Goal: Use online tool/utility: Utilize a website feature to perform a specific function

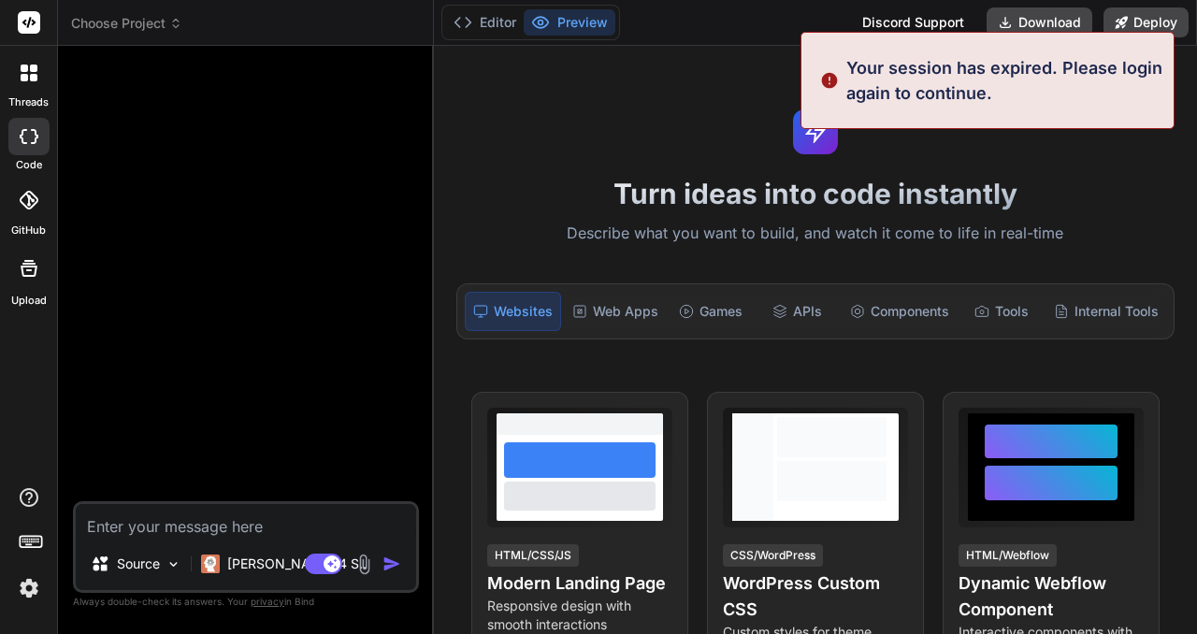
type textarea "x"
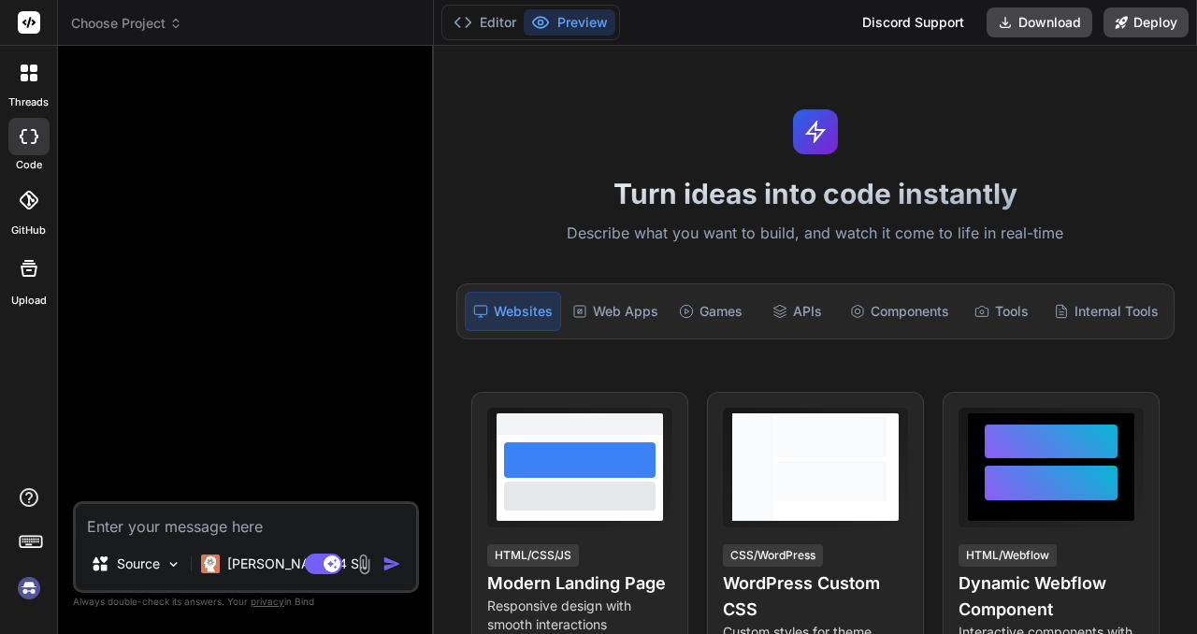
type textarea "C"
type textarea "x"
type textarea "Cl"
type textarea "x"
type textarea "Clt"
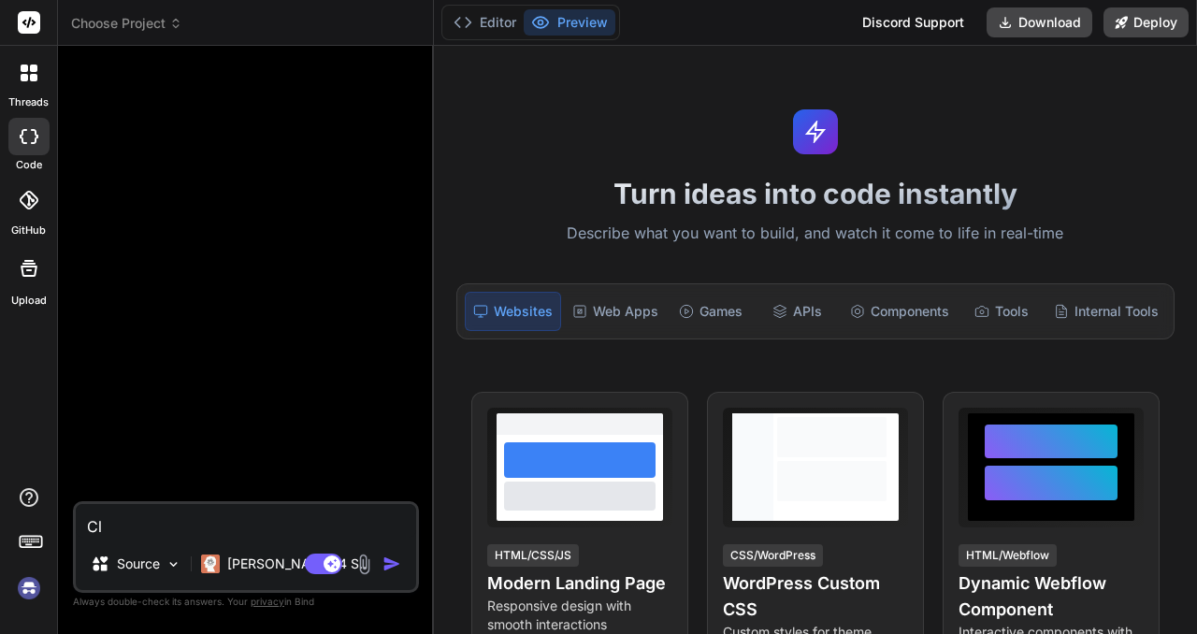
type textarea "x"
type textarea "Cl"
type textarea "x"
type textarea "C"
type textarea "x"
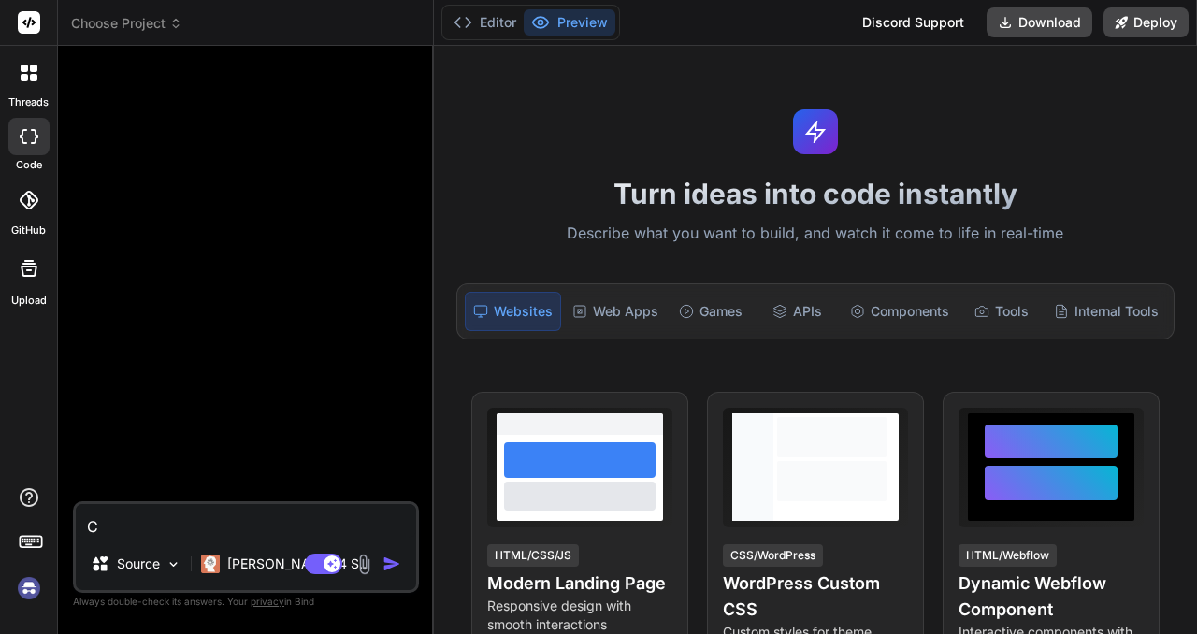
type textarea "x"
type textarea "С"
type textarea "x"
type textarea "Сд"
type textarea "x"
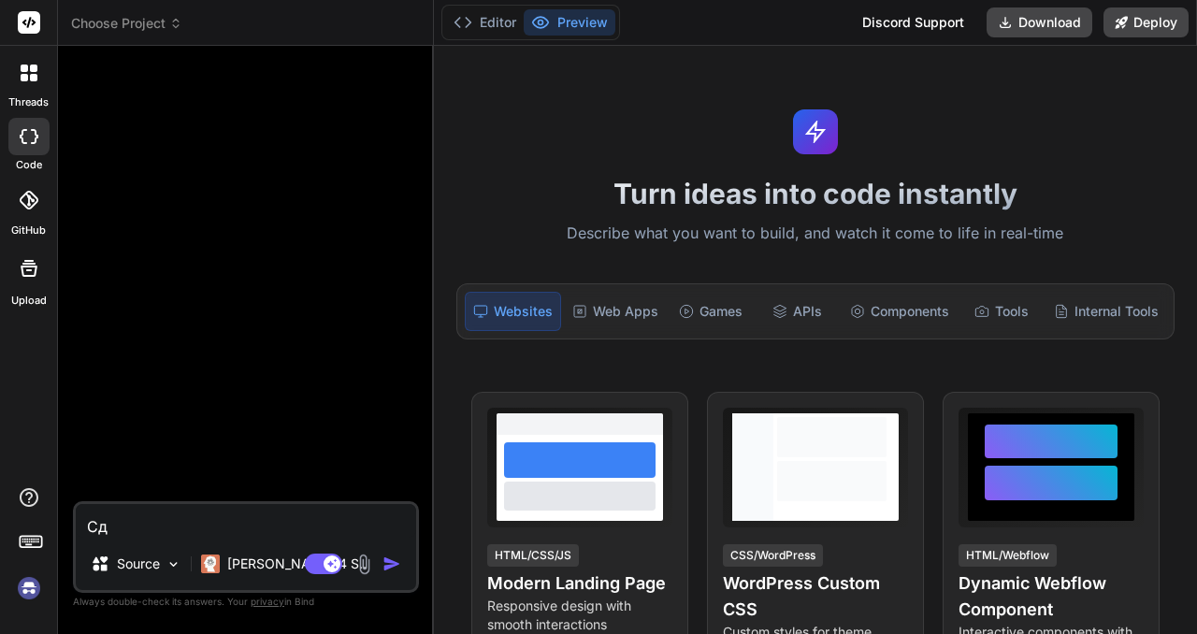
type textarea "Сде"
type textarea "x"
type textarea "Сдел"
type textarea "x"
type textarea "Сдела"
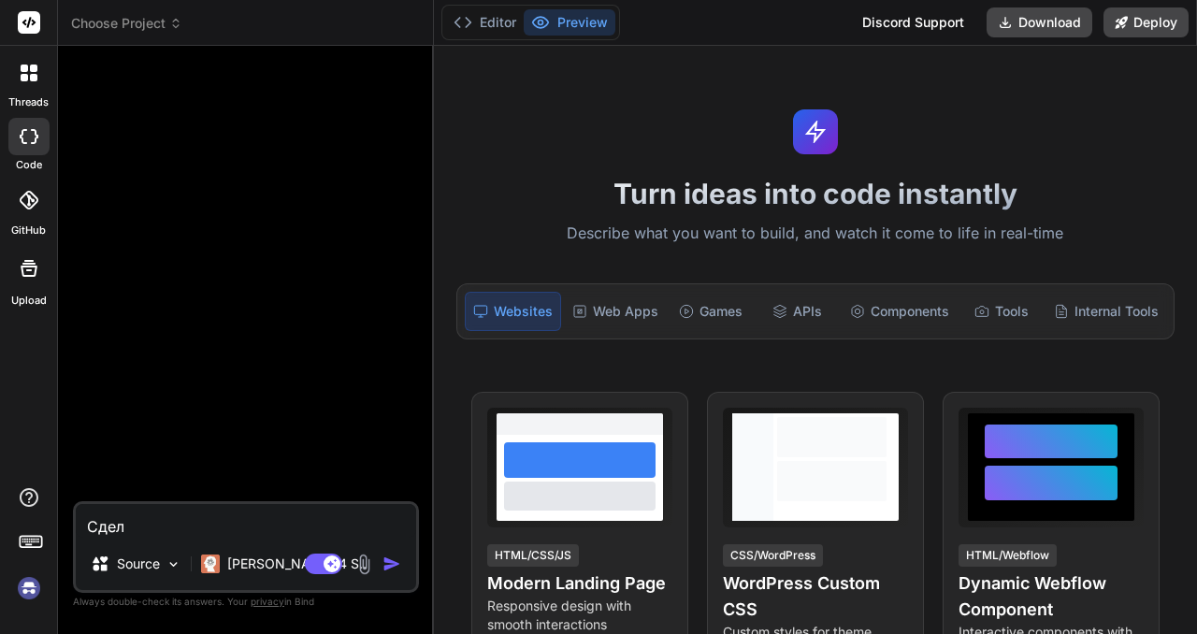
type textarea "x"
type textarea "Сделай"
type textarea "x"
type textarea "Сделай"
type textarea "x"
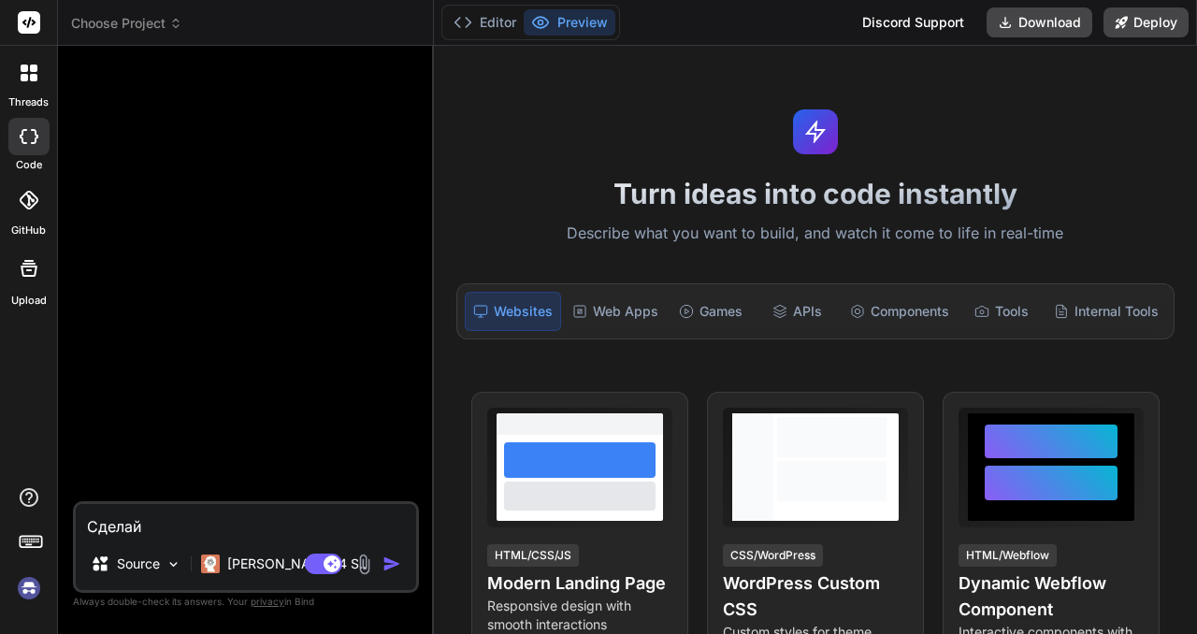
type textarea "Сделай м"
type textarea "x"
type textarea "Сделай мн"
type textarea "x"
type textarea "Сделай мне"
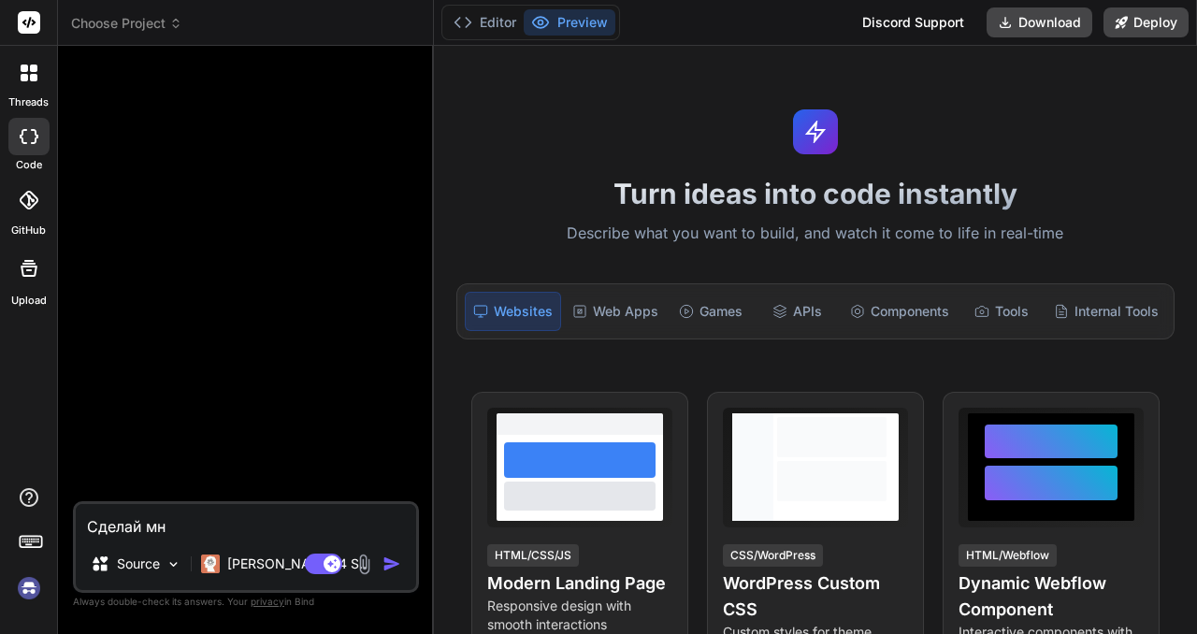
type textarea "x"
type textarea "Сделай мне"
type textarea "x"
type textarea "Сделай мне с"
type textarea "x"
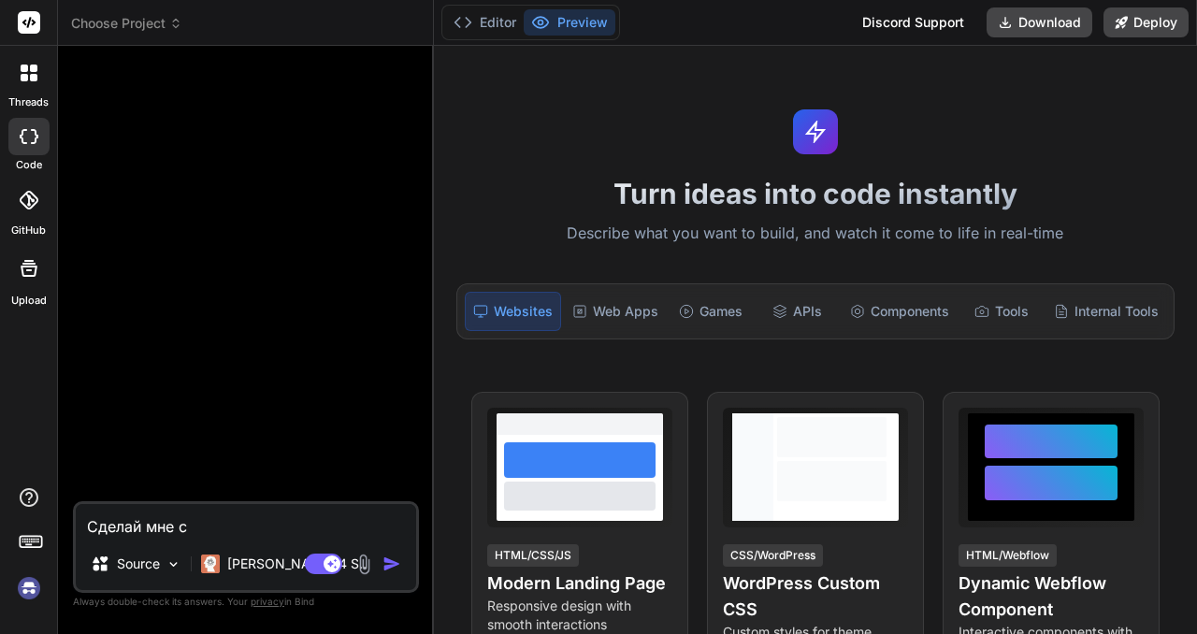
type textarea "Сделай мне са"
type textarea "x"
type textarea "Сделай мне сай"
type textarea "x"
type textarea "Сделай мне сайт"
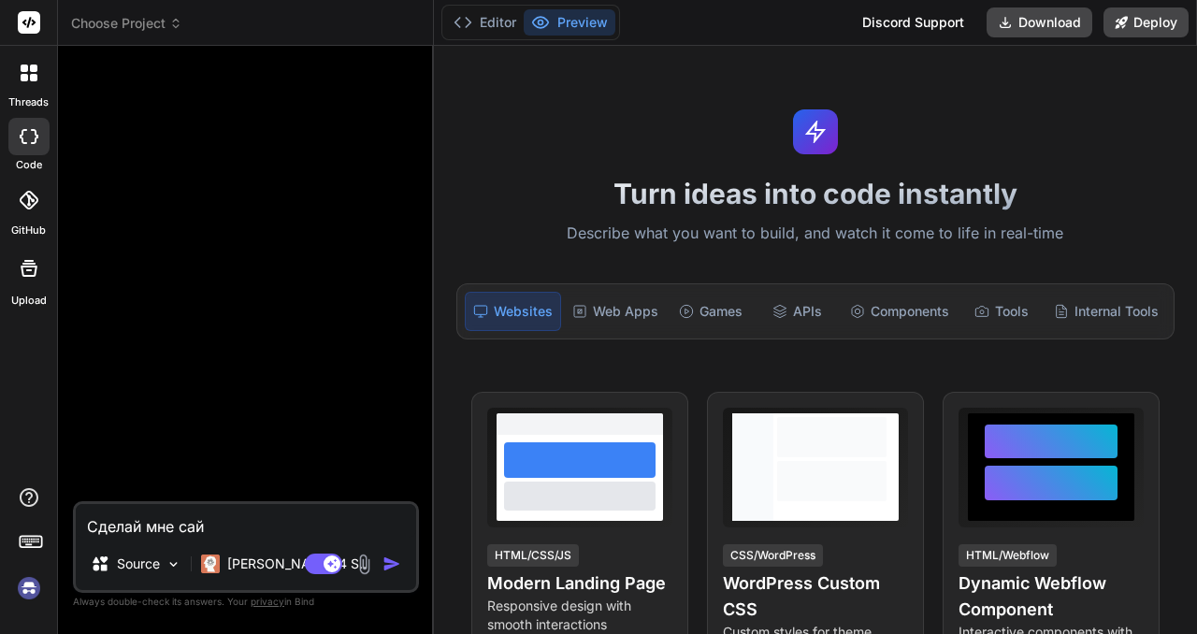
type textarea "x"
type textarea "Сделай мне сайт"
type textarea "x"
type textarea "Сделай мне сайт п"
type textarea "x"
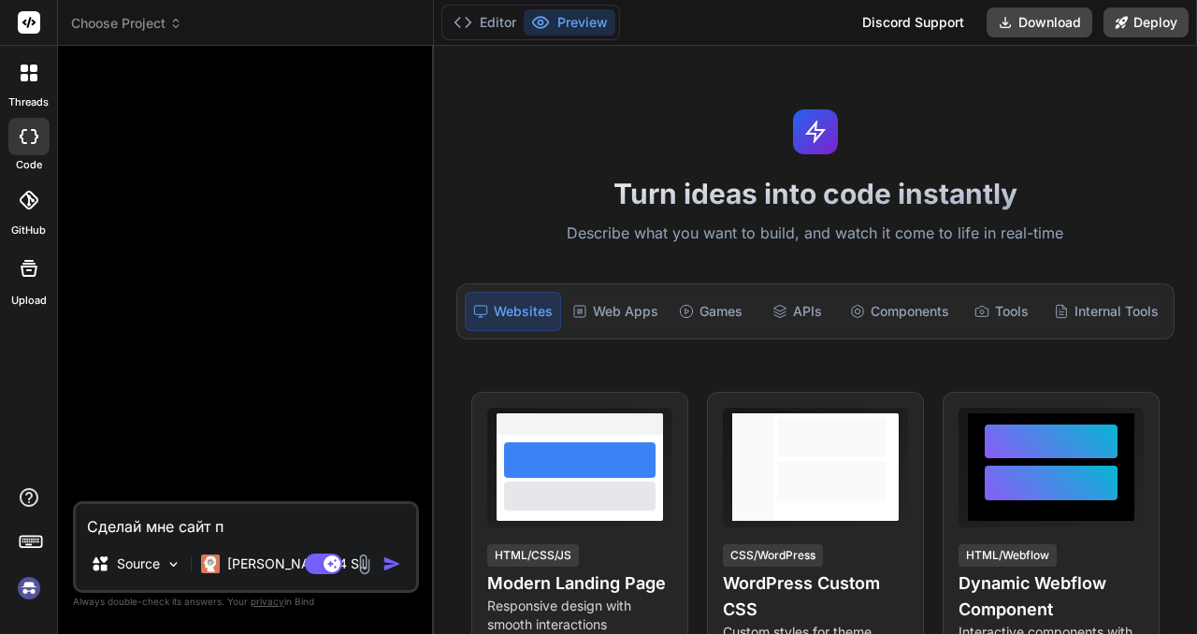
type textarea "Сделай мне сайт пр"
type textarea "x"
type textarea "Сделай мне сайт про"
type textarea "x"
type textarea "Сделай мне сайт про"
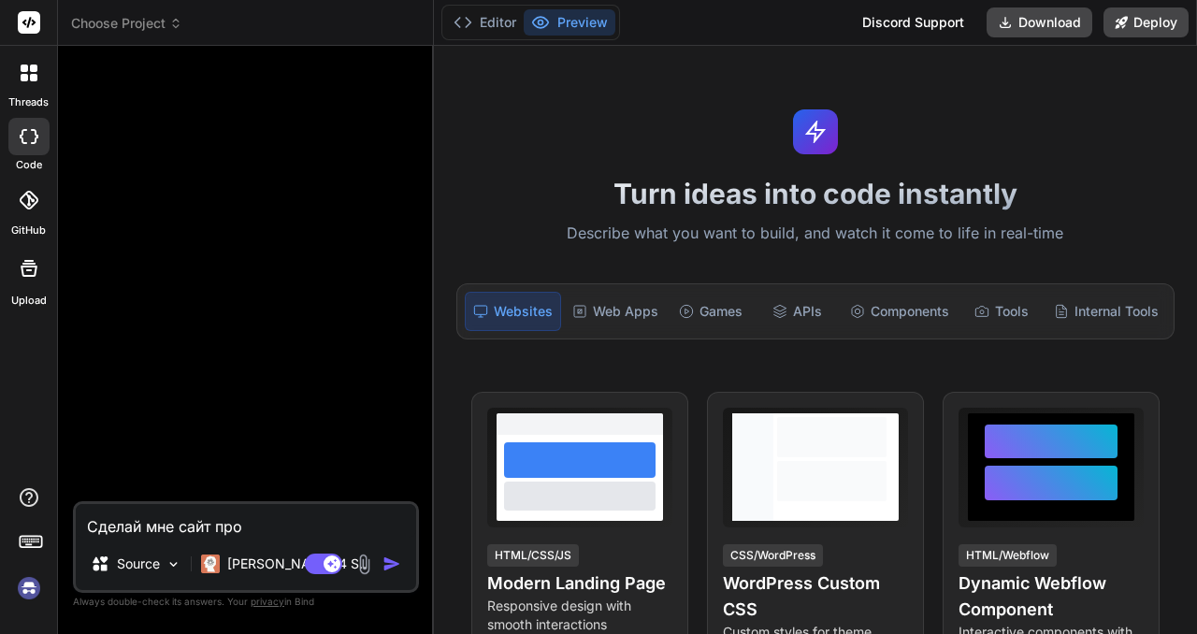
type textarea "x"
type textarea "Сделай мне сайт про М"
type textarea "x"
type textarea "Сделай мне сайт про Ма"
type textarea "x"
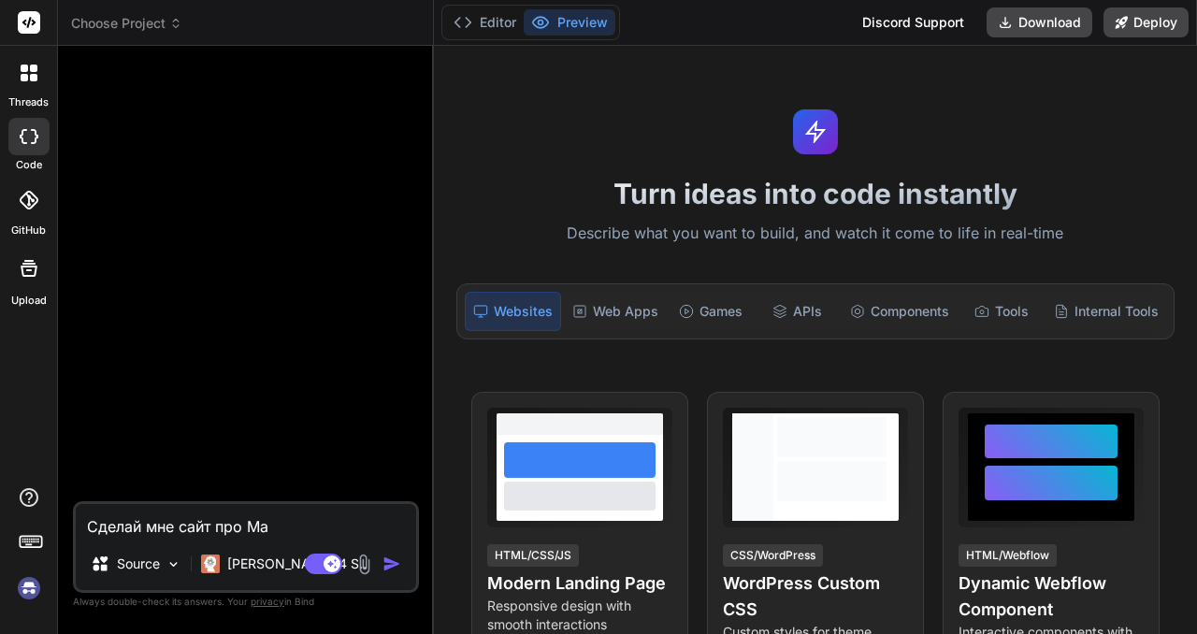
type textarea "Сделай мне сайт про Мат"
type textarea "x"
type textarea "Сделай мне сайт про Матр"
type textarea "x"
type textarea "Сделай мне сайт про Матри"
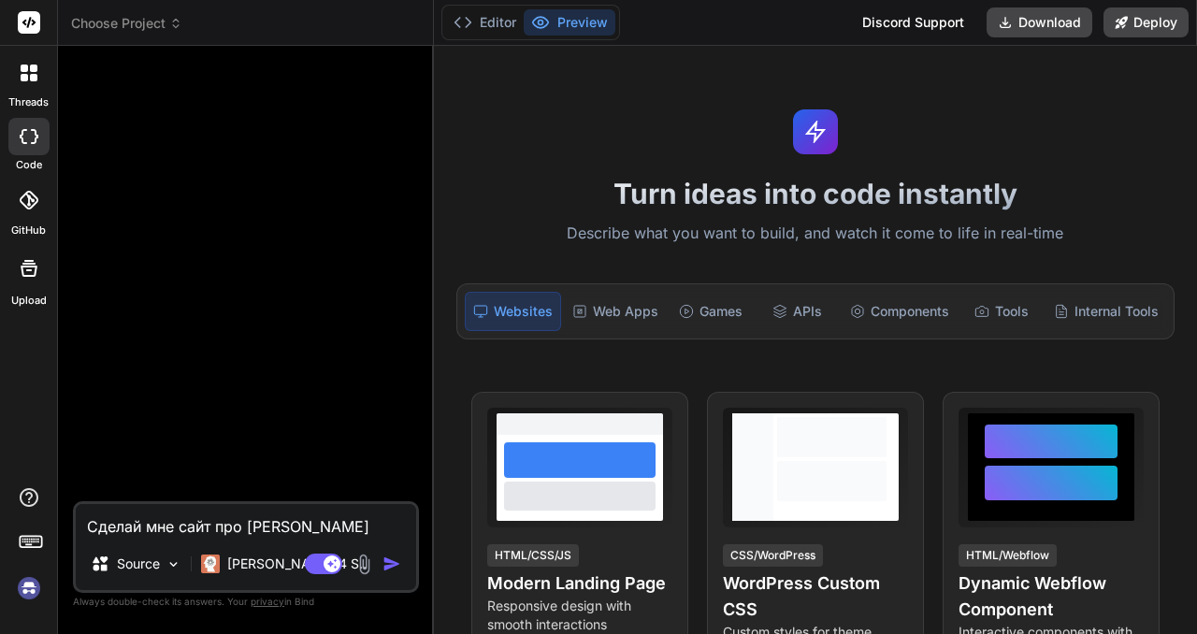
type textarea "x"
type textarea "Сделай мне сайт про Матриц"
type textarea "x"
type textarea "Сделай мне сайт про Матрицы"
type textarea "x"
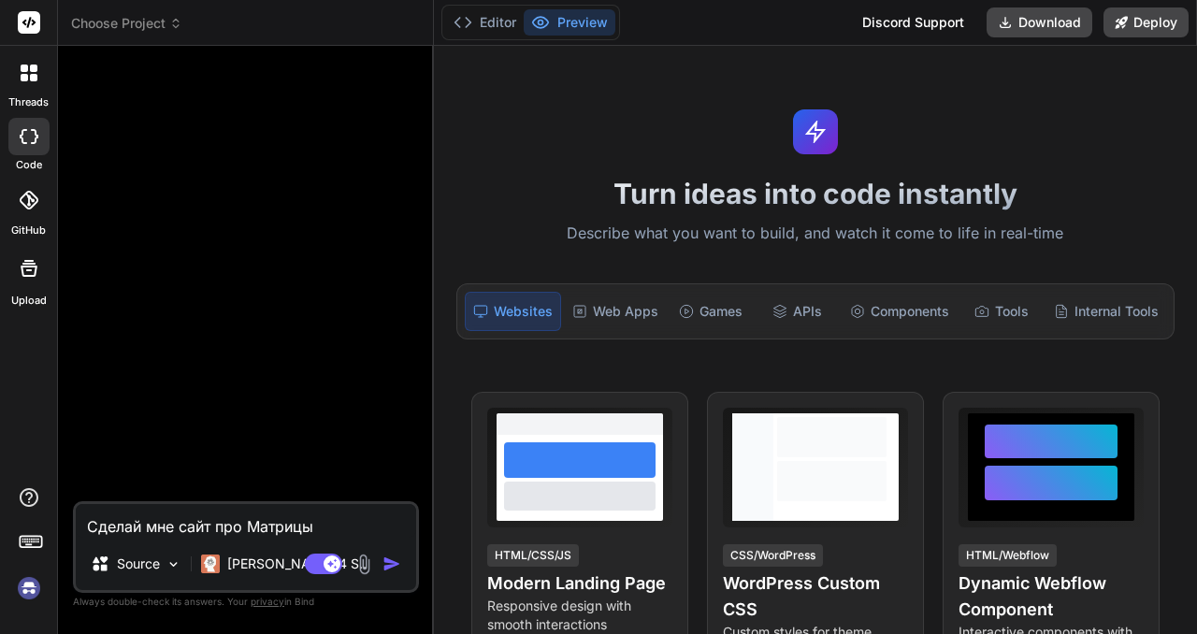
type textarea "Сделай мне сайт про Матрицы"
type textarea "x"
type textarea "Сделай мне сайт про Матрицы с"
type textarea "x"
type textarea "Сделай мне сайт про Матрицы су"
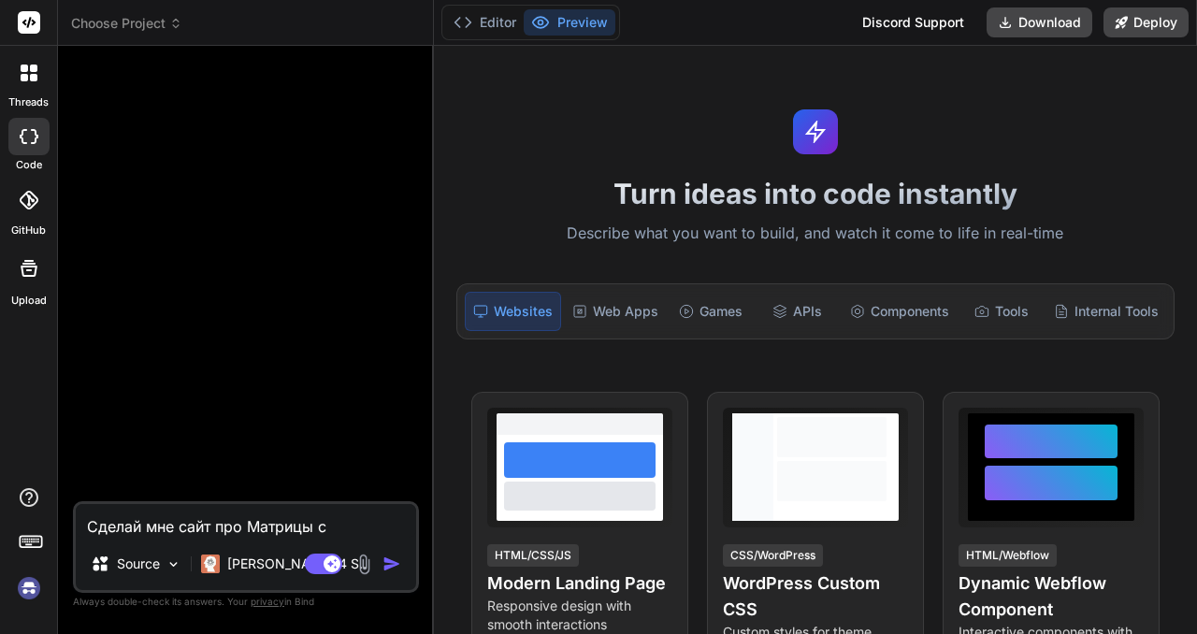
type textarea "x"
type textarea "Сделай мне сайт про Матрицы суд"
type textarea "x"
type textarea "Сделай мне сайт про Матрицы судь"
type textarea "x"
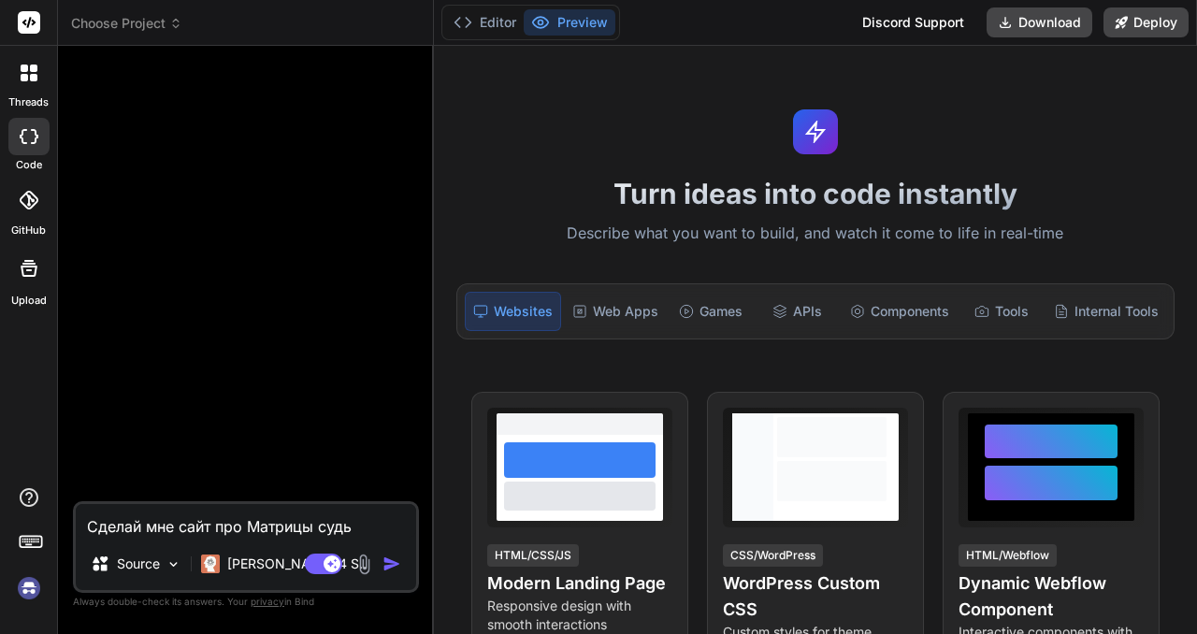
type textarea "Сделай мне сайт про Матрицы судьб"
type textarea "x"
type textarea "Сделай мне сайт про Матрицы судьбы"
type textarea "x"
type textarea "Сделай мне сайт про Матрицы судьбы,"
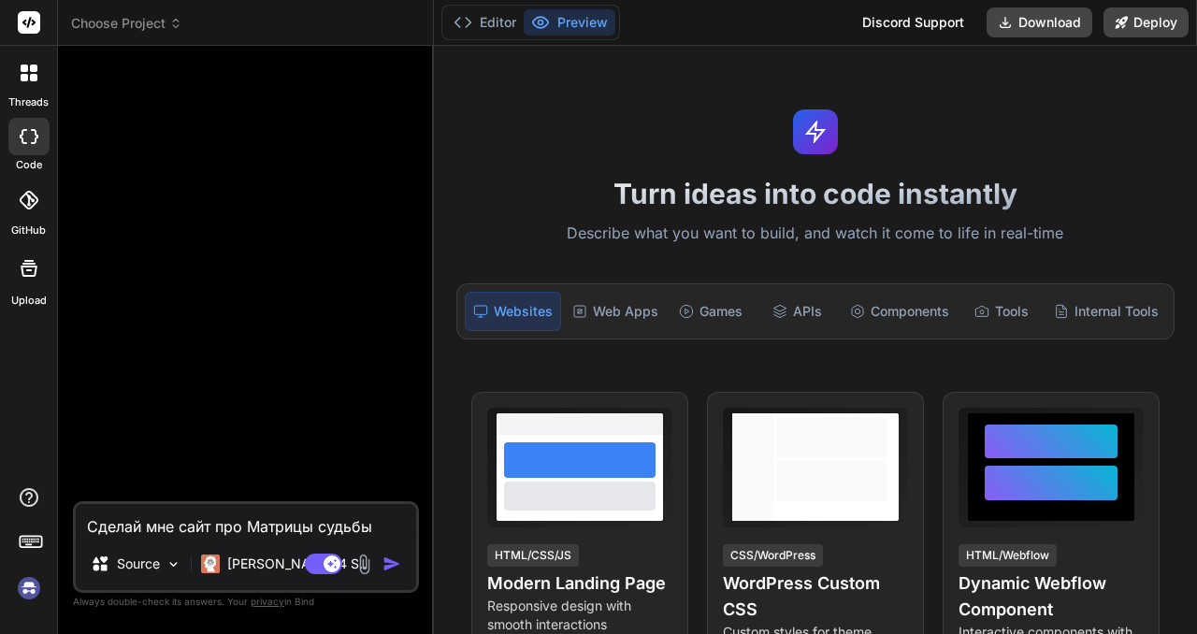
type textarea "x"
type textarea "Сделай мне сайт про Матрицы судьбы,"
type textarea "x"
type textarea "Сделай мне сайт про Матрицы судьбы, о"
type textarea "x"
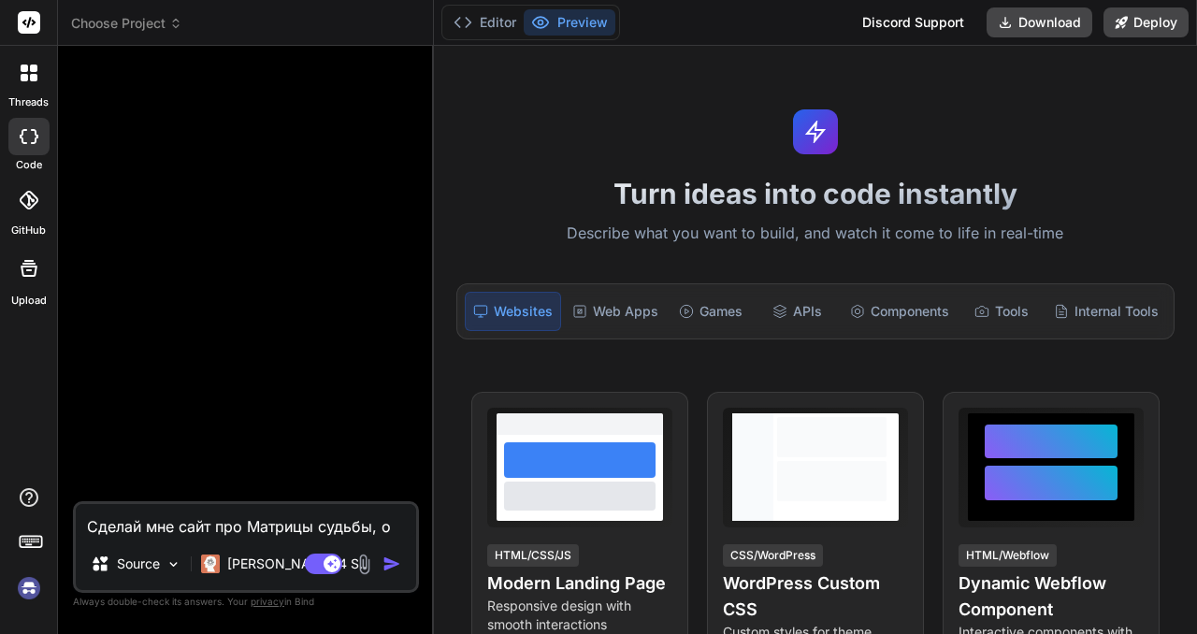
type textarea "Сделай мне сайт про Матрицы судьбы, од"
type textarea "x"
type textarea "Сделай мне сайт про Матрицы судьбы, одн"
type textarea "x"
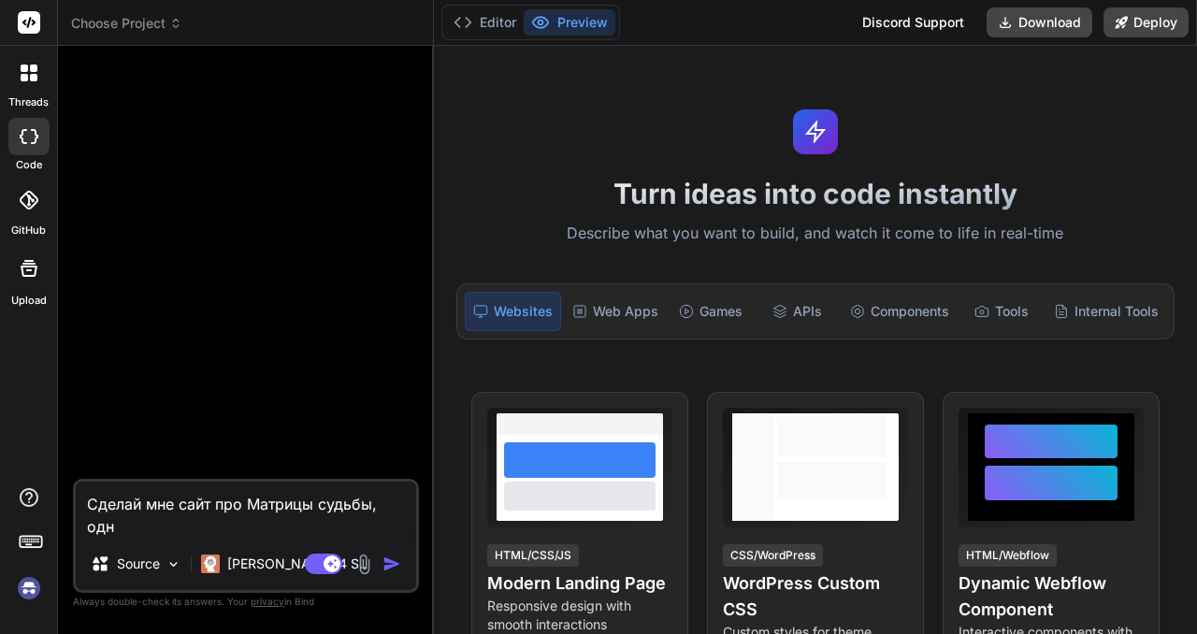
type textarea "Сделай мне сайт про Матрицы судьбы, одни"
type textarea "x"
type textarea "Сделай мне сайт про Матрицы судьбы, однил"
type textarea "x"
type textarea "Сделай мне сайт про Матрицы судьбы, однил"
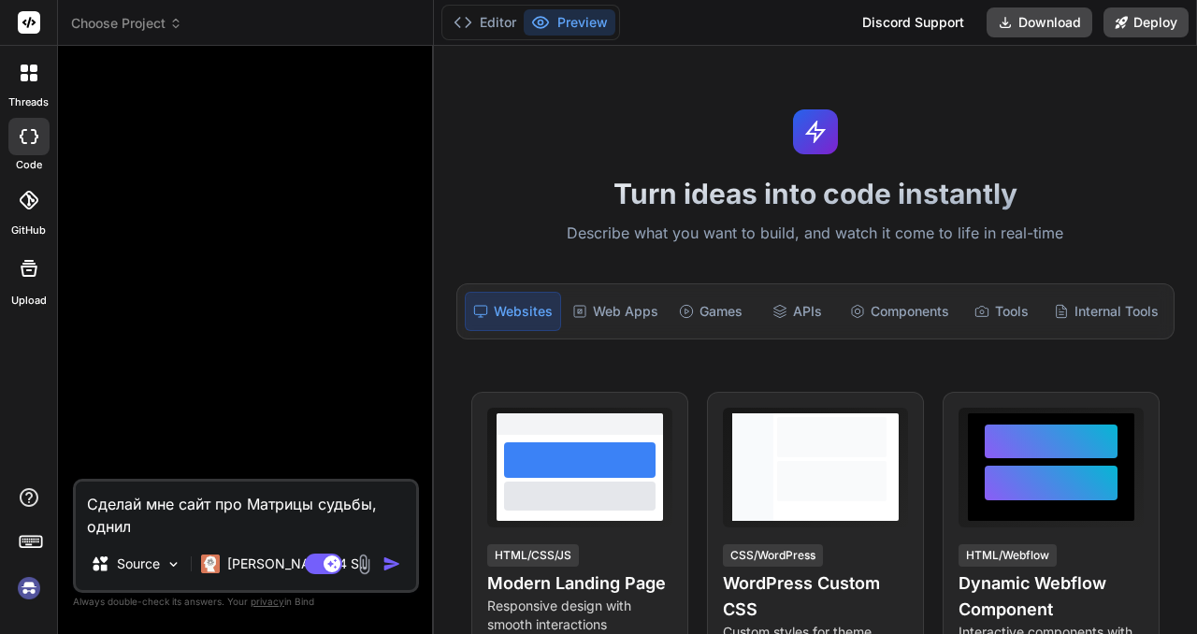
type textarea "x"
type textarea "Сделай мне сайт про Матрицы судьбы, однил"
type textarea "x"
type textarea "Сделай мне сайт про Матрицы судьбы, одни"
type textarea "x"
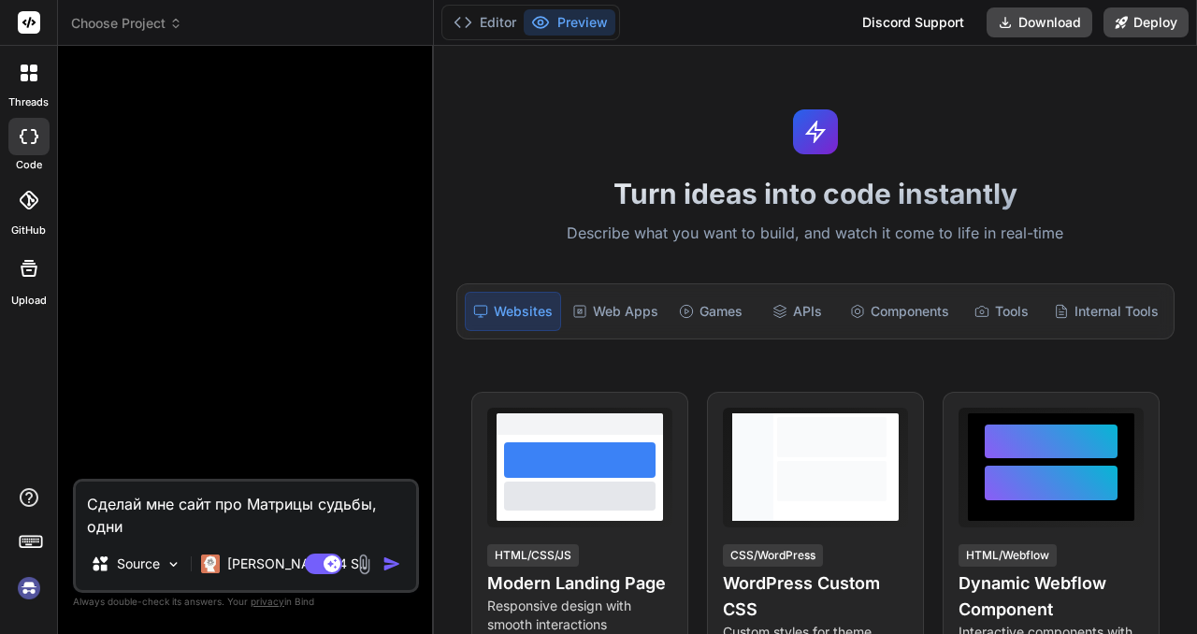
type textarea "Сделай мне сайт про Матрицы судьбы, одн"
type textarea "x"
type textarea "Сделай мне сайт про Матрицы судьбы, од"
type textarea "x"
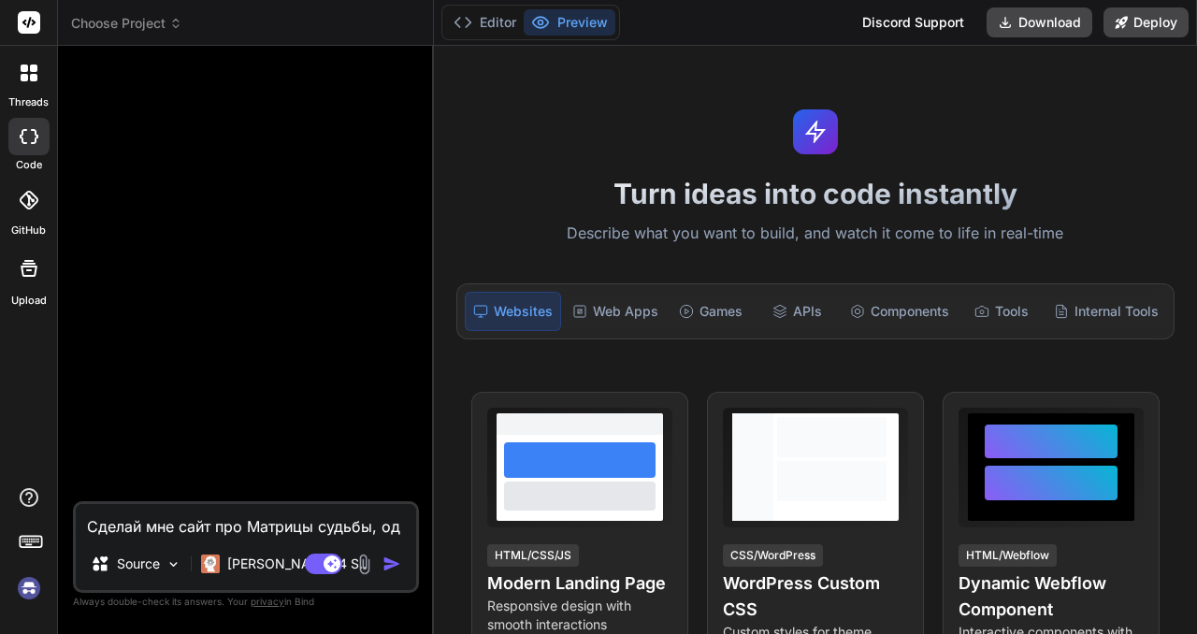
type textarea "Сделай мне сайт про Матрицы судьбы, оди"
type textarea "x"
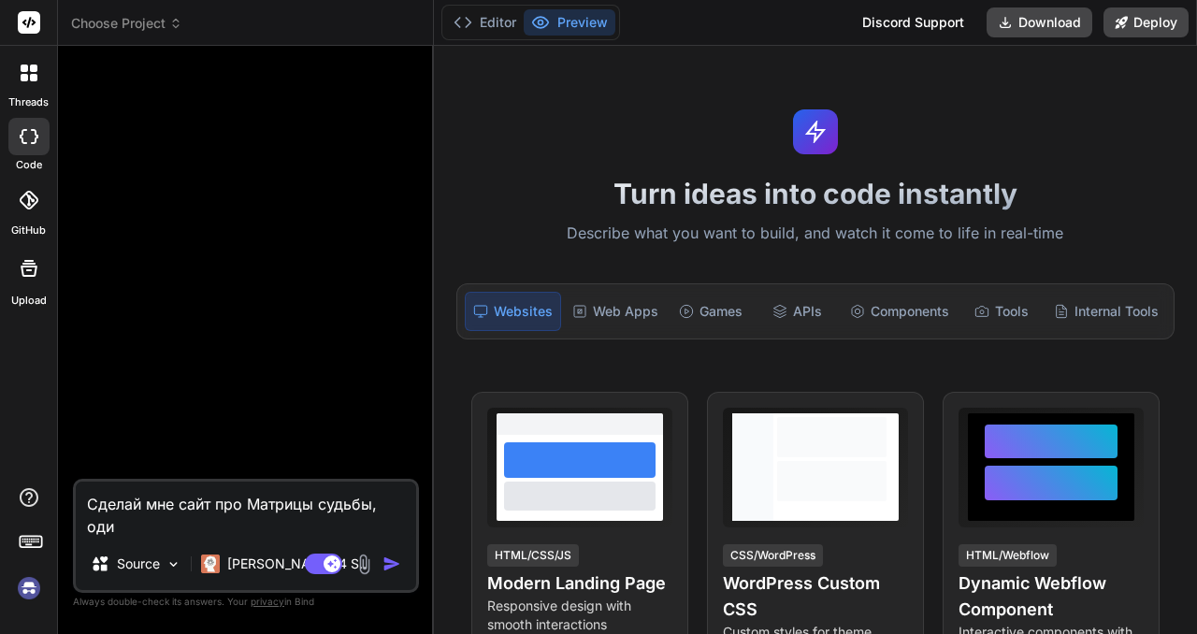
type textarea "Сделай мне сайт про Матрицы судьбы, один"
type textarea "x"
type textarea "Сделай мне сайт про Матрицы судьбы, один"
type textarea "x"
type textarea "Сделай мне сайт про Матрицы судьбы, один л"
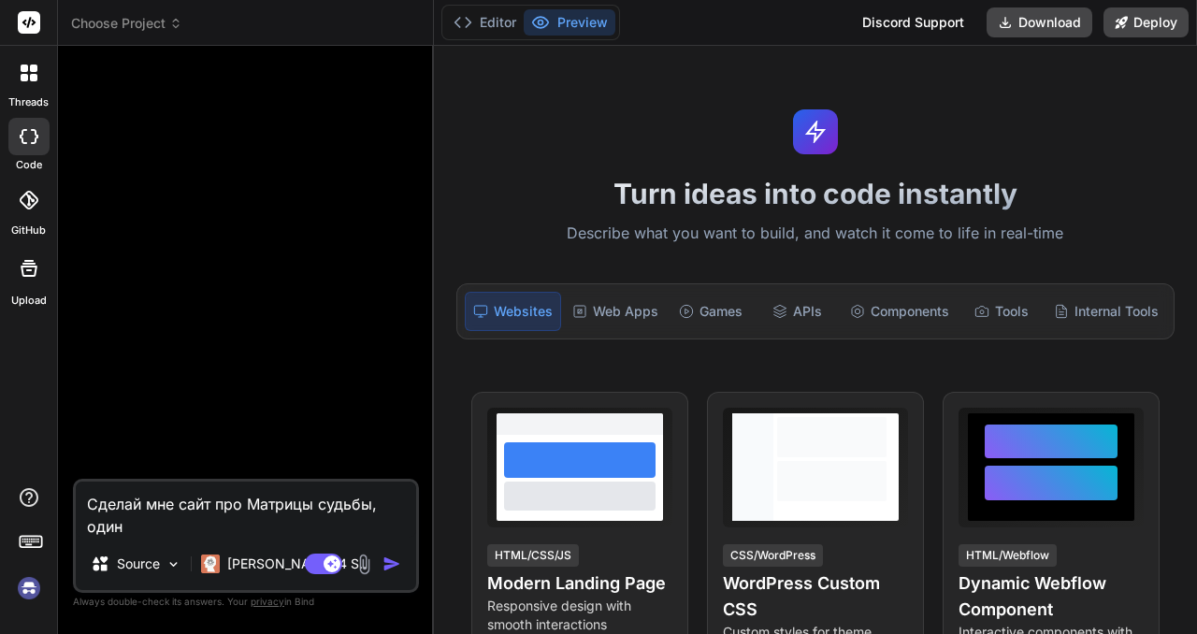
type textarea "x"
type textarea "Сделай мне сайт про Матрицы судьбы, один ле"
type textarea "x"
type textarea "Сделай мне сайт про Матрицы судьбы, один лен"
type textarea "x"
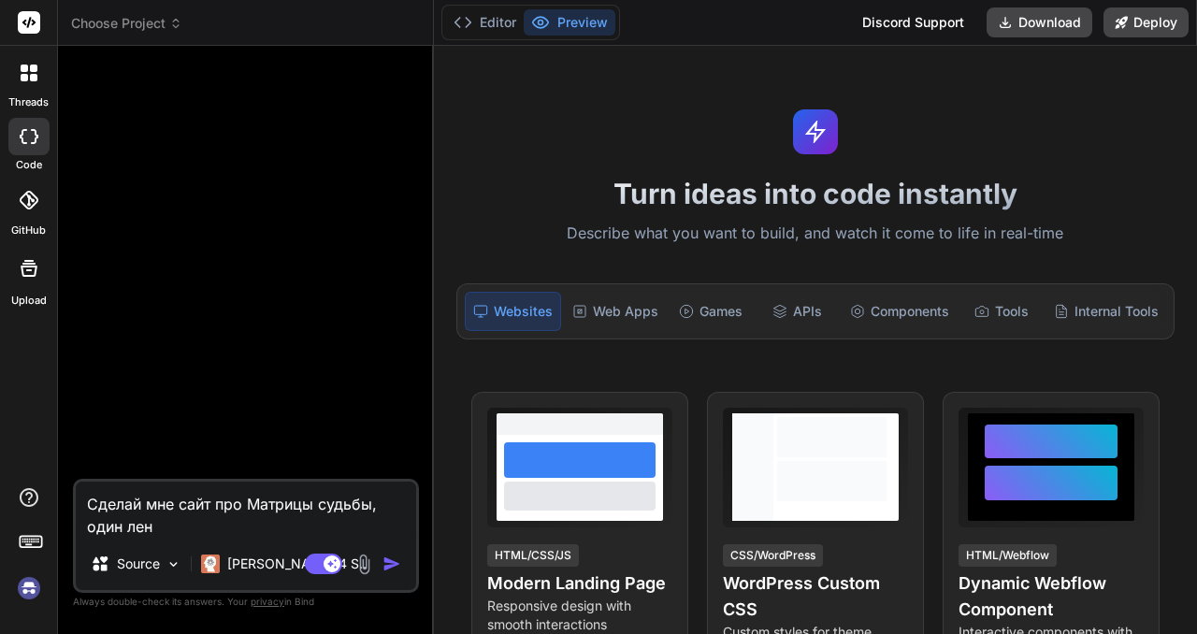
type textarea "Сделай мне сайт про Матрицы судьбы, один ленд"
type textarea "x"
type textarea "Сделай мне сайт про Матрицы судьбы, один ленди"
type textarea "x"
type textarea "Сделай мне сайт про Матрицы судьбы, один лендин"
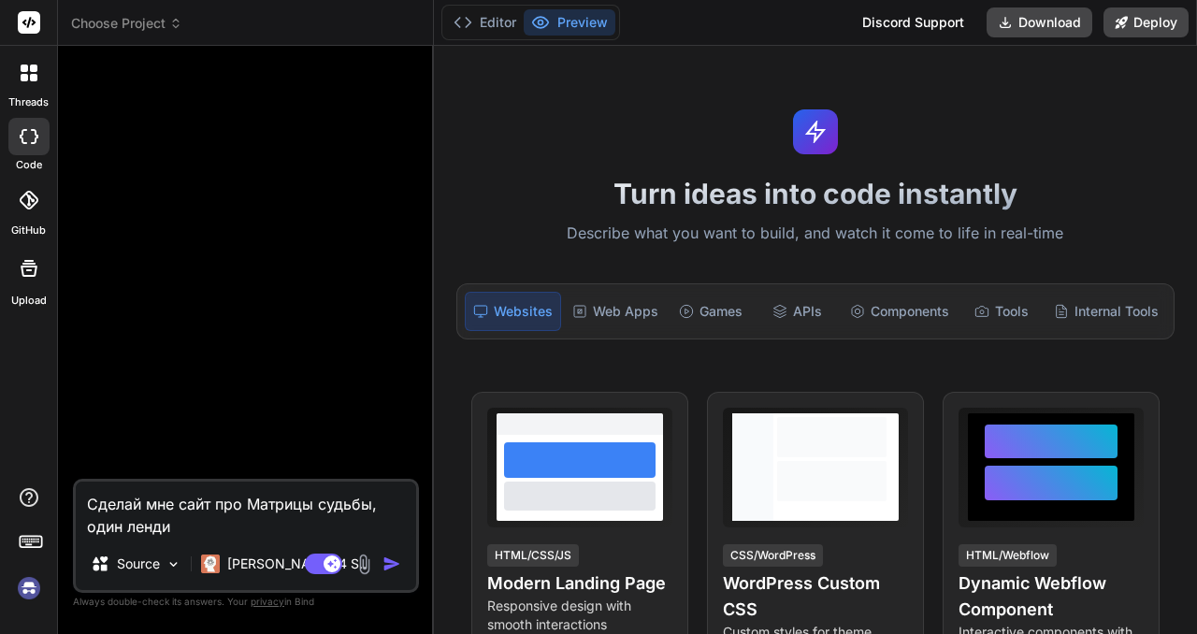
type textarea "x"
type textarea "Сделай мне сайт про Матрицы судьбы, один лендинг"
type textarea "x"
type textarea "Сделай мне сайт про Матрицы судьбы, один лендинг"
type textarea "x"
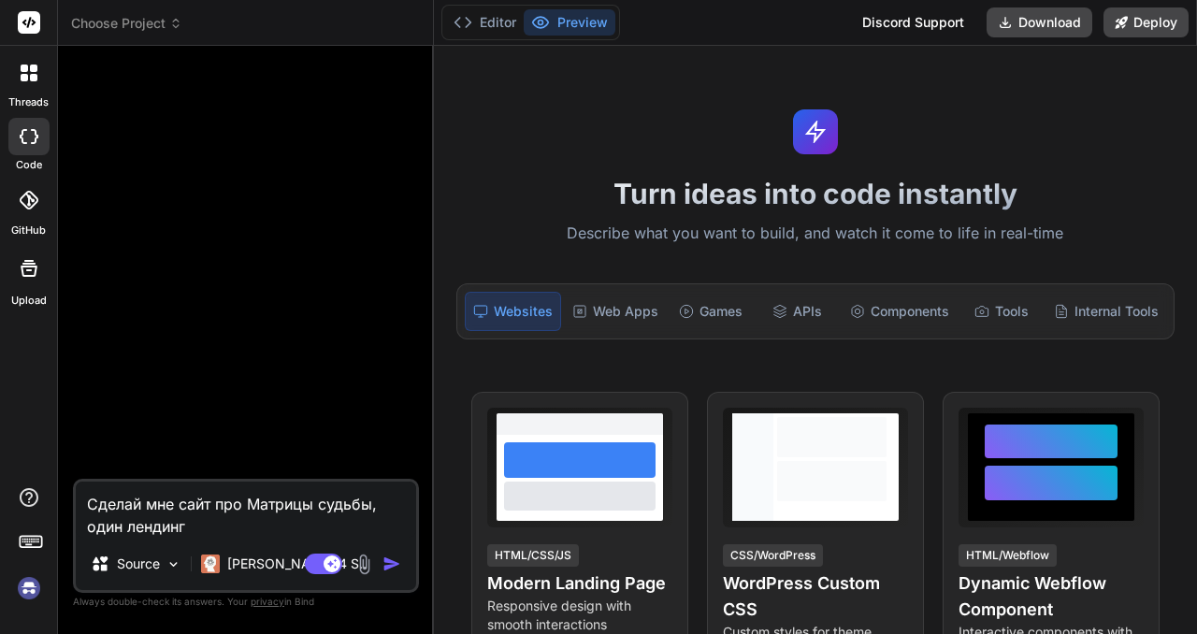
type textarea "Сделай мне сайт про Матрицы судьбы, один лендинг п"
type textarea "x"
type textarea "Сделай мне сайт про Матрицы судьбы, один лендинг пе"
type textarea "x"
type textarea "Сделай мне сайт про Матрицы судьбы, один лендинг пей"
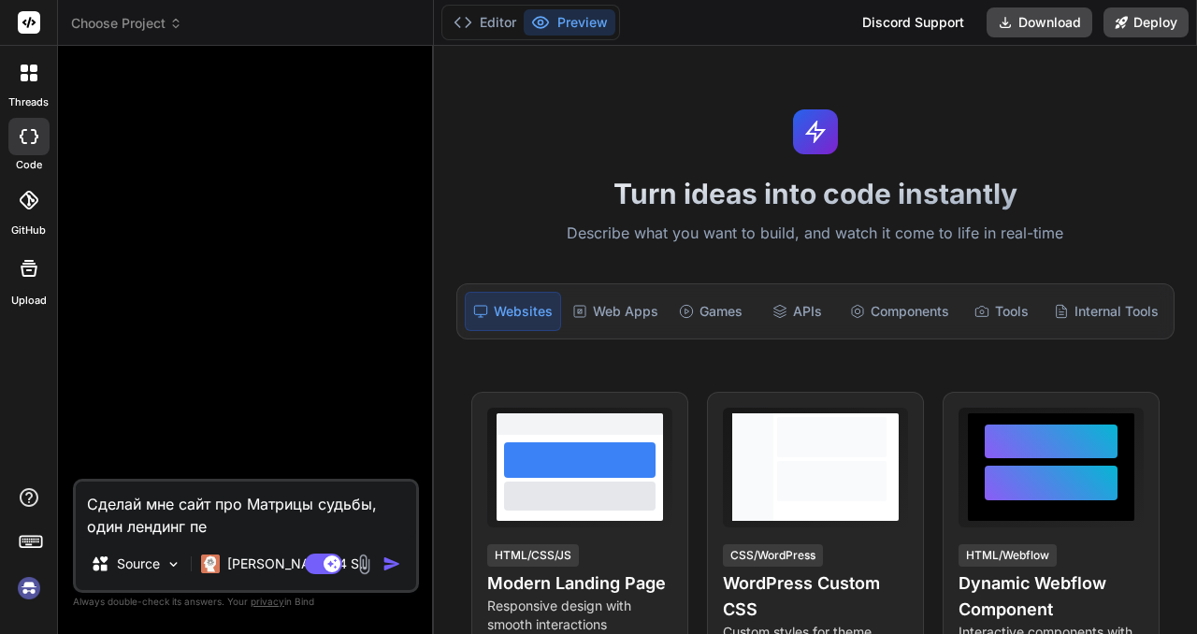
type textarea "x"
type textarea "Сделай мне сайт про Матрицы судьбы, один лендинг пейд"
type textarea "x"
type textarea "Сделай мне сайт про Матрицы судьбы, один лендинг пейдж"
type textarea "x"
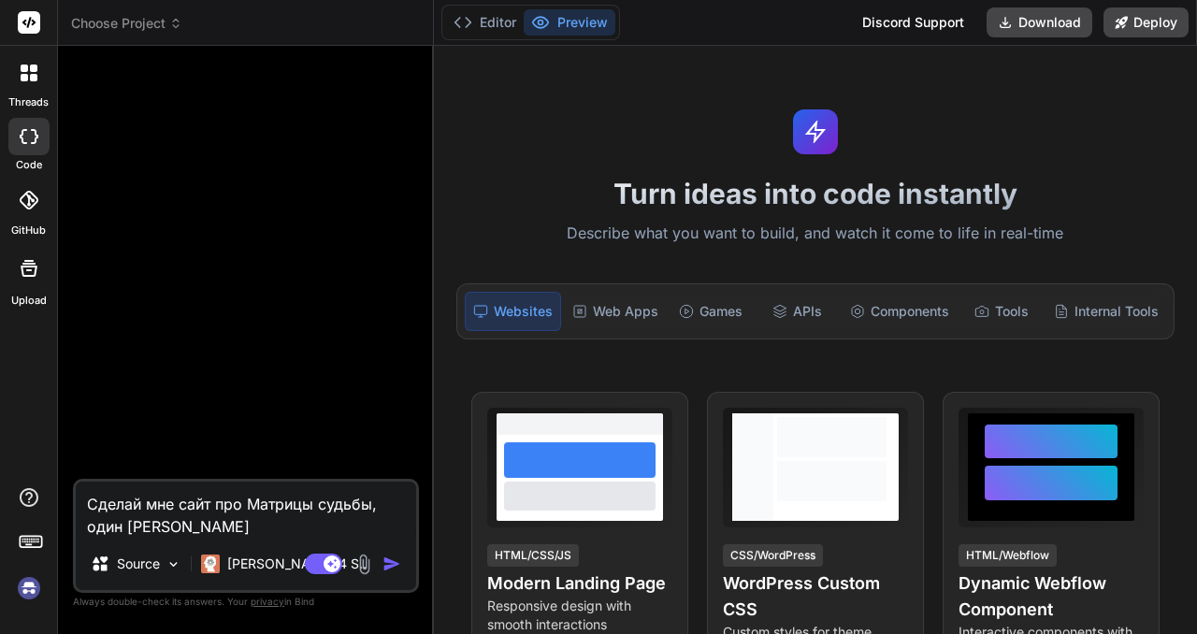
type textarea "Сделай мне сайт про Матрицы судьбы, один лендинг пейдж."
type textarea "x"
type textarea "Сделай мне сайт про Матрицы судьбы, один лендинг пейдж."
type textarea "x"
type textarea "Сделай мне сайт про Матрицы судьбы, один лендинг пейдж. Н"
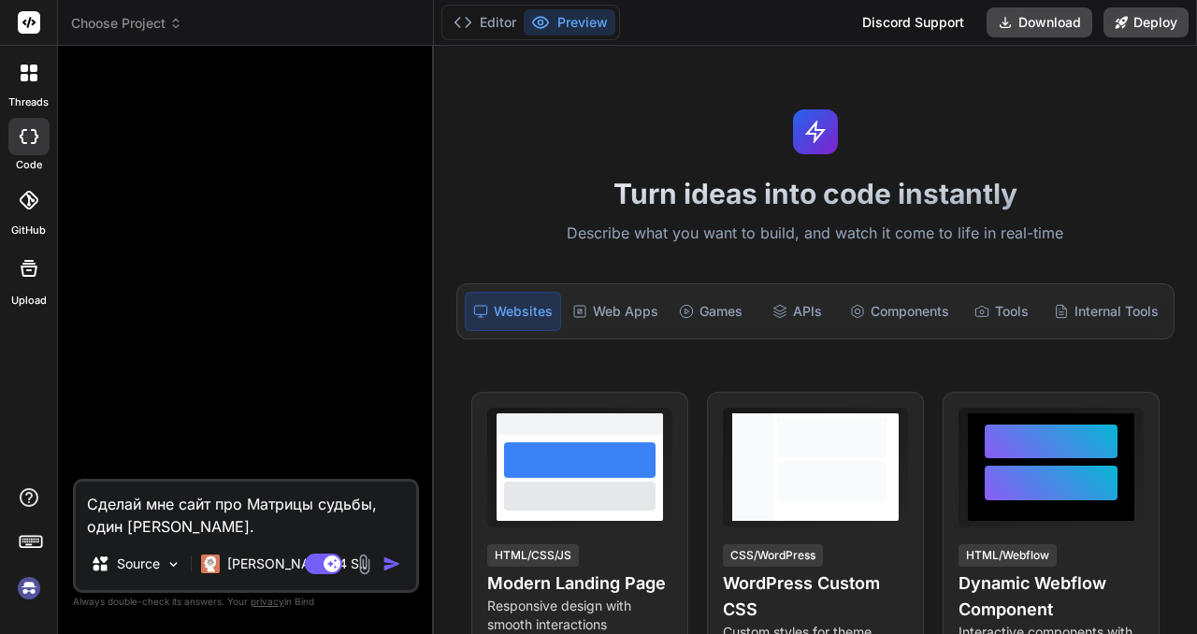
type textarea "x"
type textarea "Сделай мне сайт про Матрицы судьбы, один лендинг пейдж. На"
type textarea "x"
type textarea "Сделай мне сайт про Матрицы судьбы, один лендинг пейдж. На"
type textarea "x"
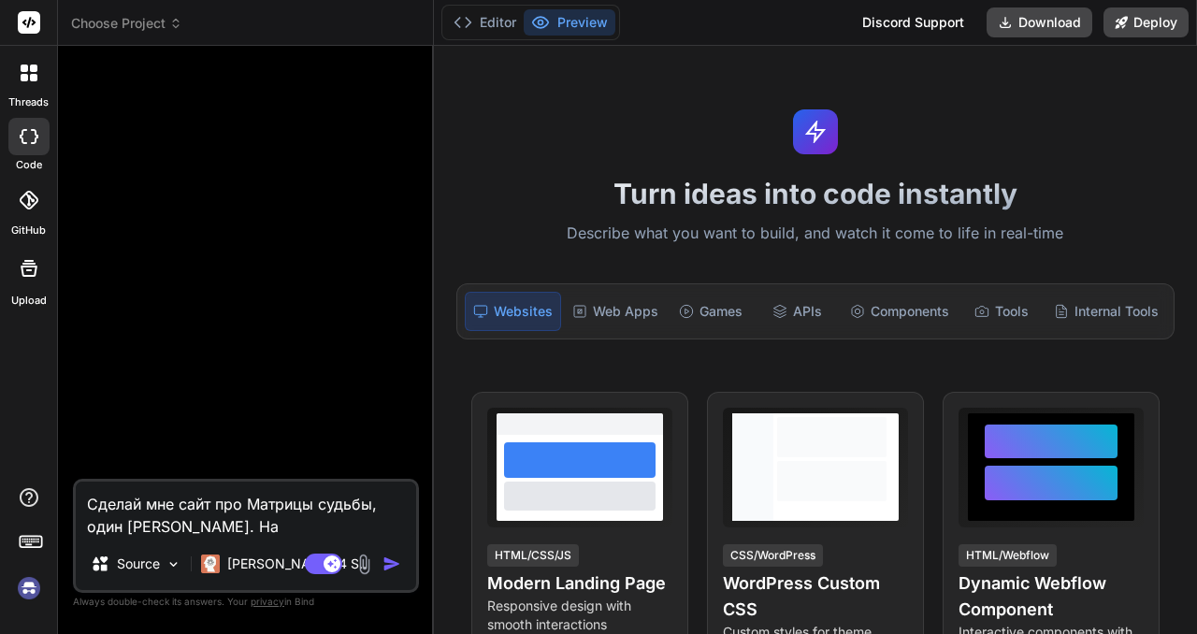
type textarea "Сделай мне сайт про Матрицы судьбы, один лендинг пейдж. На х"
type textarea "x"
type textarea "Сделай мне сайт про Матрицы судьбы, один лендинг пейдж. На хт"
type textarea "x"
type textarea "Сделай мне сайт про Матрицы судьбы, один лендинг пейдж. На хтм"
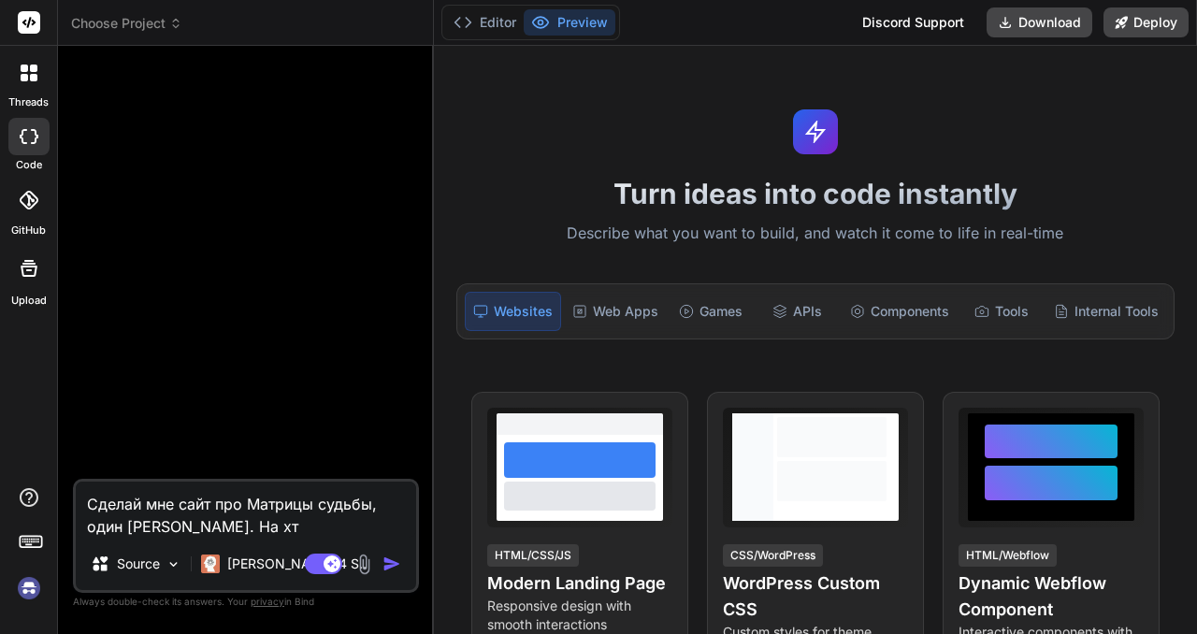
type textarea "x"
type textarea "Сделай мне сайт про Матрицы судьбы, один лендинг пейдж. На хтмл"
type textarea "x"
type textarea "Сделай мне сайт про Матрицы судьбы, один лендинг пейдж. На хтмл"
type textarea "x"
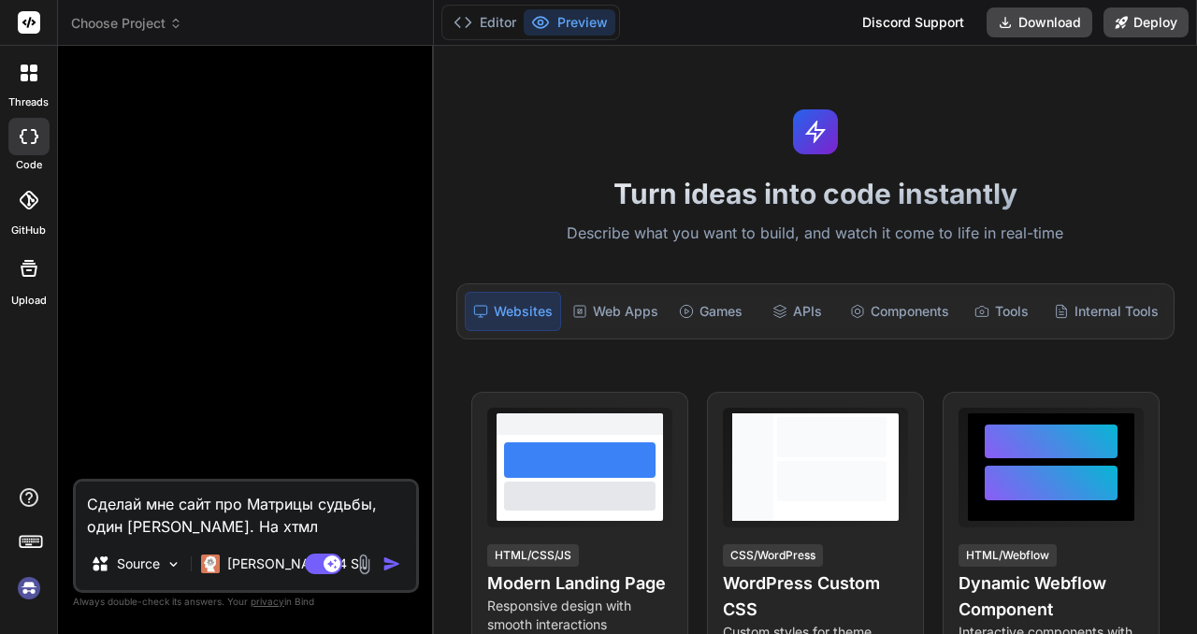
type textarea "Сделай мне сайт про Матрицы судьбы, один лендинг пейдж. На хтмл п"
type textarea "x"
type textarea "Сделай мне сайт про Матрицы судьбы, один лендинг пейдж. На хтмл пр"
type textarea "x"
type textarea "Сделай мне сайт про Матрицы судьбы, один лендинг пейдж. На хтмл про"
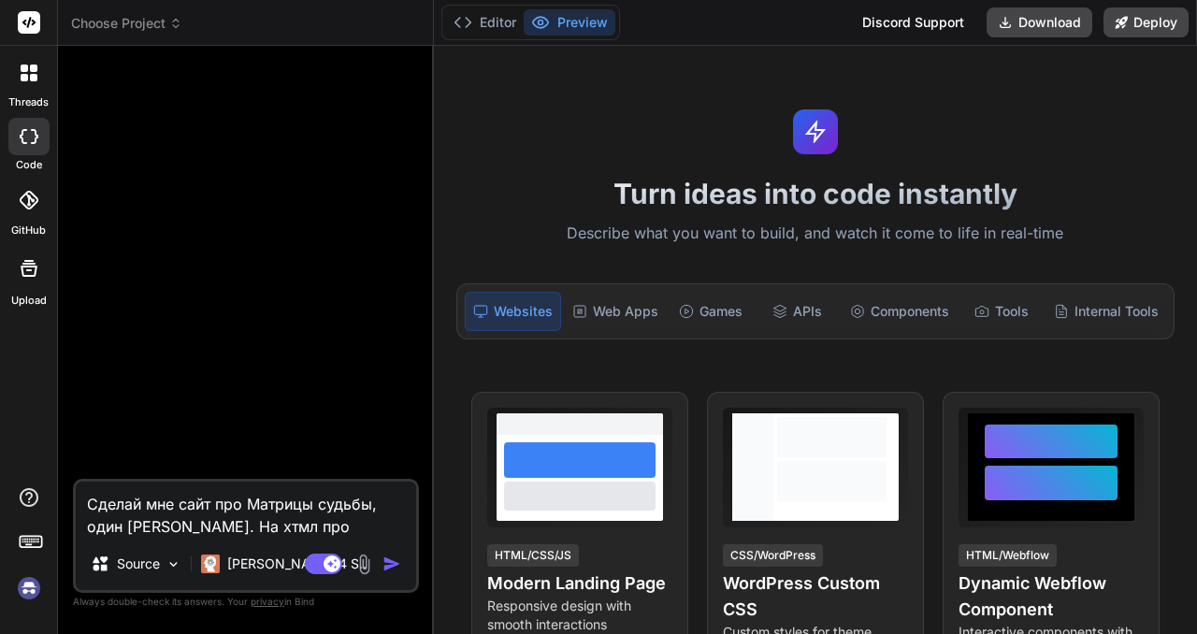
type textarea "x"
type textarea "Сделай мне сайт про Матрицы судьбы, один лендинг пейдж. На хтмл прос"
type textarea "x"
type textarea "Сделай мне сайт про Матрицы судьбы, один лендинг пейдж. На хтмл прост"
type textarea "x"
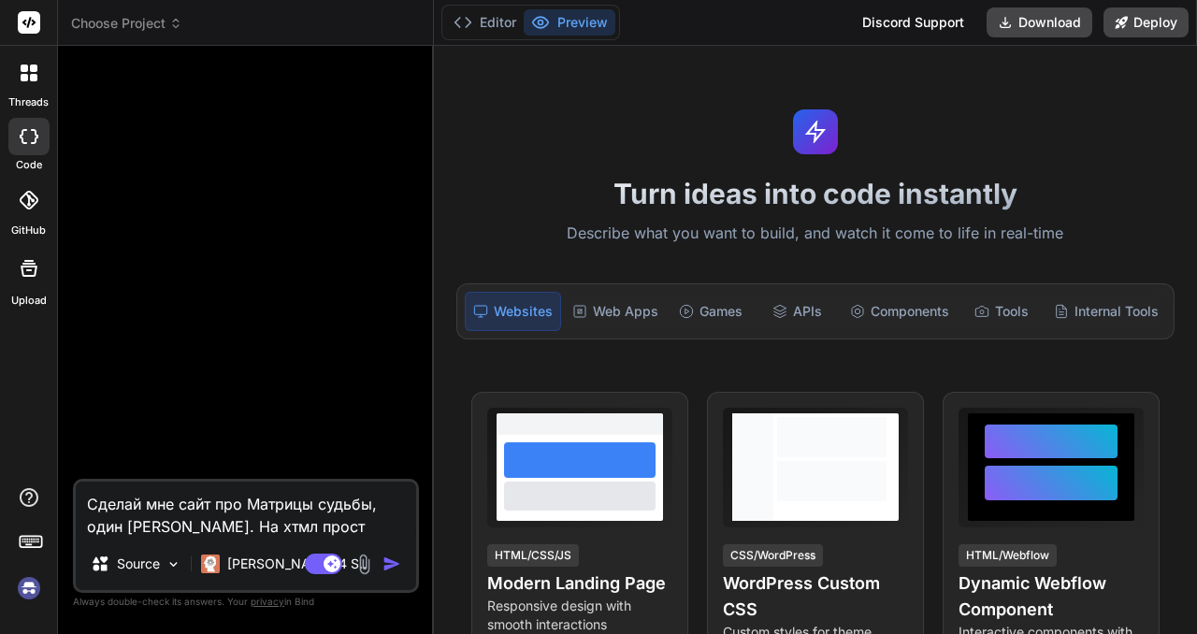
type textarea "Сделай мне сайт про Матрицы судьбы, один лендинг пейдж. На хтмл просто"
type textarea "x"
type textarea "Сделай мне сайт про Матрицы судьбы, один лендинг пейдж. На хтмл простой"
type textarea "x"
type textarea "Сделай мне сайт про Матрицы судьбы, один лендинг пейдж. На хтмл простой"
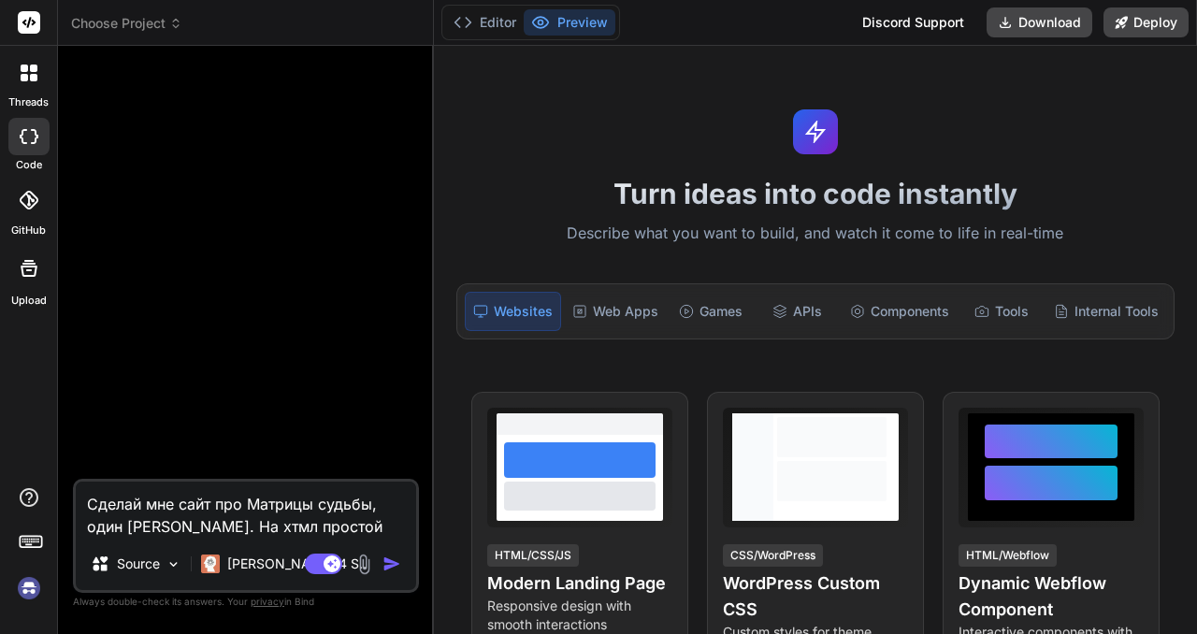
type textarea "x"
type textarea "Сделай мне сайт про Матрицы судьбы, один лендинг пейдж. На хтмл простой"
type textarea "x"
type textarea "Сделай мне сайт про Матрицы судьбы, один лендинг пейдж. На хтмл простой."
type textarea "x"
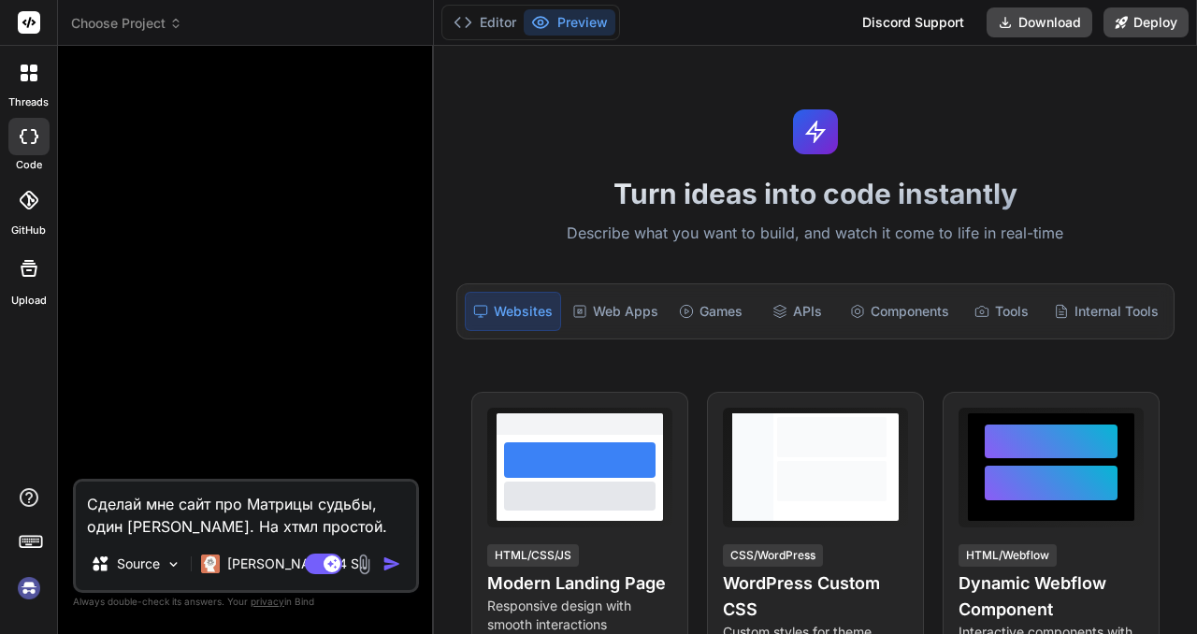
type textarea "Сделай мне сайт про Матрицы судьбы, один лендинг пейдж. На хтмл простой."
type textarea "x"
type textarea "Сделай мне сайт про Матрицы судьбы, один лендинг пейдж. На хтмл простой. Н"
type textarea "x"
type textarea "Сделай мне сайт про Матрицы судьбы, один лендинг пейдж. На хтмл простой. На"
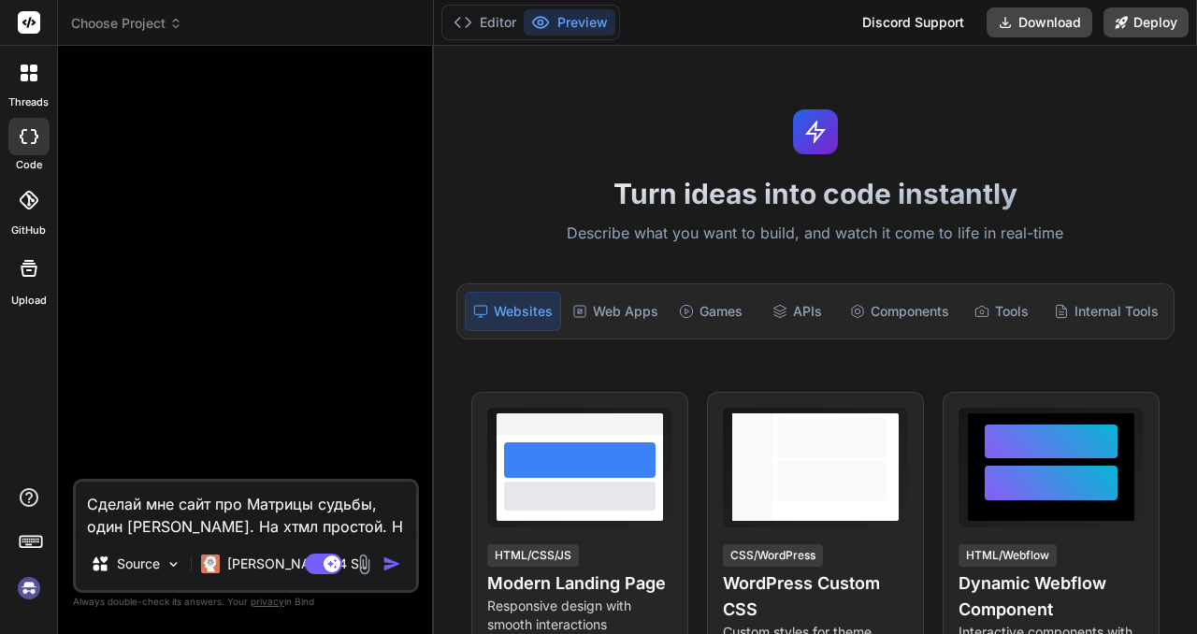
type textarea "x"
type textarea "Сделай мне сайт про Матрицы судьбы, один лендинг пейдж. На хтмл простой. На"
type textarea "x"
type textarea "Сделай мне сайт про Матрицы судьбы, один лендинг пейдж. На хтмл простой. На п"
type textarea "x"
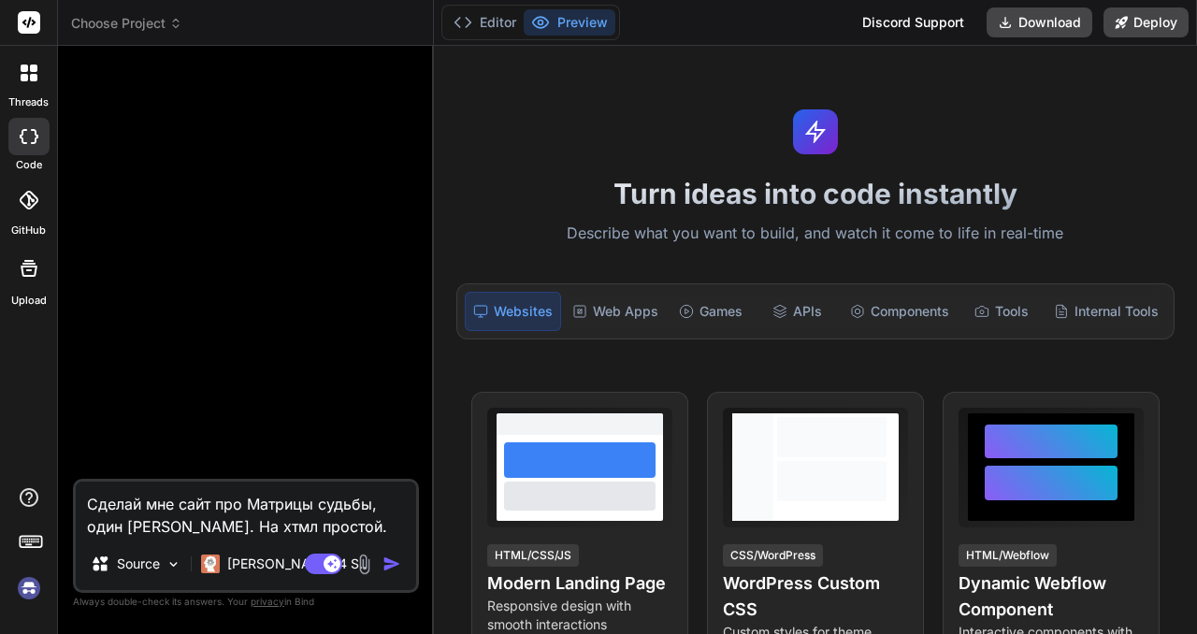
type textarea "Сделай мне сайт про Матрицы судьбы, один лендинг пейдж. На хтмл простой. На пе"
type textarea "x"
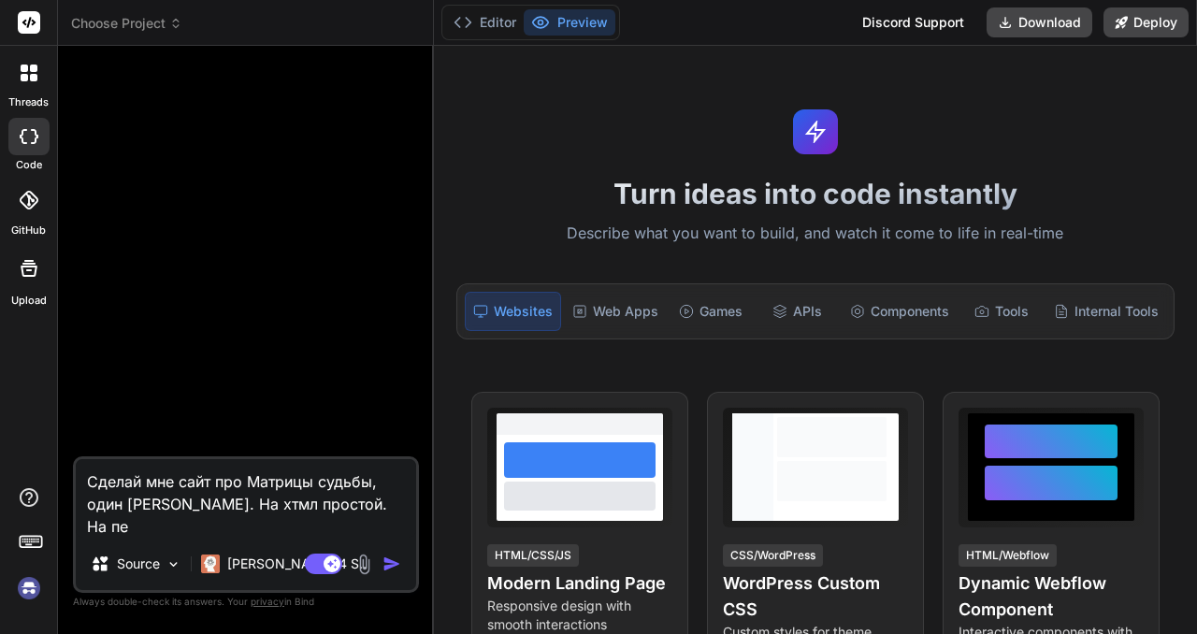
type textarea "Сделай мне сайт про Матрицы судьбы, один лендинг пейдж. На хтмл простой. На пер"
type textarea "x"
type textarea "Сделай мне сайт про Матрицы судьбы, один лендинг пейдж. На хтмл простой. На перв"
type textarea "x"
type textarea "Сделай мне сайт про Матрицы судьбы, один лендинг пейдж. На хтмл простой. На пер…"
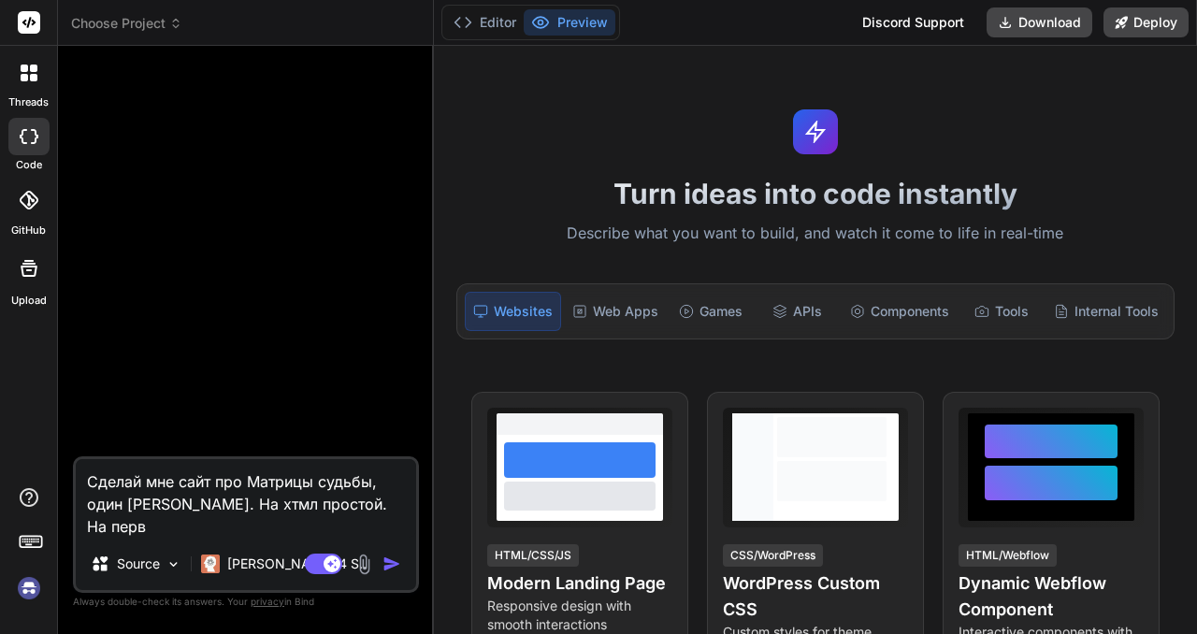
type textarea "x"
type textarea "Сделай мне сайт про Матрицы судьбы, один лендинг пейдж. На хтмл простой. На пер…"
type textarea "x"
type textarea "Сделай мне сайт про Матрицы судьбы, один лендинг пейдж. На хтмл простой. На пер…"
type textarea "x"
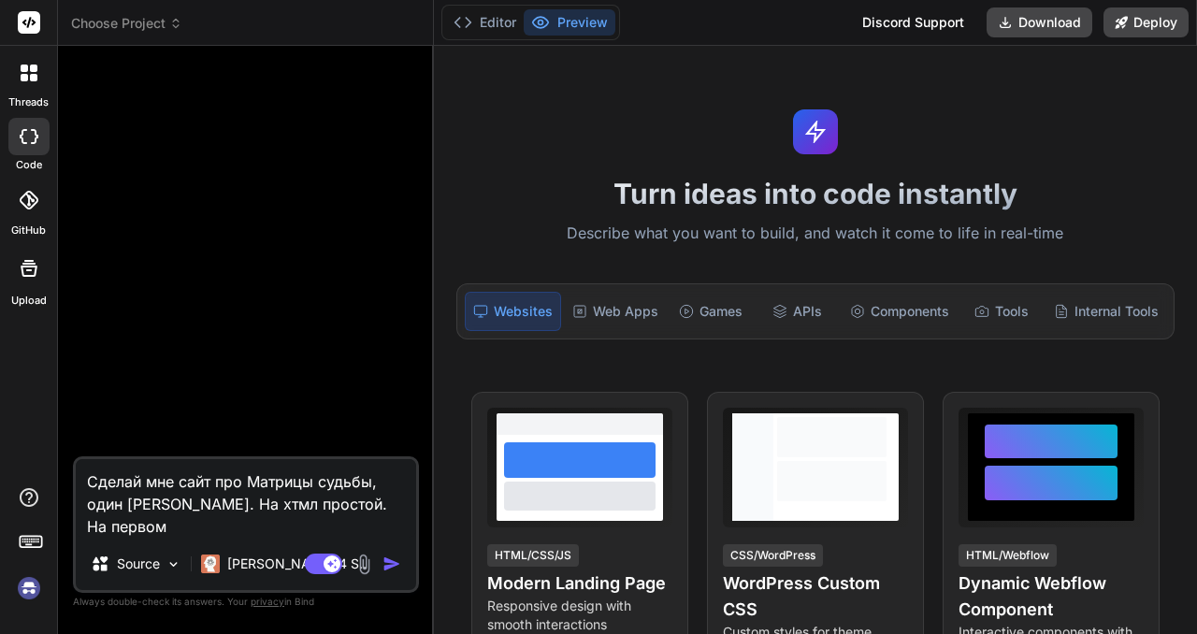
type textarea "Сделай мне сайт про Матрицы судьбы, один лендинг пейдж. На хтмл простой. На пер…"
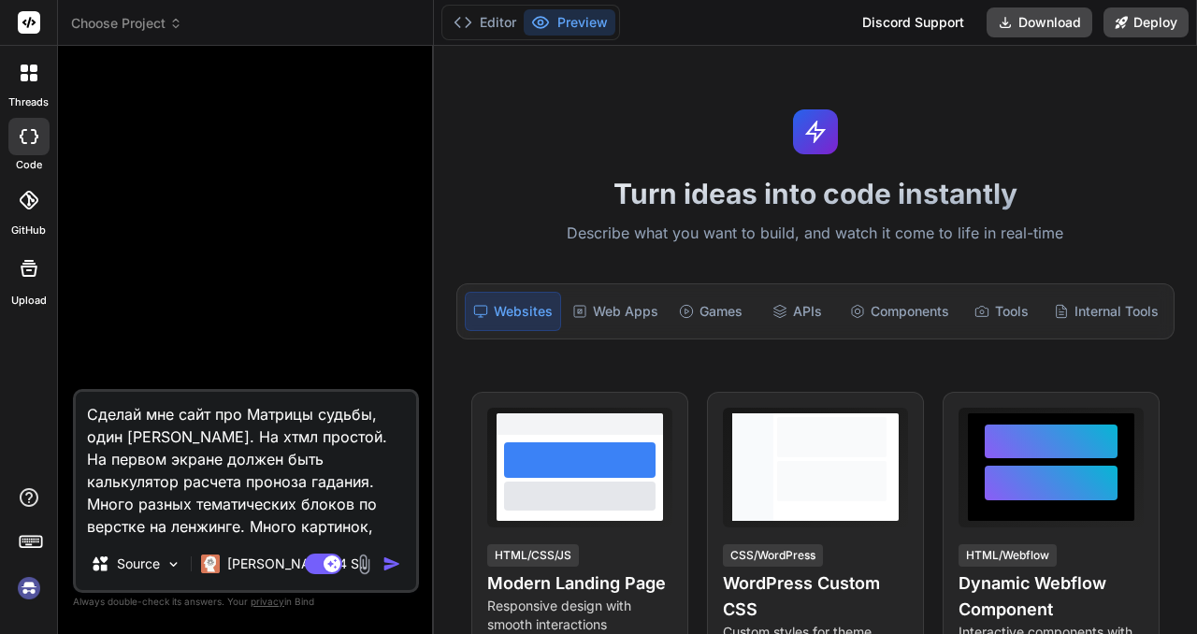
click at [245, 451] on textarea "Сделай мне сайт про Матрицы судьбы, один [PERSON_NAME]. На хтмл простой. На пер…" at bounding box center [246, 465] width 340 height 146
click at [388, 565] on img "button" at bounding box center [392, 564] width 19 height 19
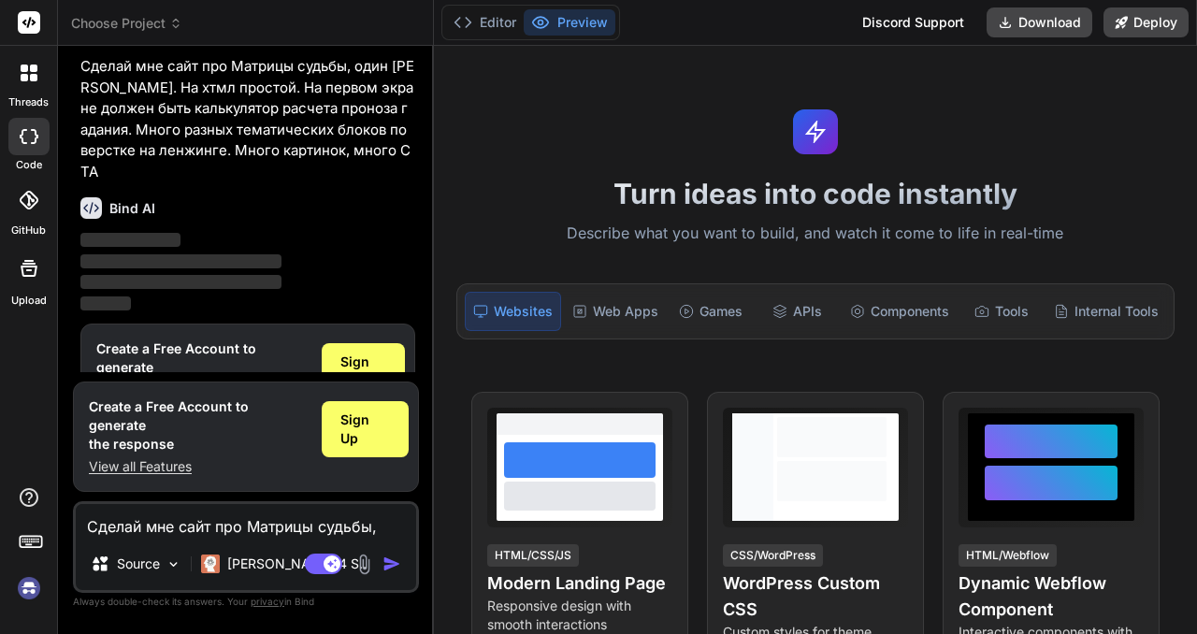
scroll to position [98, 0]
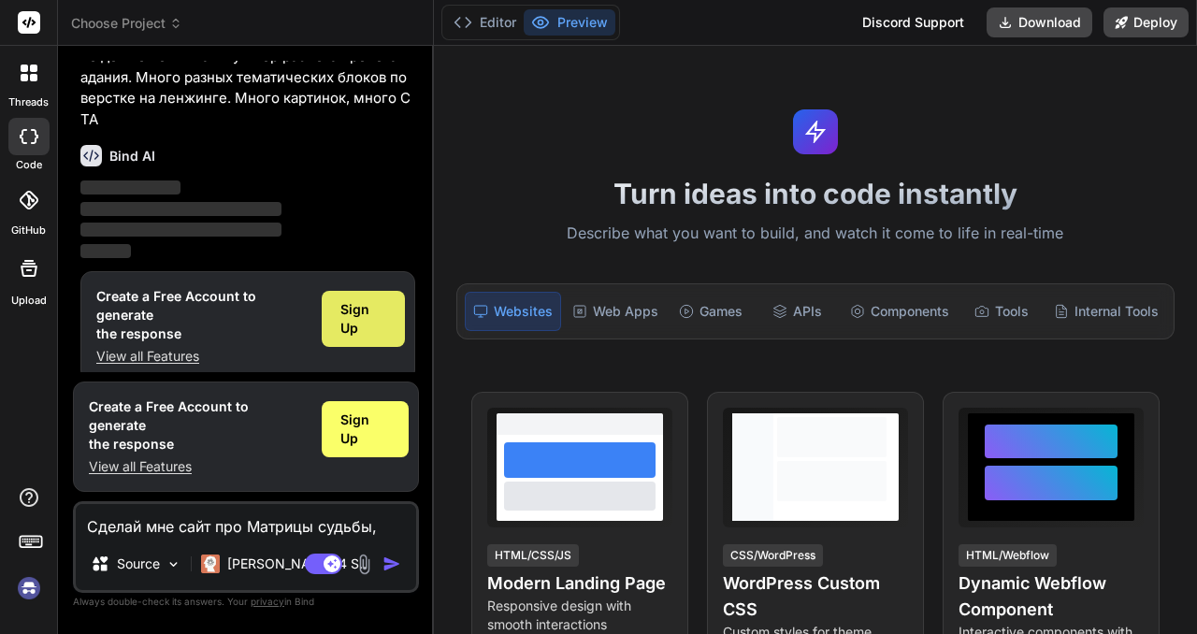
click at [362, 315] on span "Sign Up" at bounding box center [363, 318] width 46 height 37
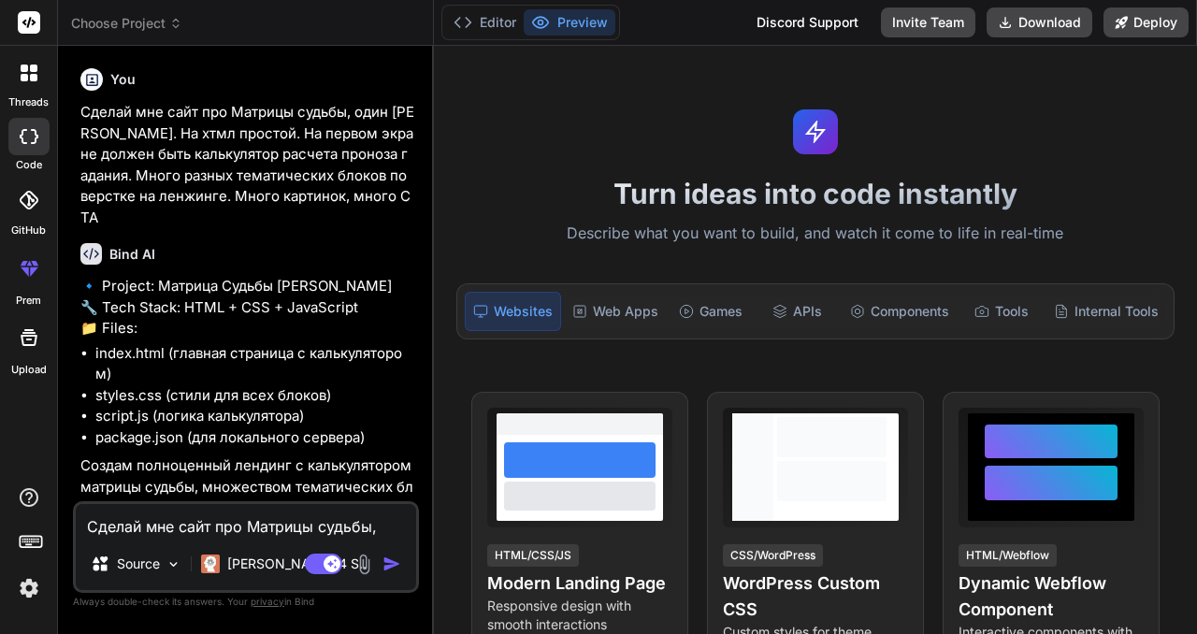
scroll to position [112, 0]
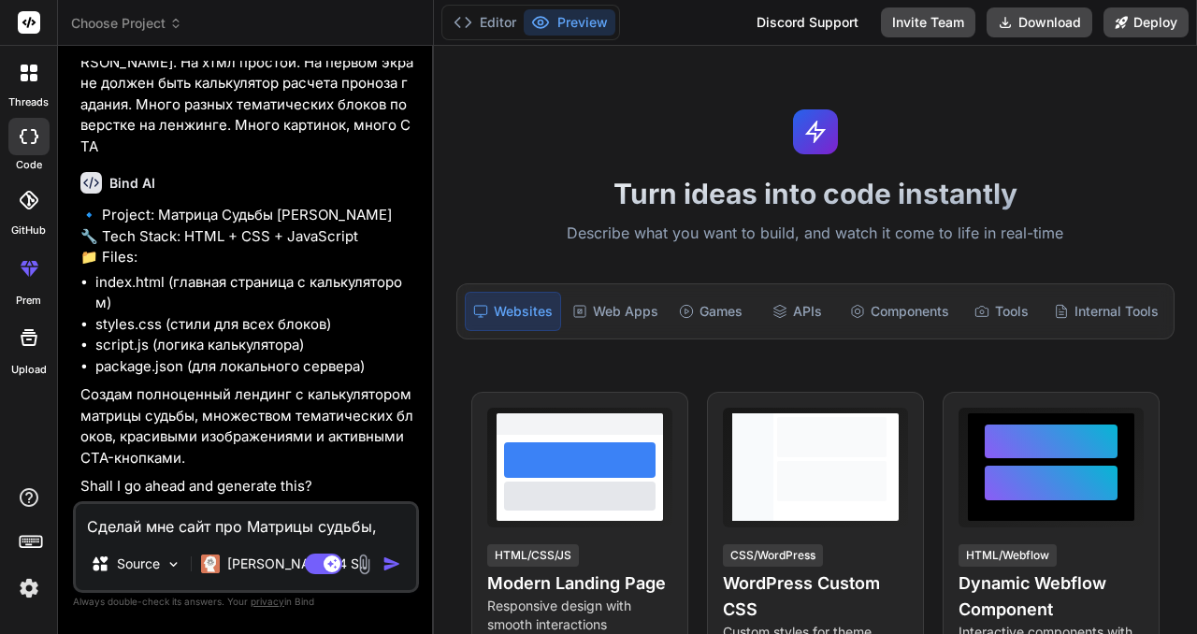
click at [190, 531] on textarea "Сделай мне сайт про Матрицы судьбы, один [PERSON_NAME]. На хтмл простой. На пер…" at bounding box center [246, 521] width 340 height 34
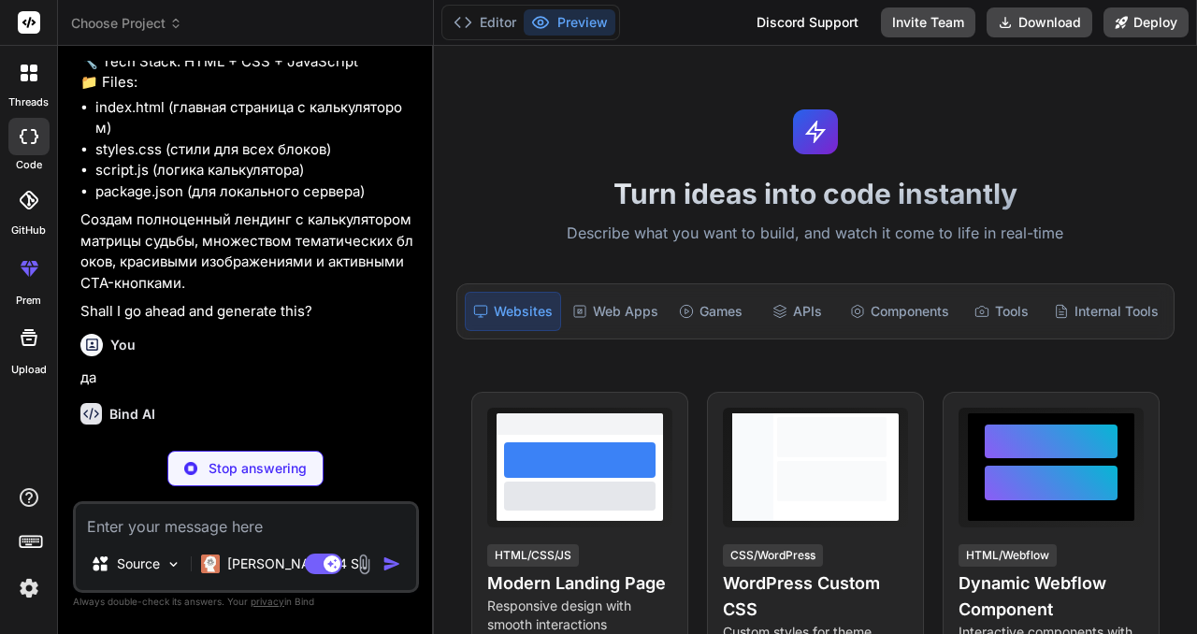
scroll to position [307, 0]
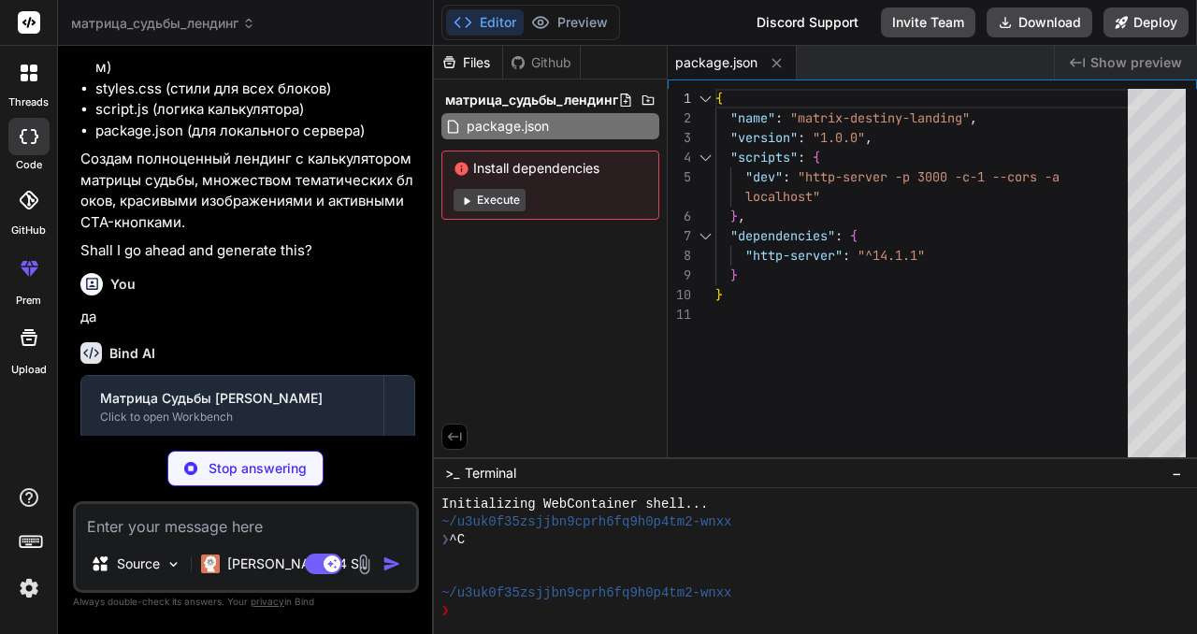
click at [495, 190] on button "Execute" at bounding box center [490, 200] width 72 height 22
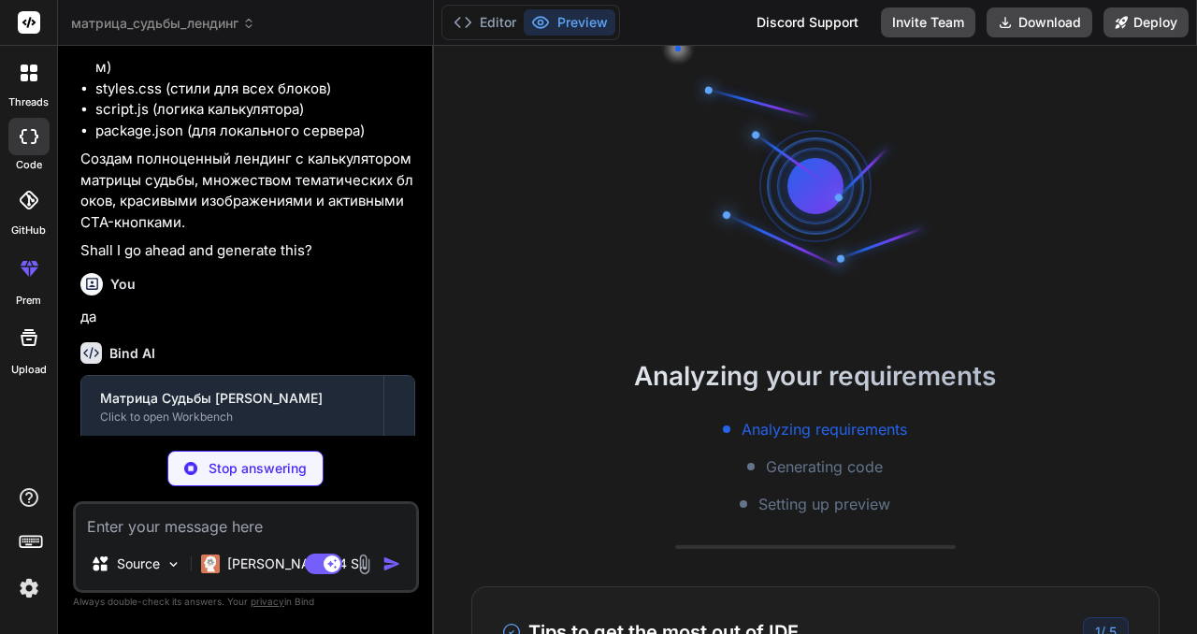
scroll to position [284, 0]
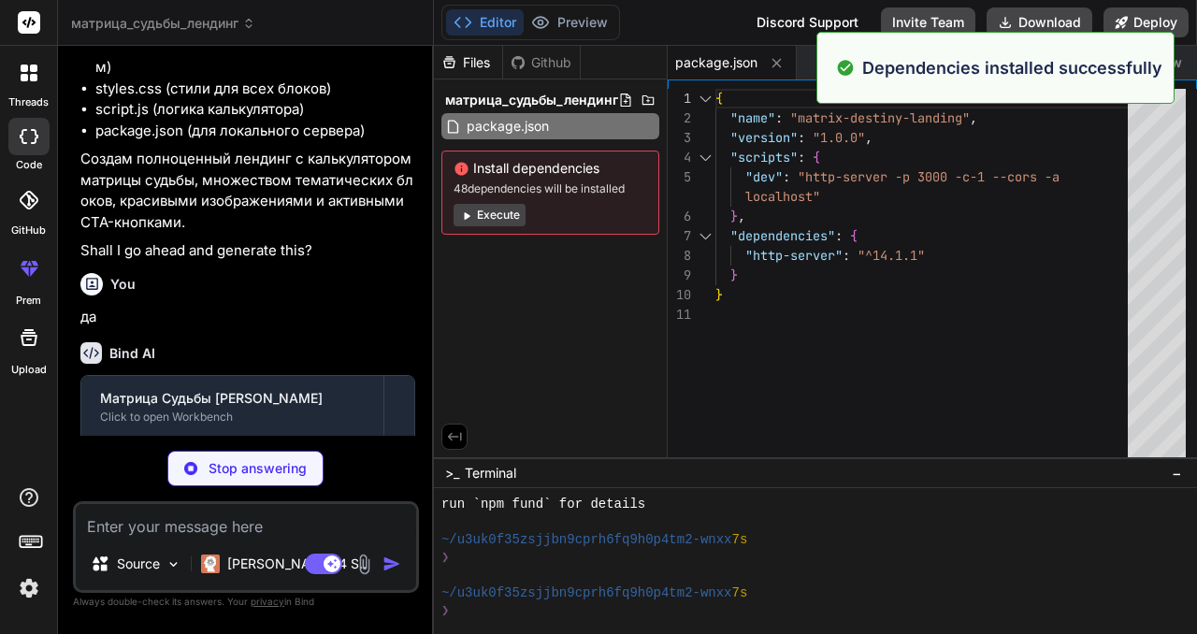
click at [486, 217] on button "Execute" at bounding box center [490, 215] width 72 height 22
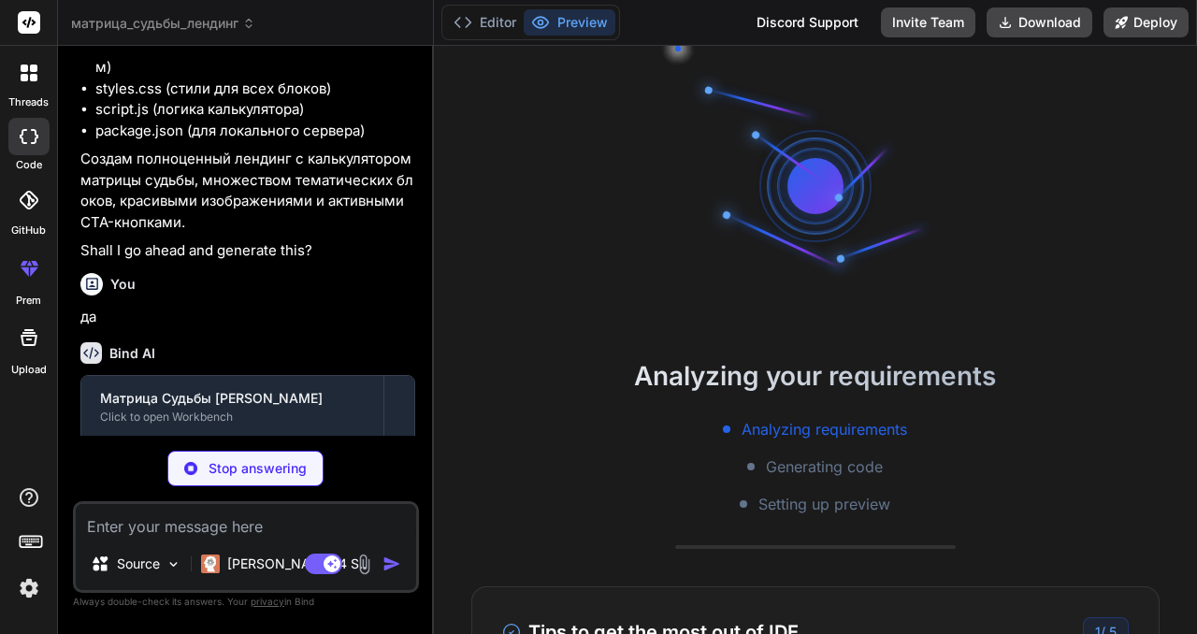
scroll to position [551, 0]
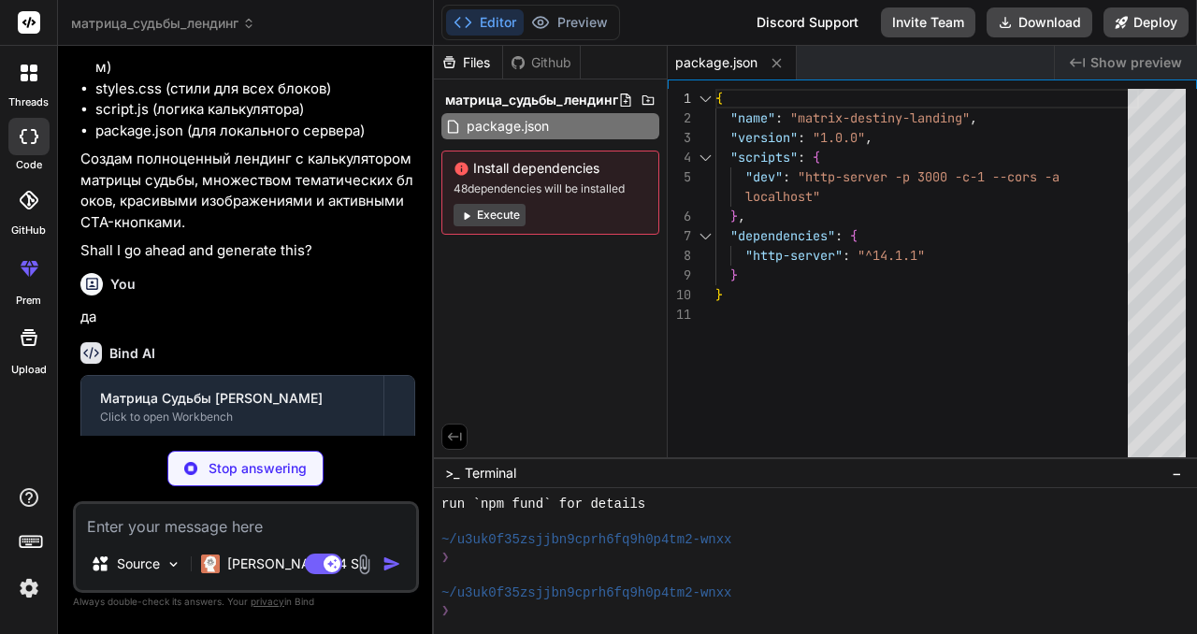
click at [499, 211] on button "Execute" at bounding box center [490, 215] width 72 height 22
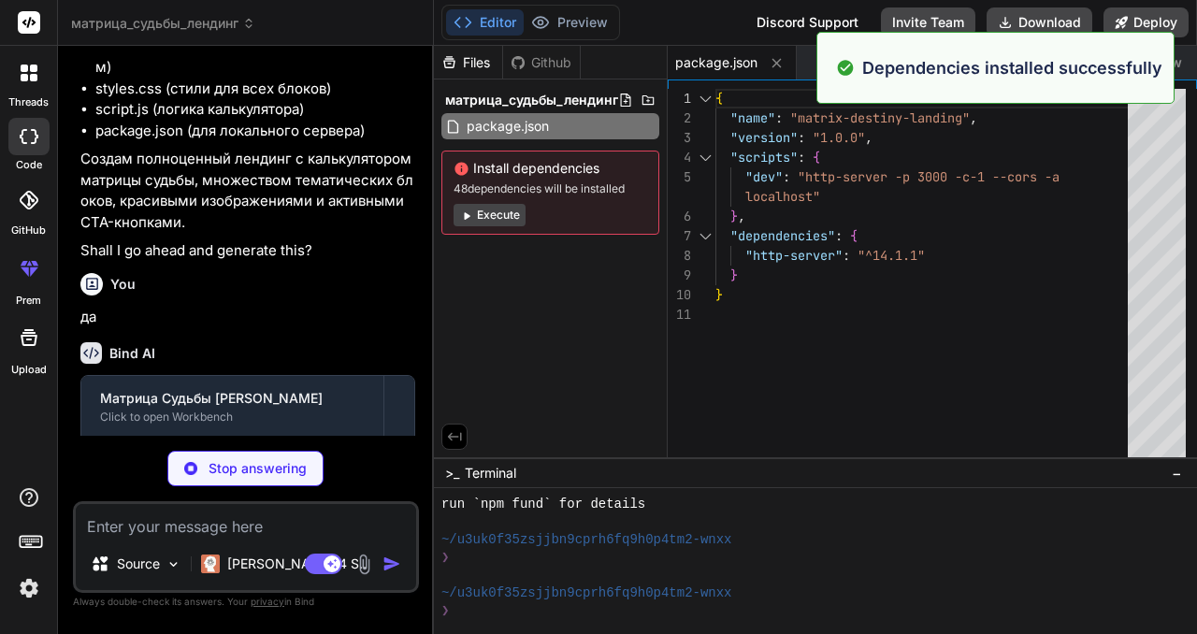
scroll to position [818, 0]
click at [499, 211] on button "Execute" at bounding box center [490, 215] width 72 height 22
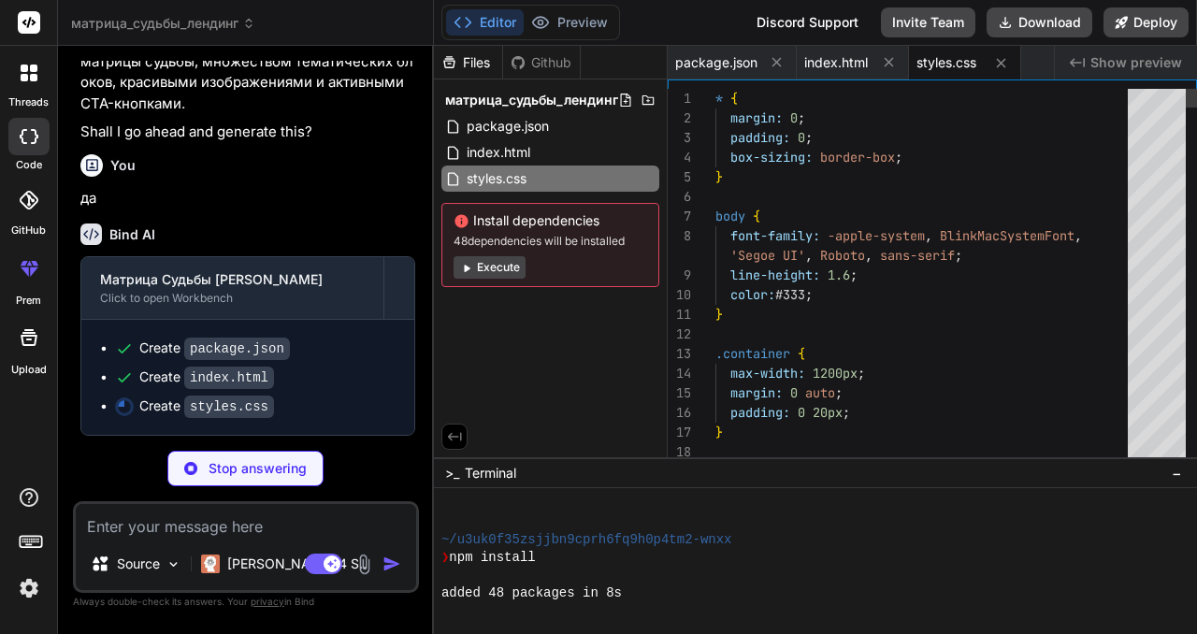
scroll to position [58, 0]
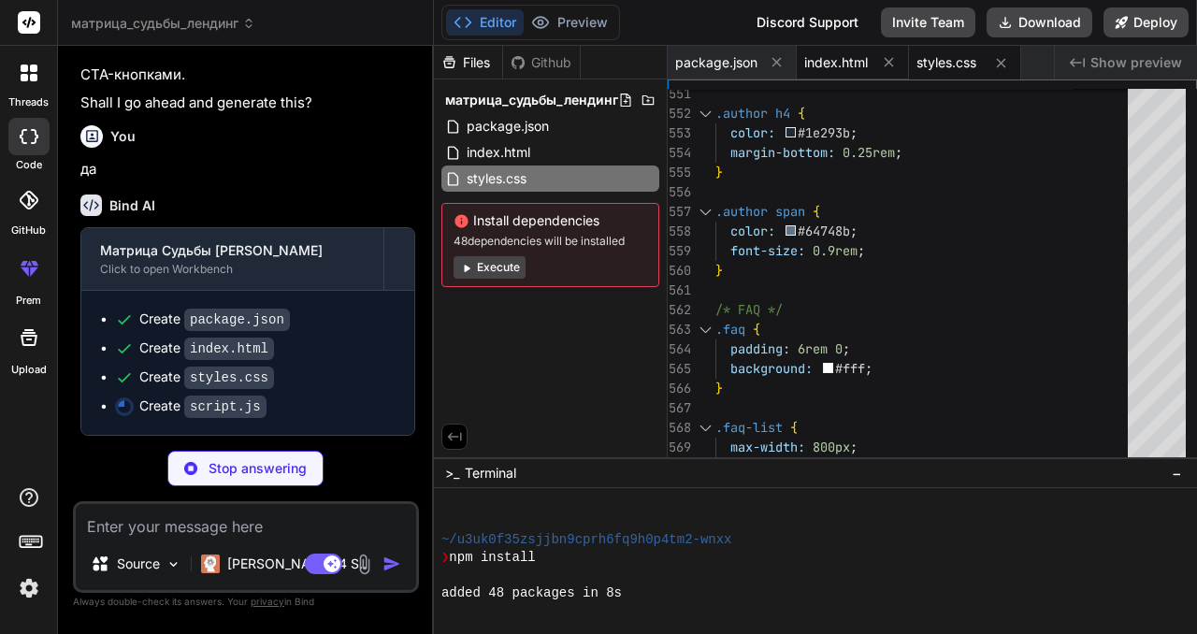
click at [819, 53] on span "index.html" at bounding box center [836, 62] width 64 height 19
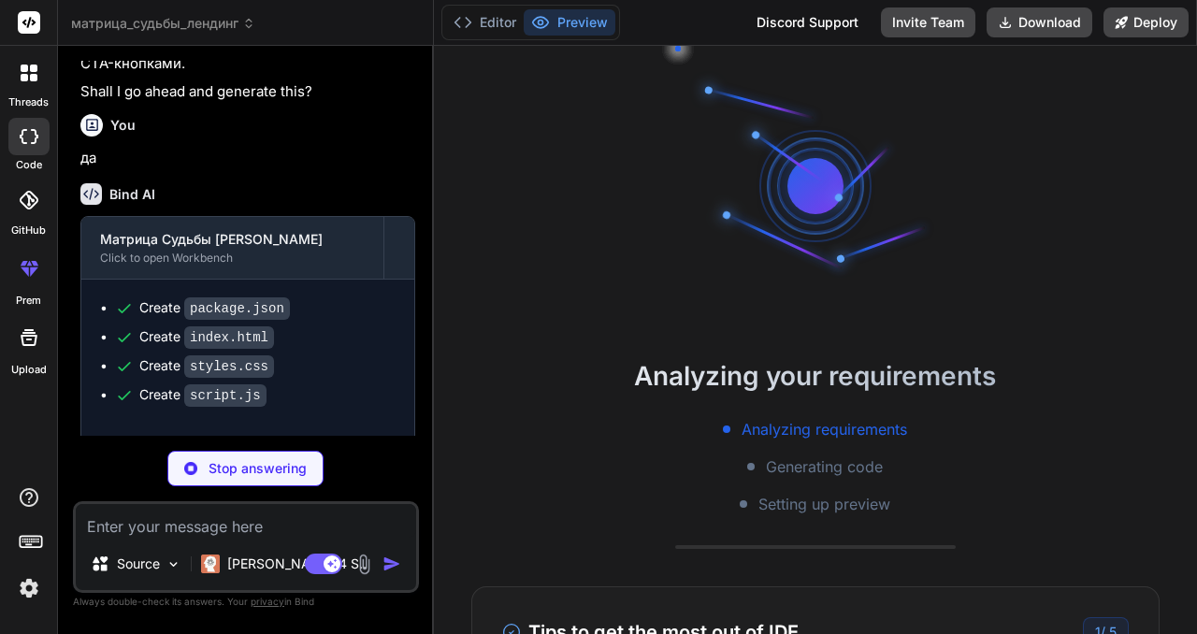
scroll to position [142, 0]
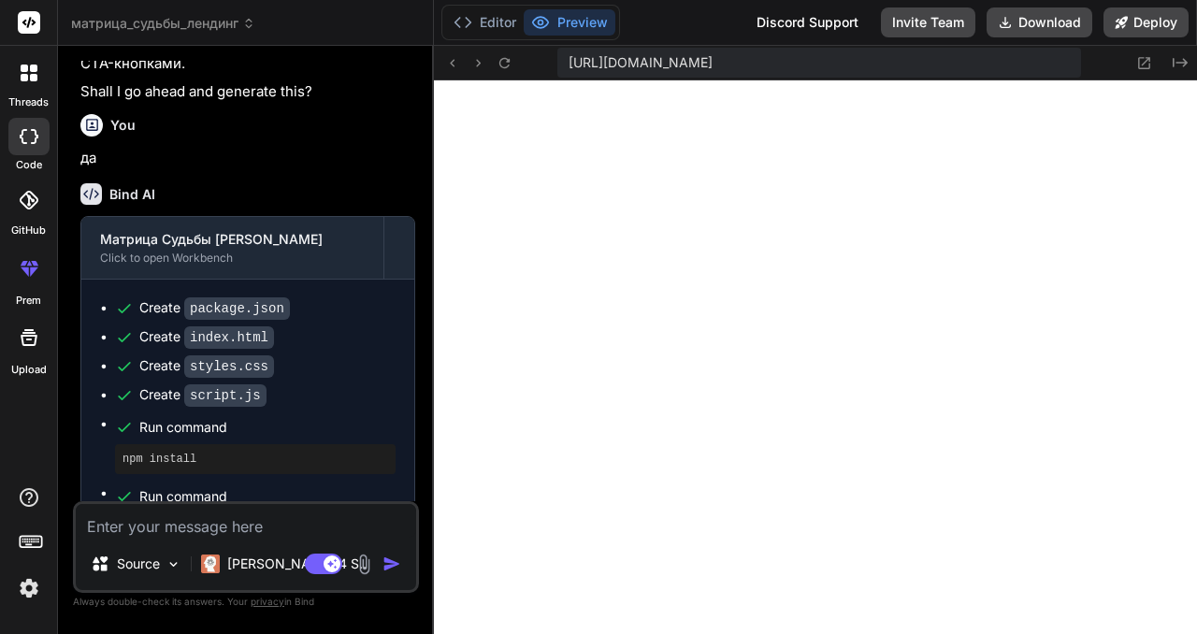
click at [713, 65] on span "[URL][DOMAIN_NAME]" at bounding box center [641, 62] width 144 height 19
click at [1148, 60] on icon at bounding box center [1145, 63] width 16 height 16
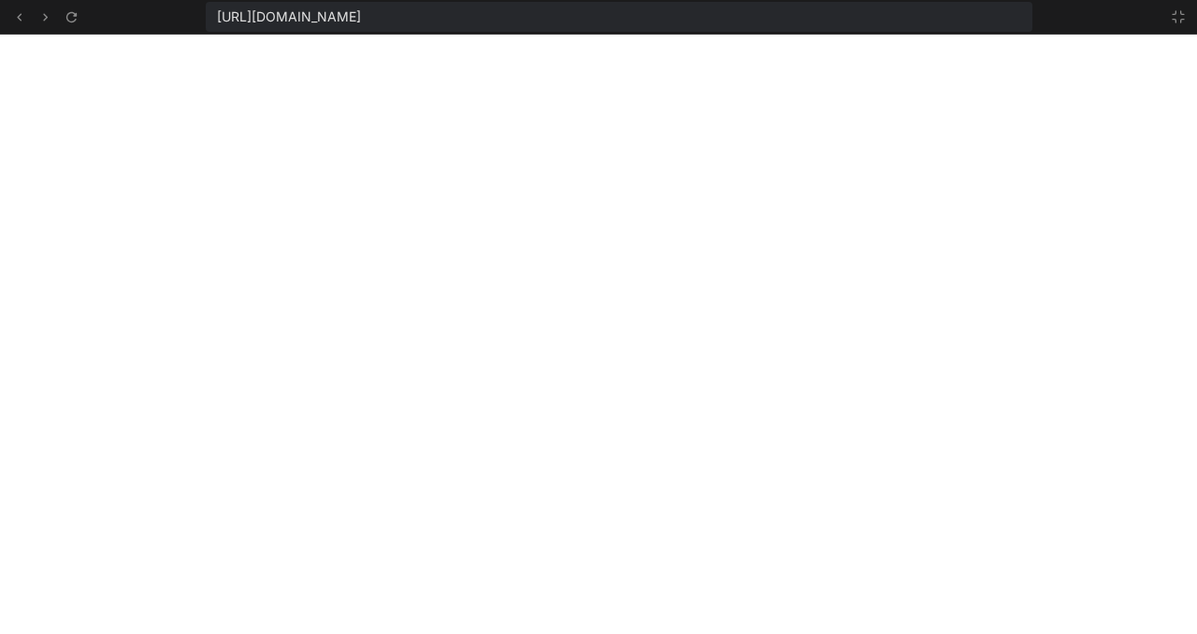
click at [361, 20] on span "[URL][DOMAIN_NAME]" at bounding box center [289, 16] width 144 height 19
copy div "[URL][DOMAIN_NAME]"
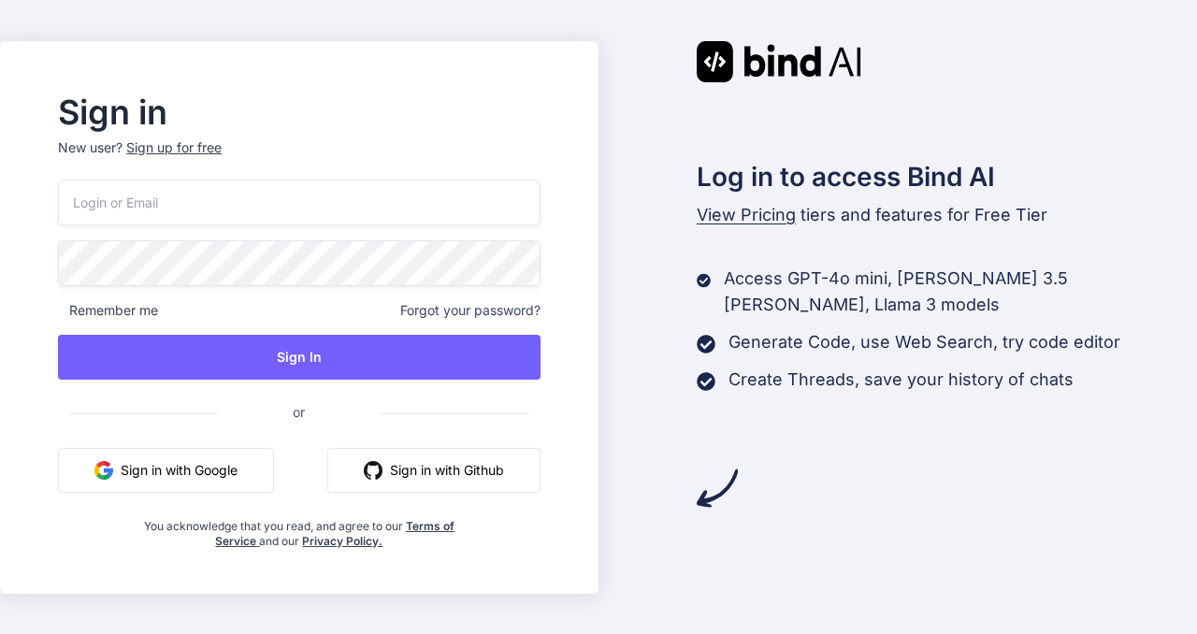
click at [243, 464] on button "Sign in with Google" at bounding box center [166, 470] width 216 height 45
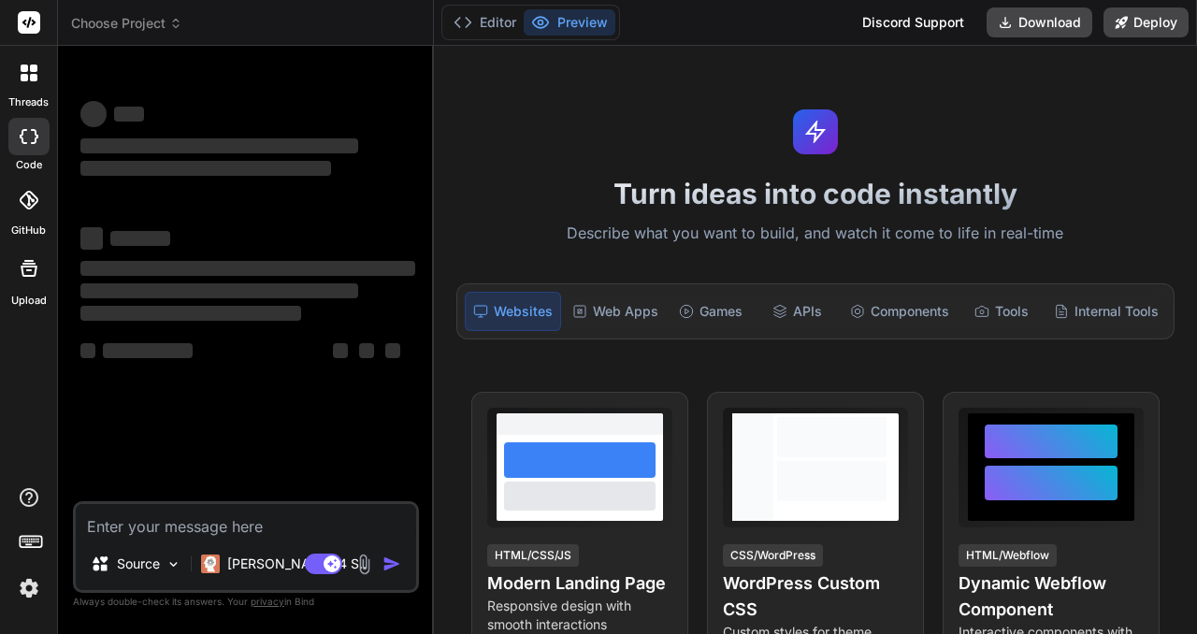
type textarea "x"
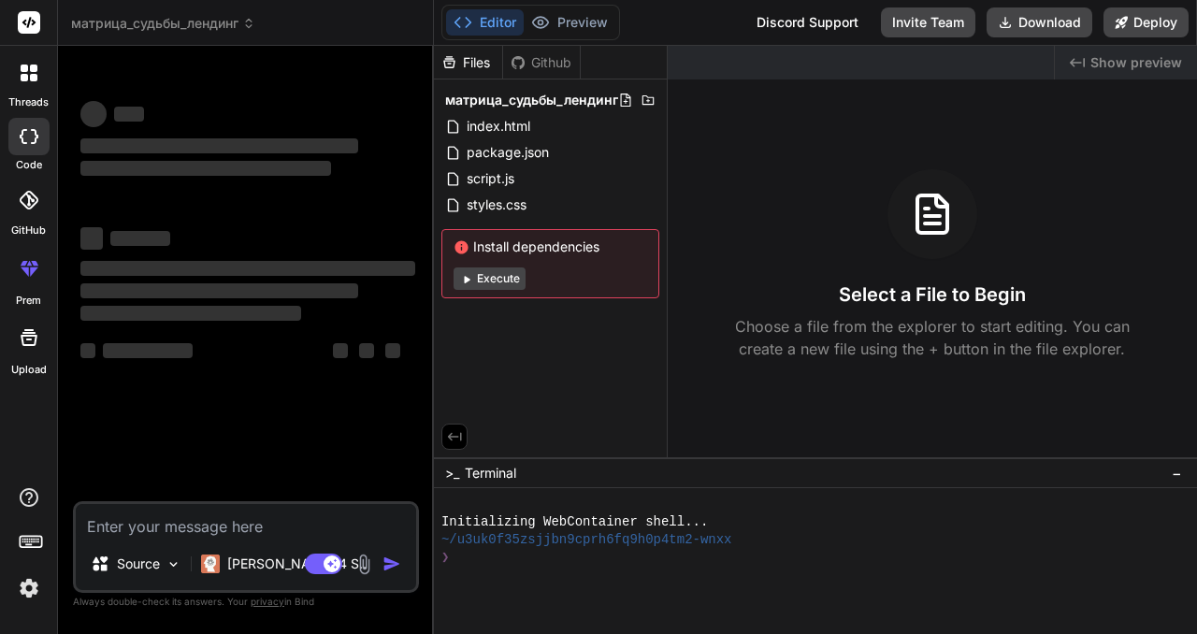
type textarea "x"
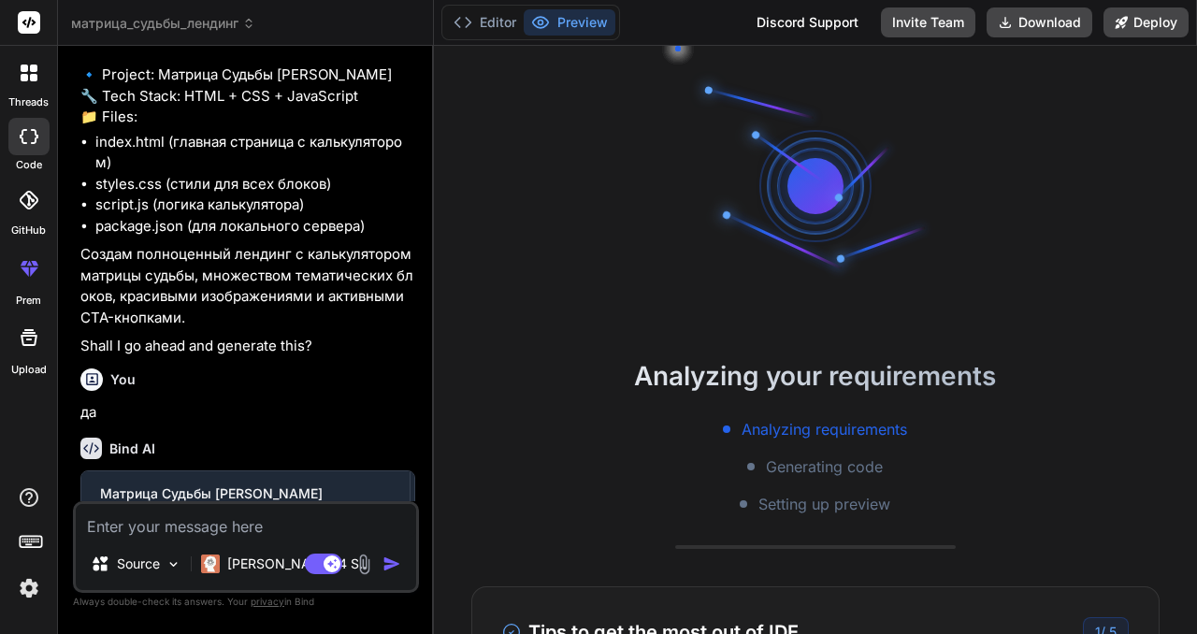
scroll to position [286, 0]
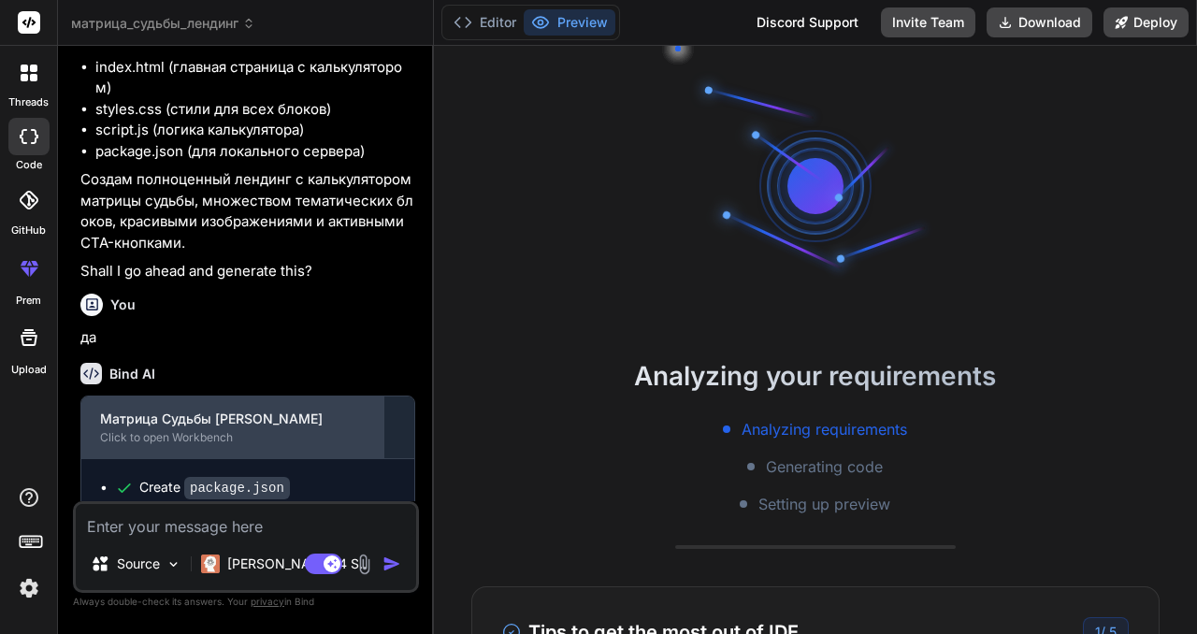
type textarea "Создай полный HTML-файл (doctype, head, body) для лендинг-пейджа «Матрица судьб…"
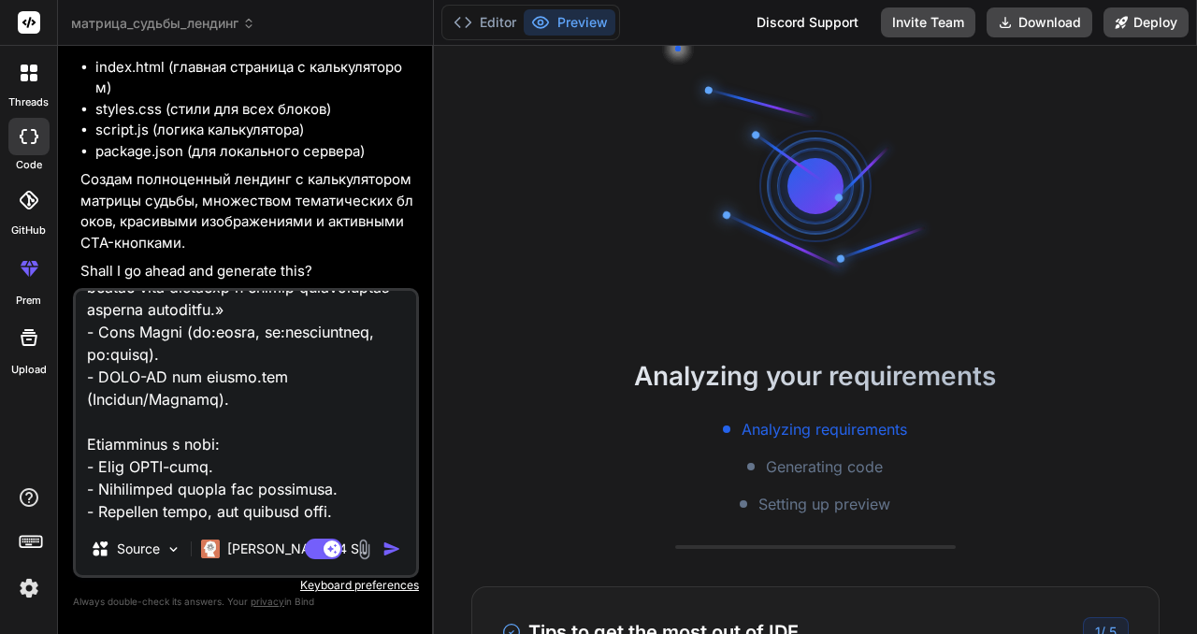
type textarea "x"
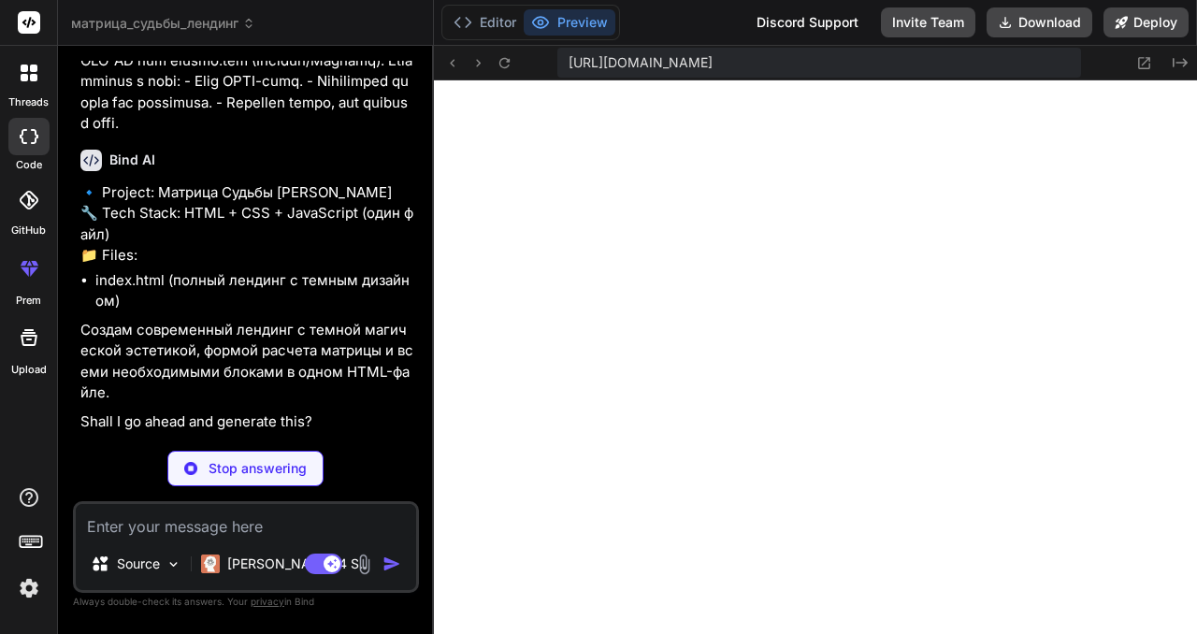
scroll to position [1794, 0]
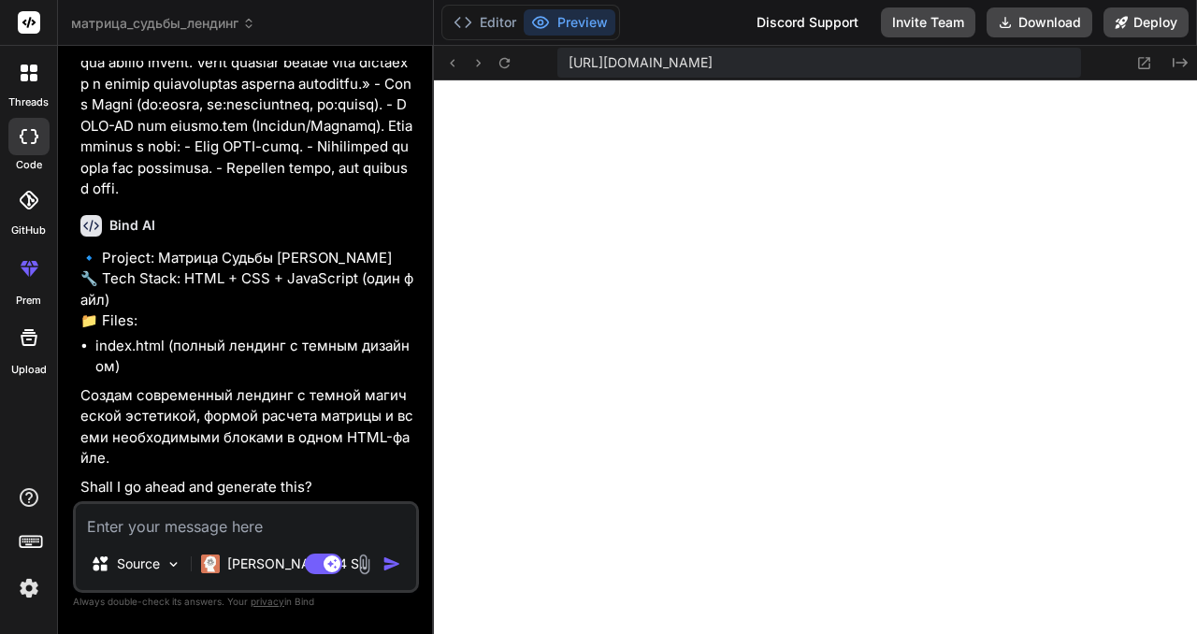
type textarea "x"
type textarea "д"
type textarea "x"
type textarea "да"
type textarea "x"
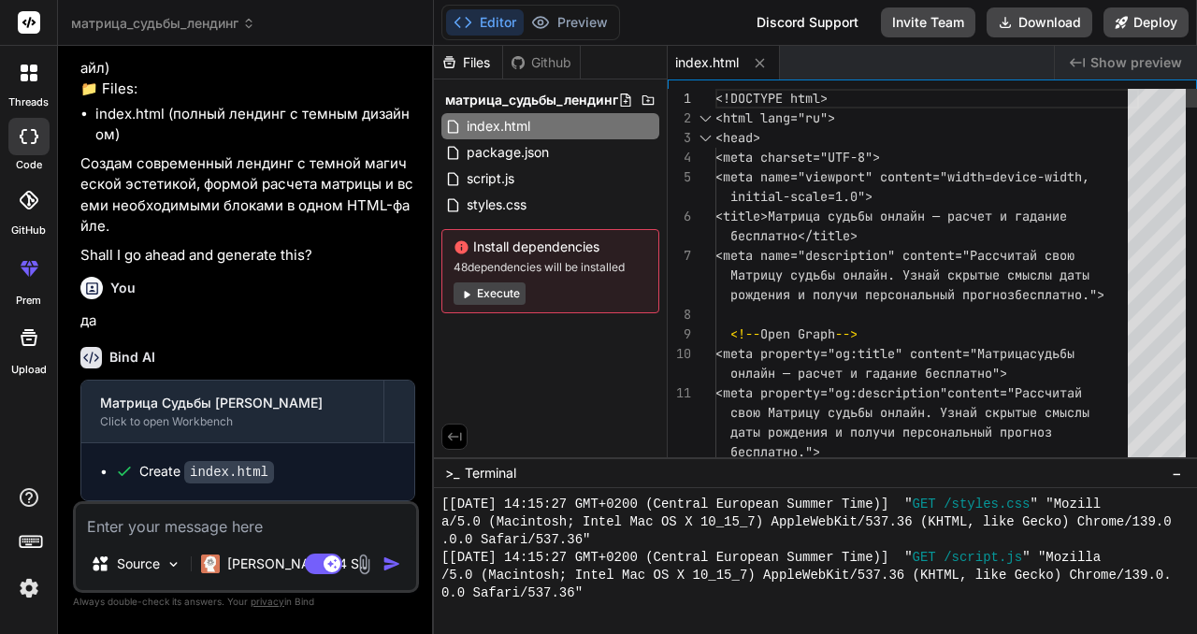
scroll to position [2025, 0]
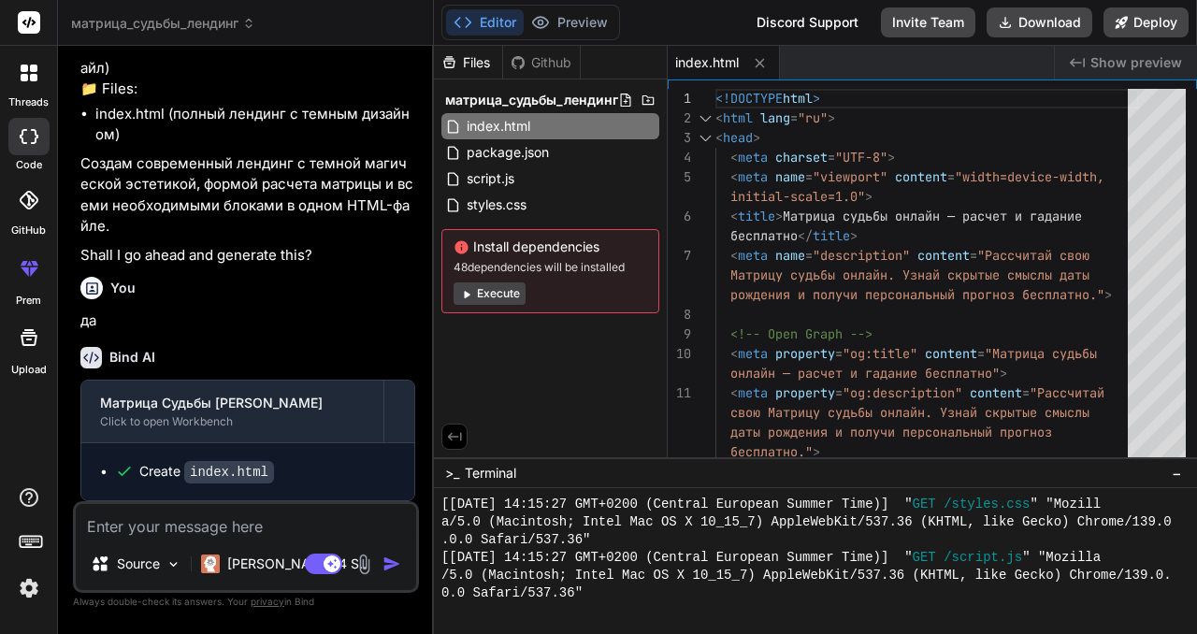
click at [498, 289] on button "Execute" at bounding box center [490, 293] width 72 height 22
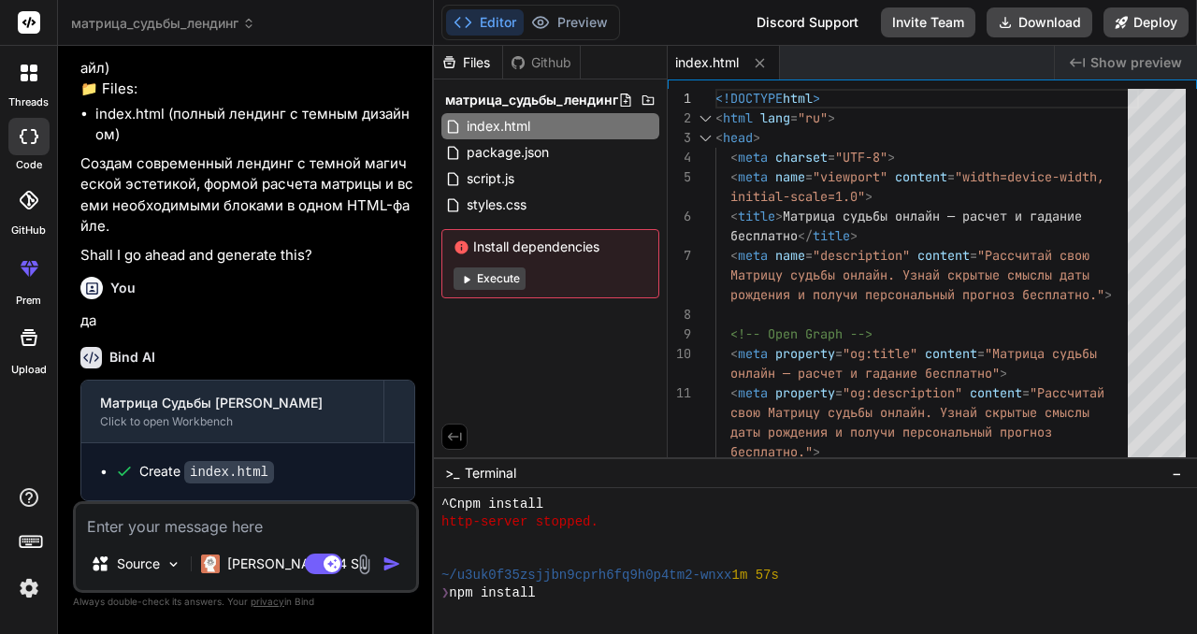
scroll to position [1013, 0]
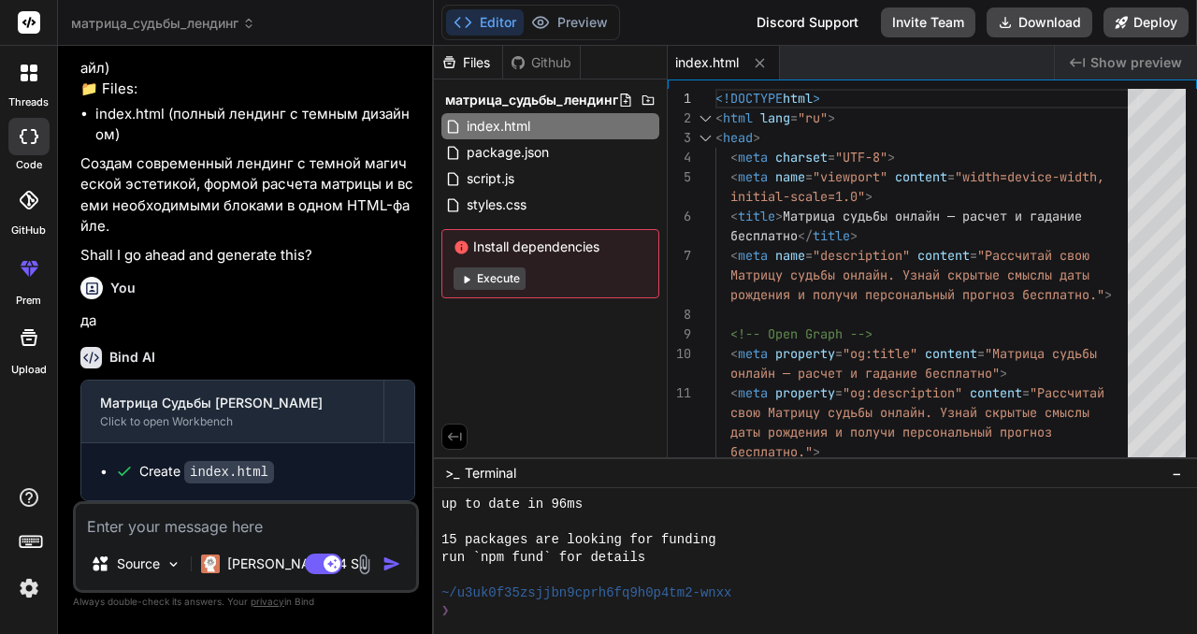
type textarea "x"
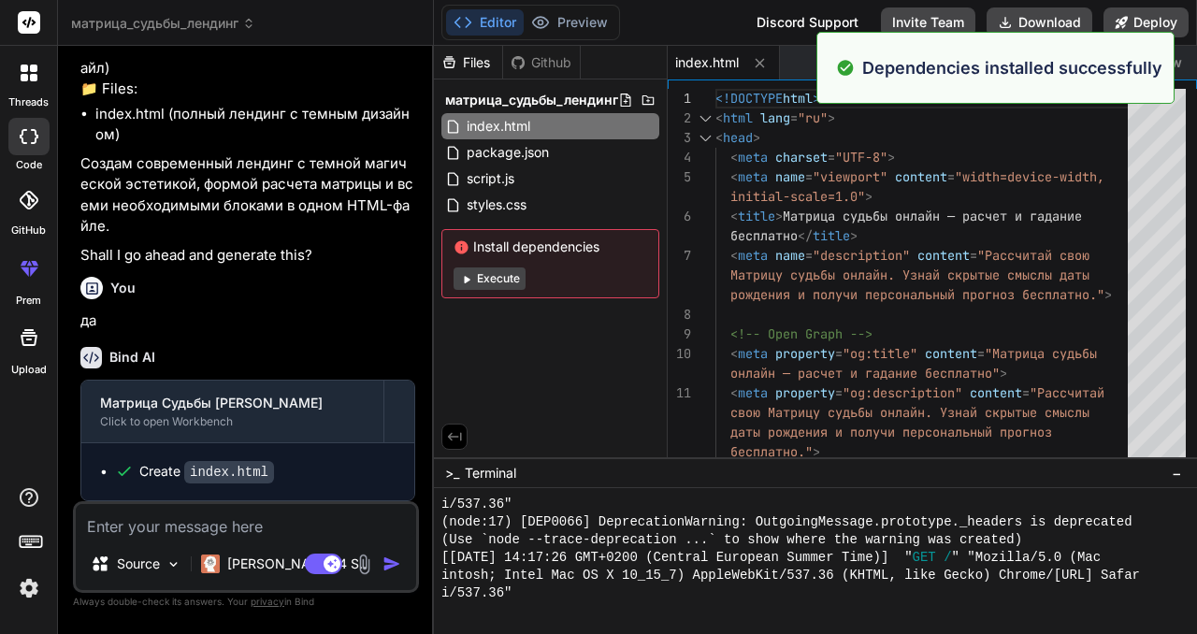
scroll to position [1617, 0]
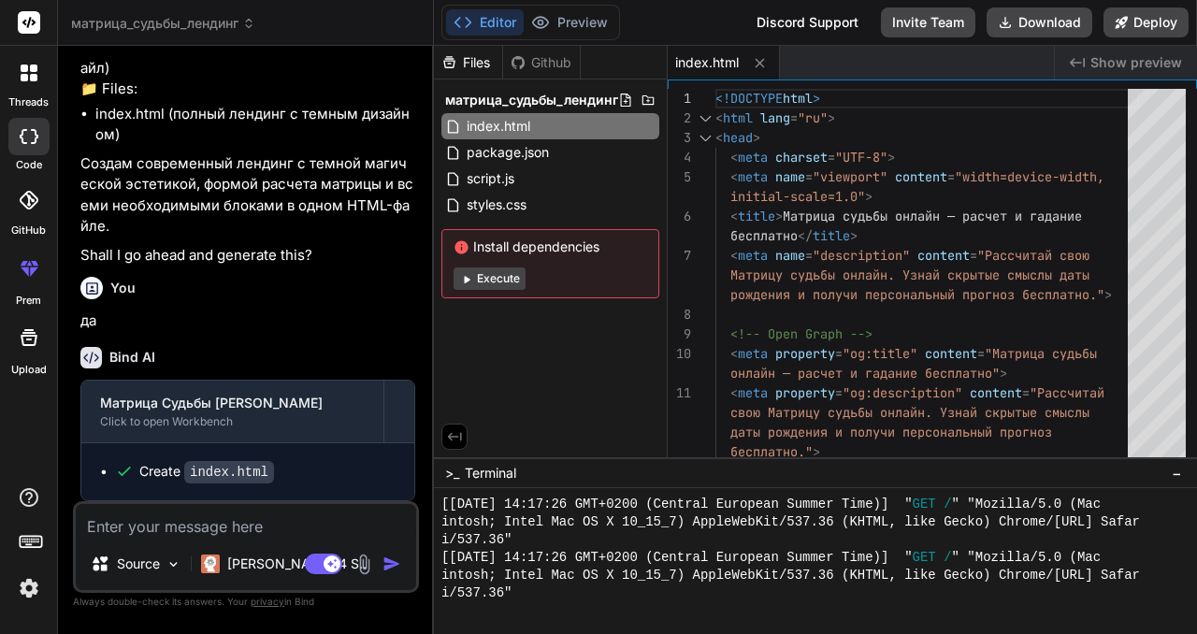
click at [695, 64] on span "index.html" at bounding box center [707, 62] width 64 height 19
click at [1084, 65] on icon "Created with Pixso." at bounding box center [1077, 62] width 15 height 15
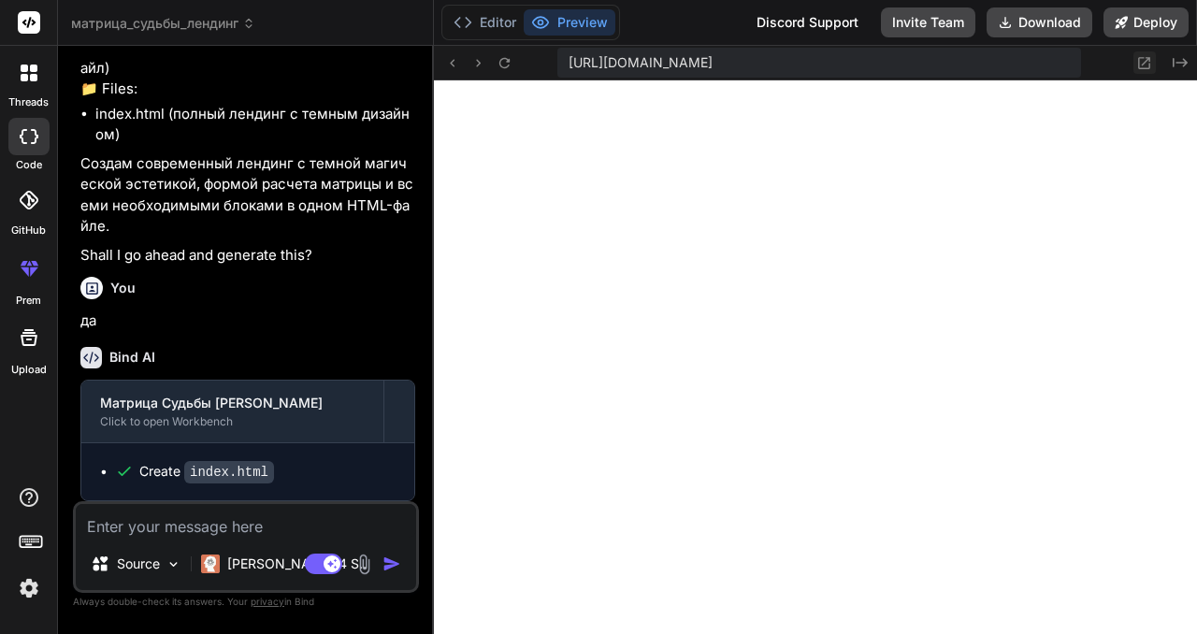
click at [1139, 66] on icon at bounding box center [1145, 63] width 12 height 12
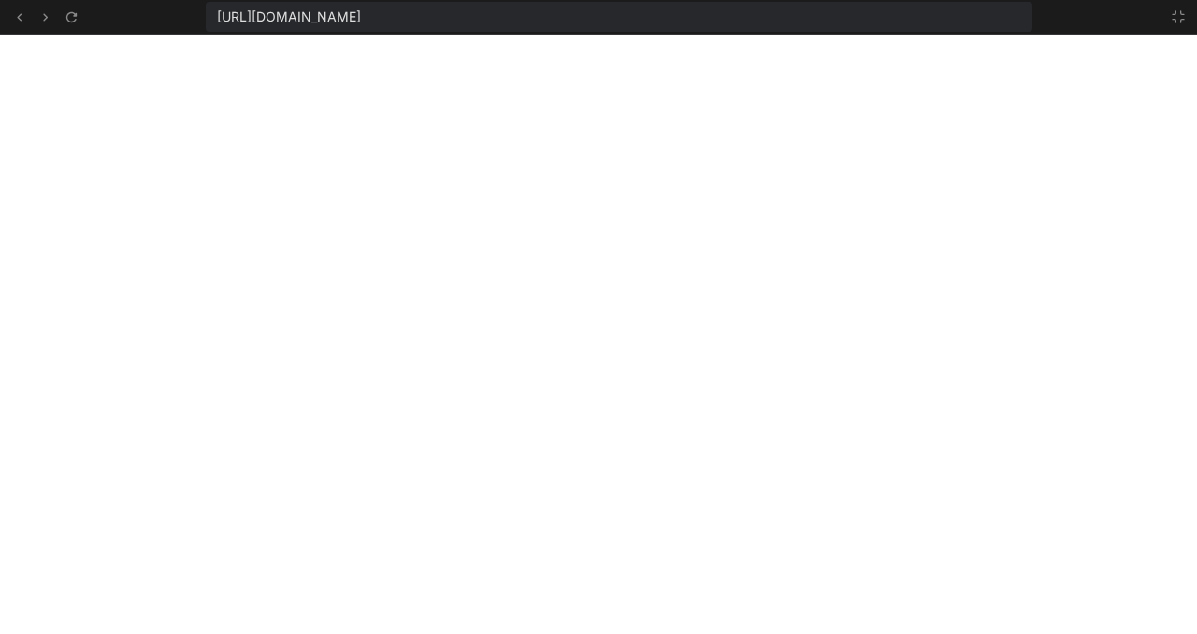
scroll to position [1671, 0]
click at [22, 14] on icon at bounding box center [19, 17] width 16 height 16
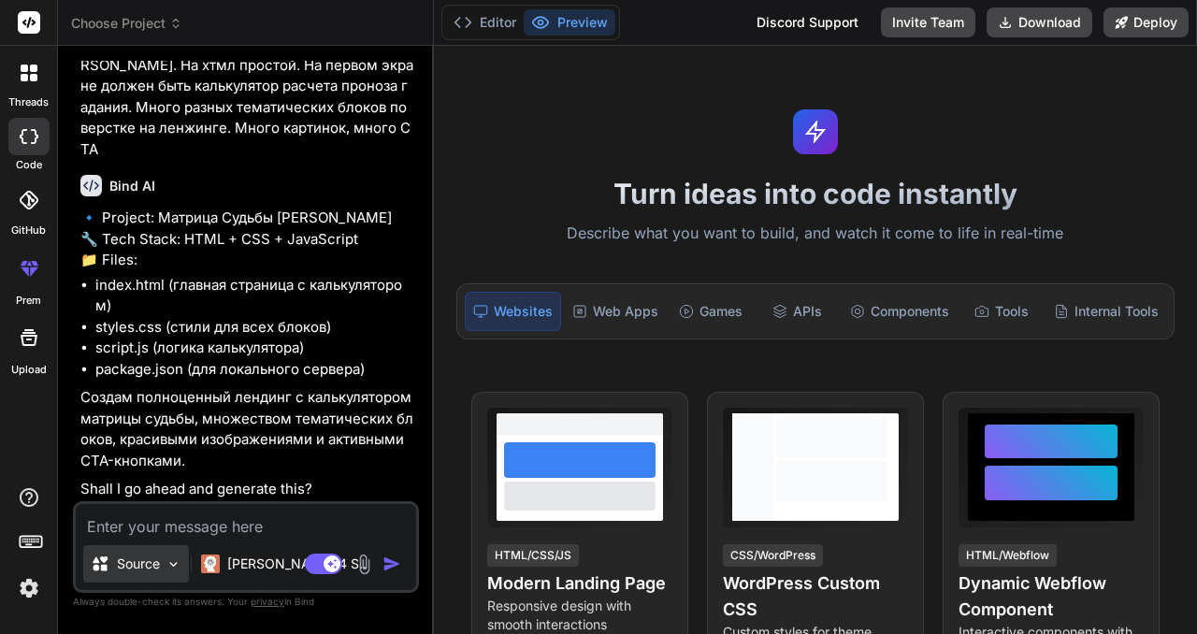
click at [175, 562] on img at bounding box center [174, 565] width 16 height 16
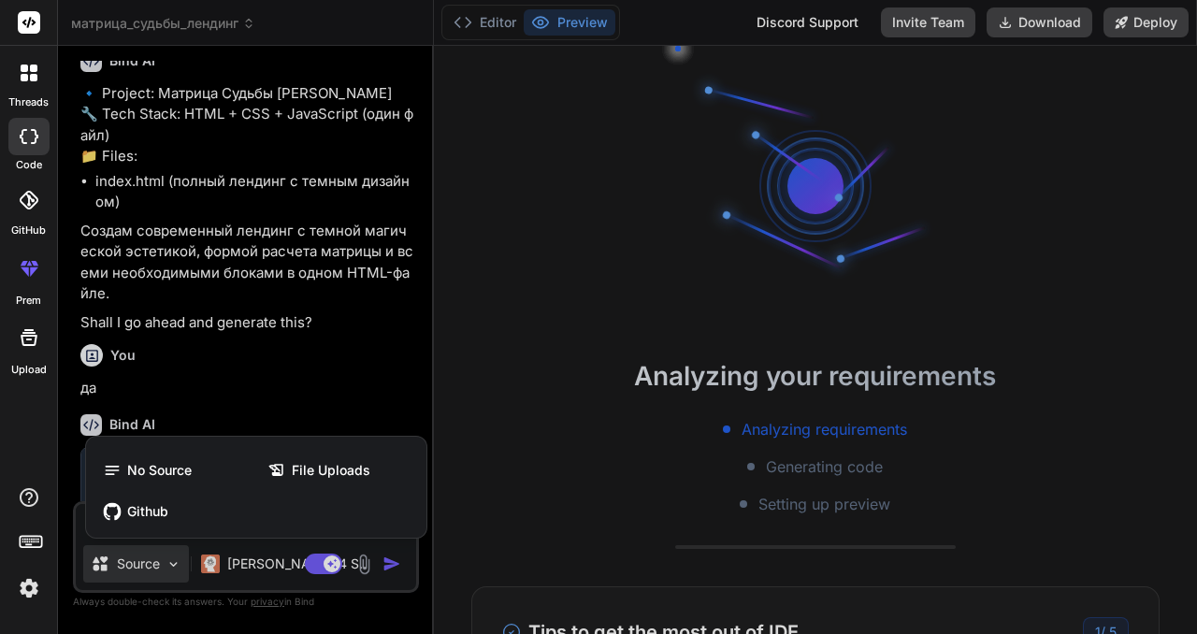
scroll to position [1687, 0]
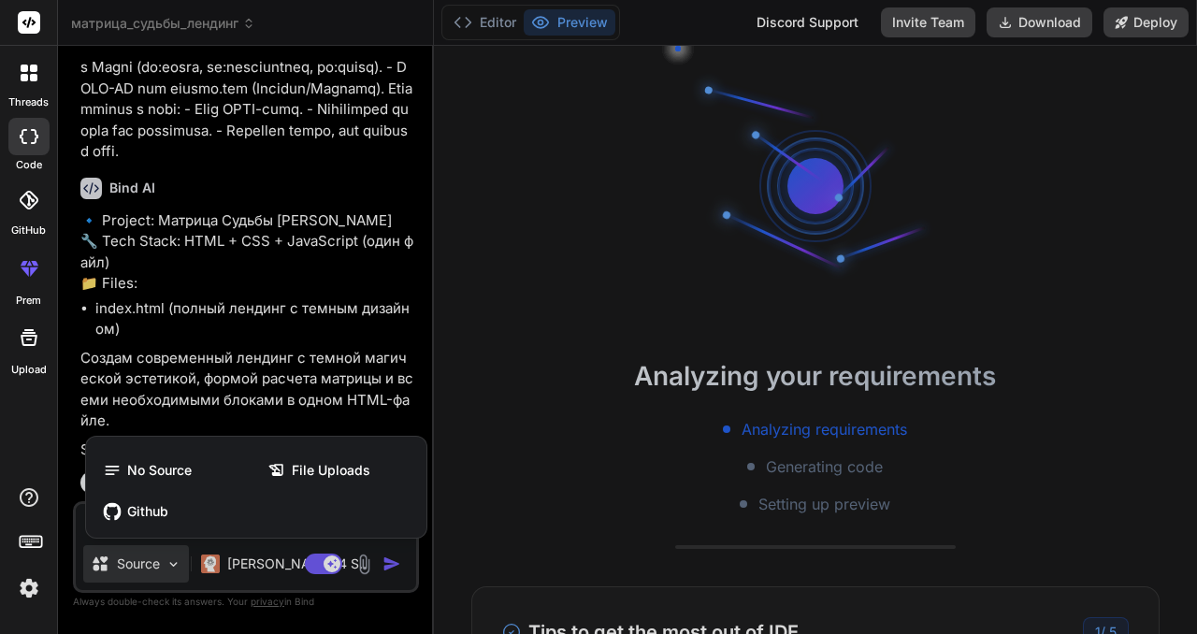
click at [326, 171] on div at bounding box center [598, 317] width 1197 height 634
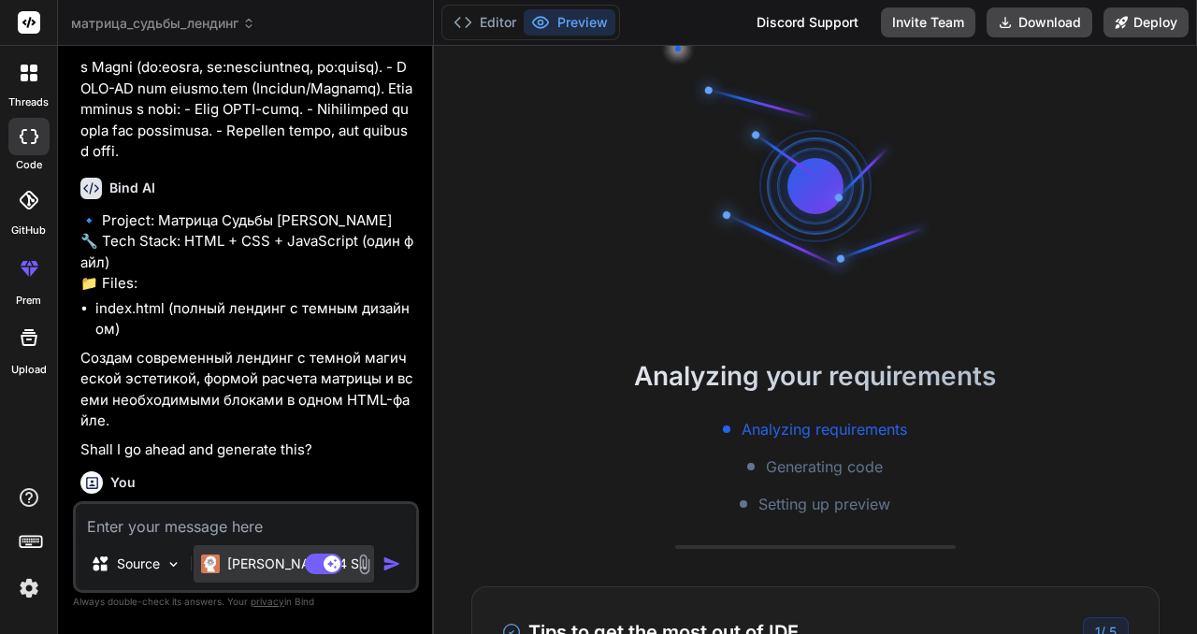
click at [282, 555] on p "[PERSON_NAME] 4 S.." at bounding box center [296, 564] width 139 height 19
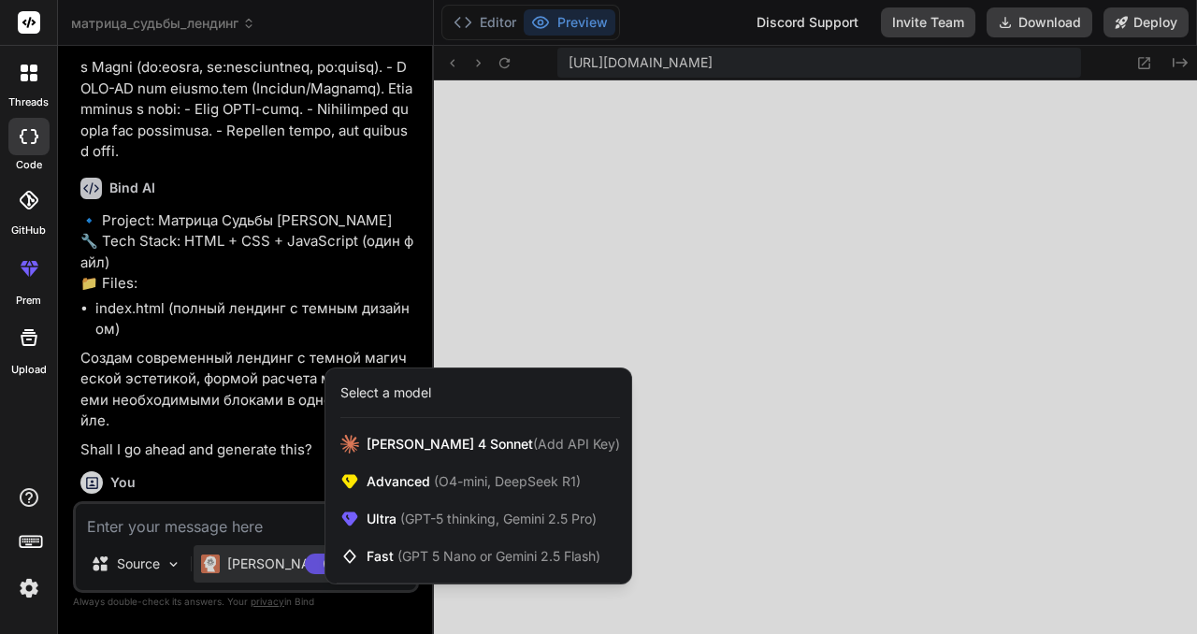
scroll to position [658, 0]
click at [203, 527] on div at bounding box center [598, 317] width 1197 height 634
type textarea "x"
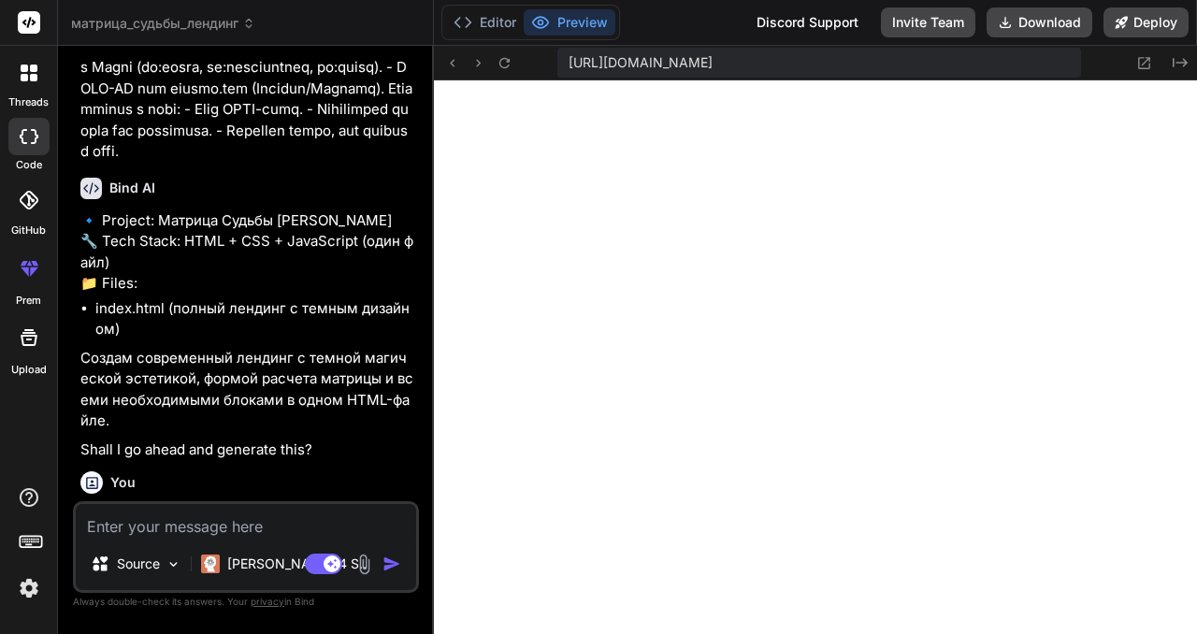
click at [203, 527] on textarea at bounding box center [246, 521] width 340 height 34
type textarea "xt"
type textarea "x"
type textarea "xtn"
type textarea "x"
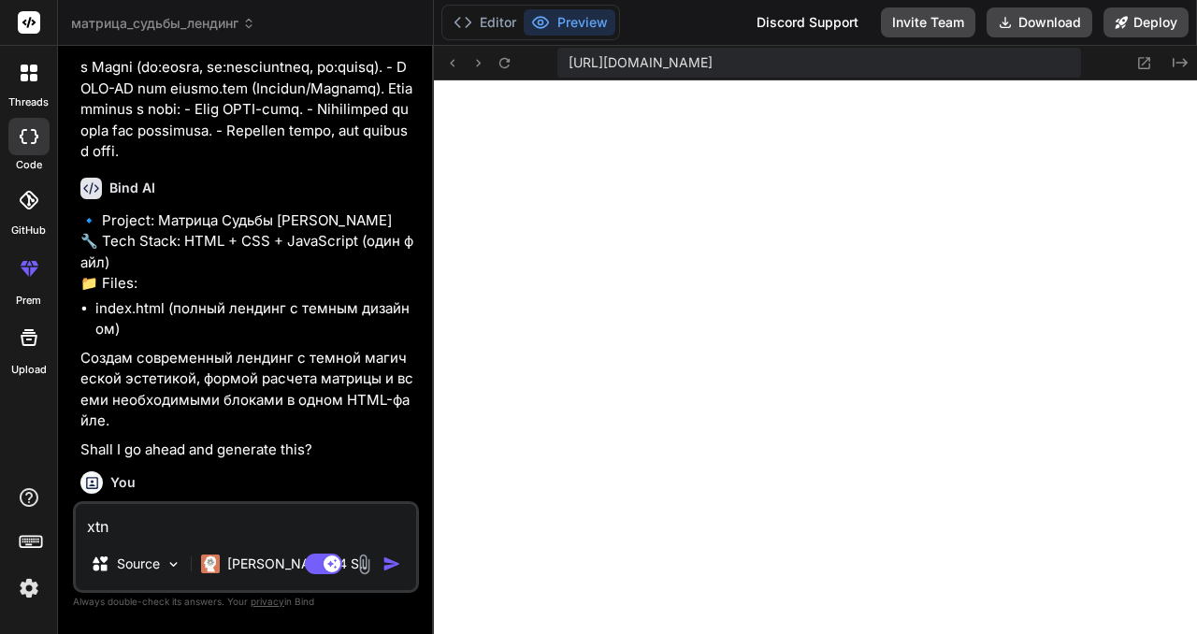
type textarea "xtn"
type textarea "x"
type textarea "xtn j"
type textarea "x"
type textarea "xtn"
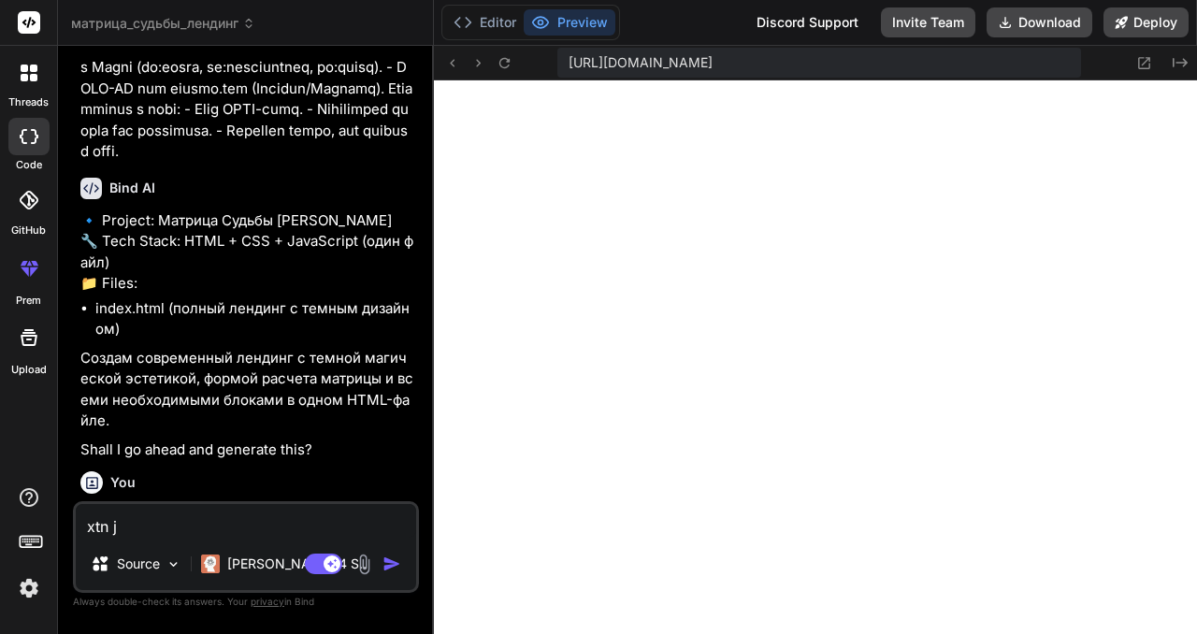
type textarea "x"
type textarea "xtn"
type textarea "x"
type textarea "xt"
type textarea "x"
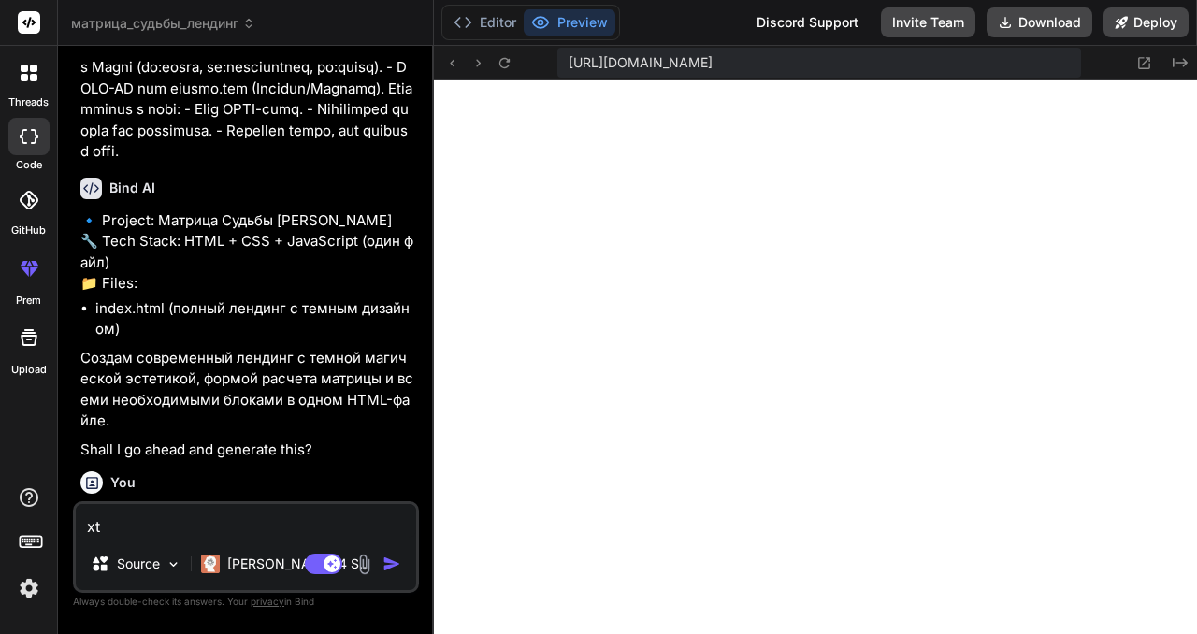
type textarea "x"
type textarea "ч"
type textarea "x"
type textarea "че"
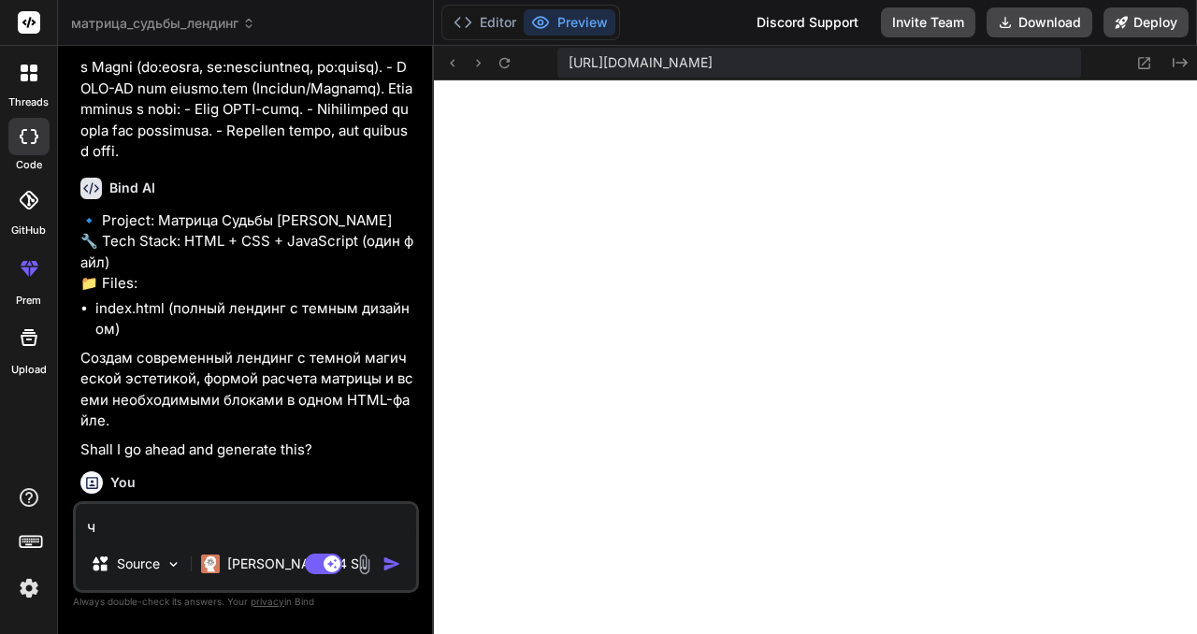
type textarea "x"
type textarea "чет"
type textarea "x"
type textarea "чет"
type textarea "x"
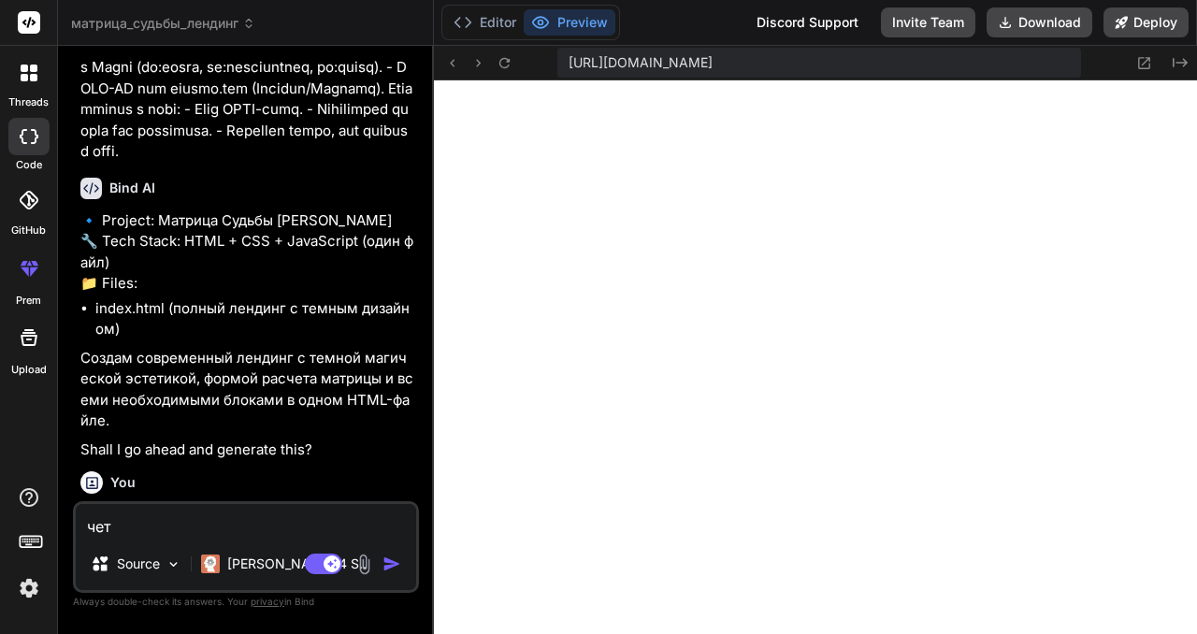
type textarea "чет о"
type textarea "x"
type textarea "чет он"
type textarea "x"
type textarea "чет он"
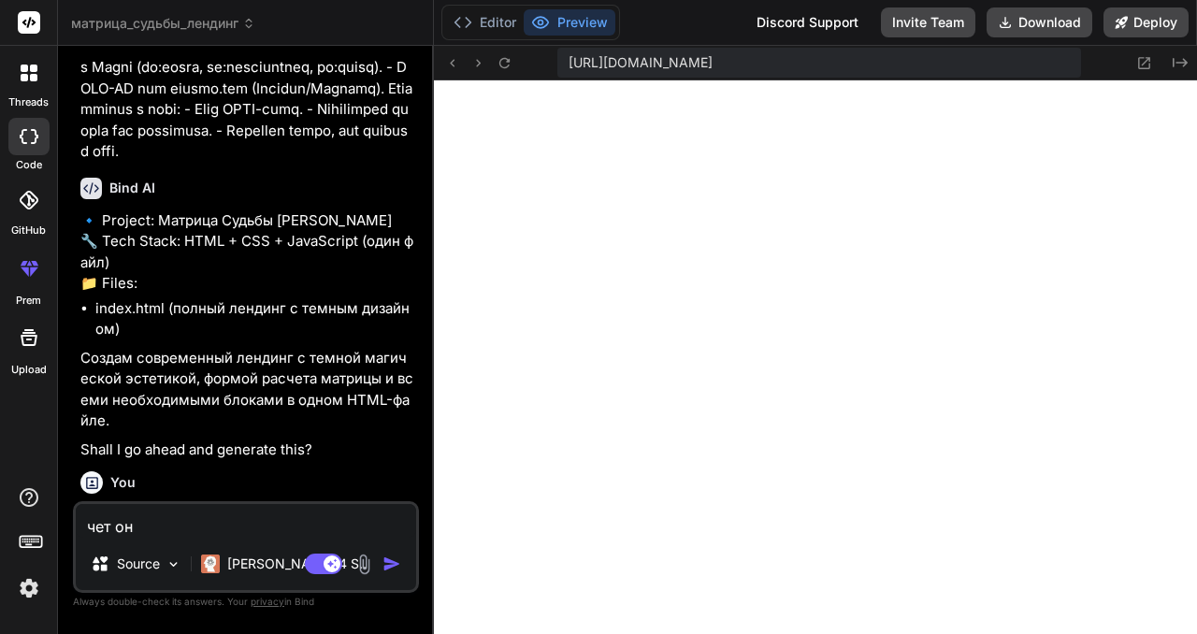
type textarea "x"
type textarea "чет он н"
type textarea "x"
type textarea "чет он не"
type textarea "x"
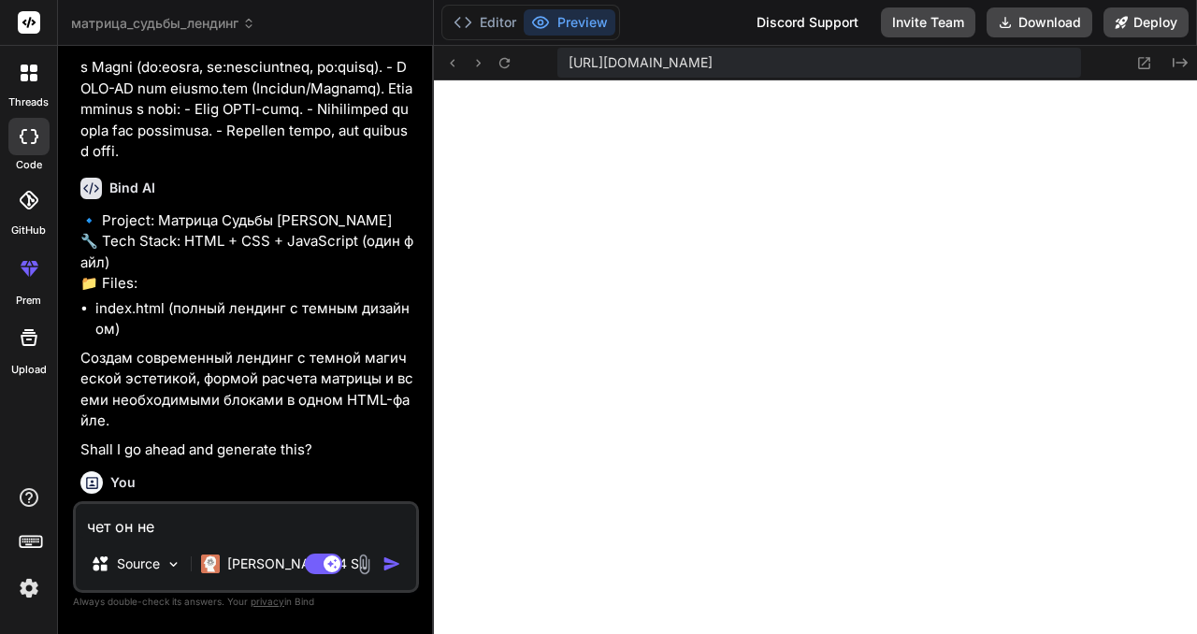
type textarea "чет он не"
type textarea "x"
type textarea "чет он не с"
type textarea "x"
type textarea "чет он не со"
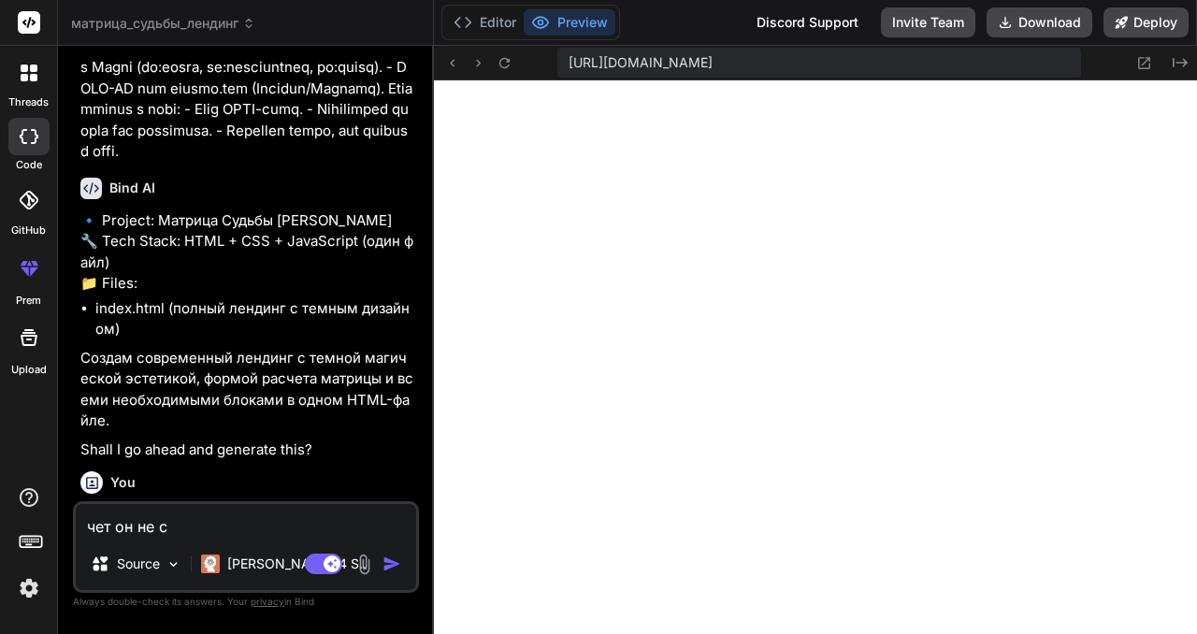
type textarea "x"
type textarea "чет он не сов"
type textarea "x"
type textarea "чет он не совр"
type textarea "x"
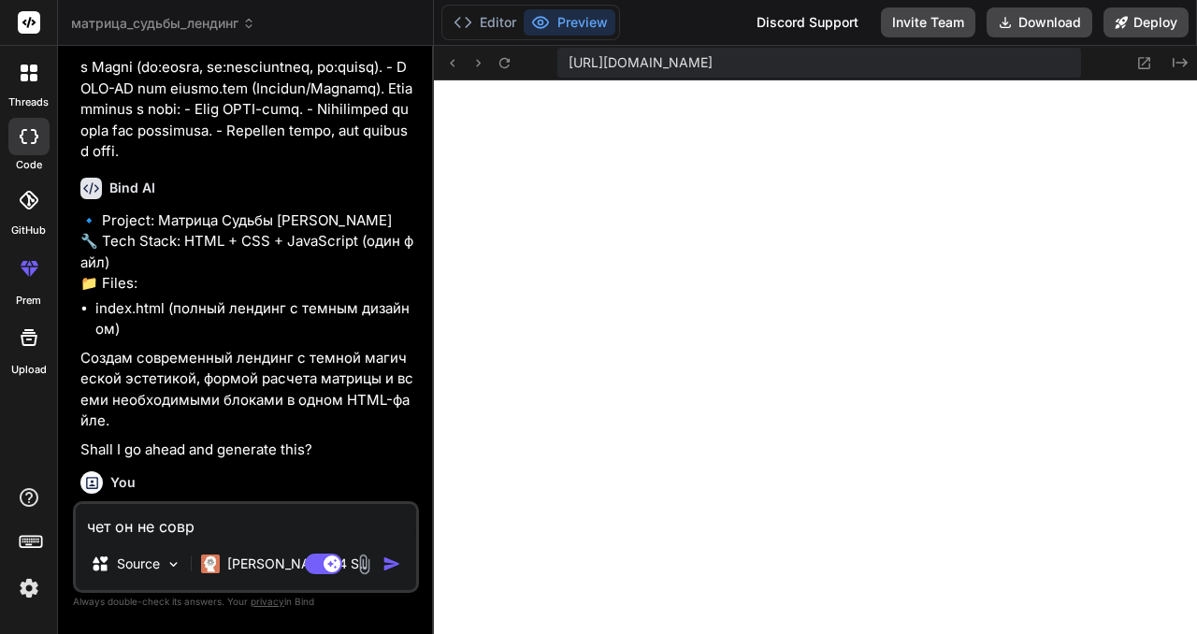
type textarea "чет он не совре"
type textarea "x"
type textarea "чет он не соврем"
type textarea "x"
type textarea "чет он не совреме"
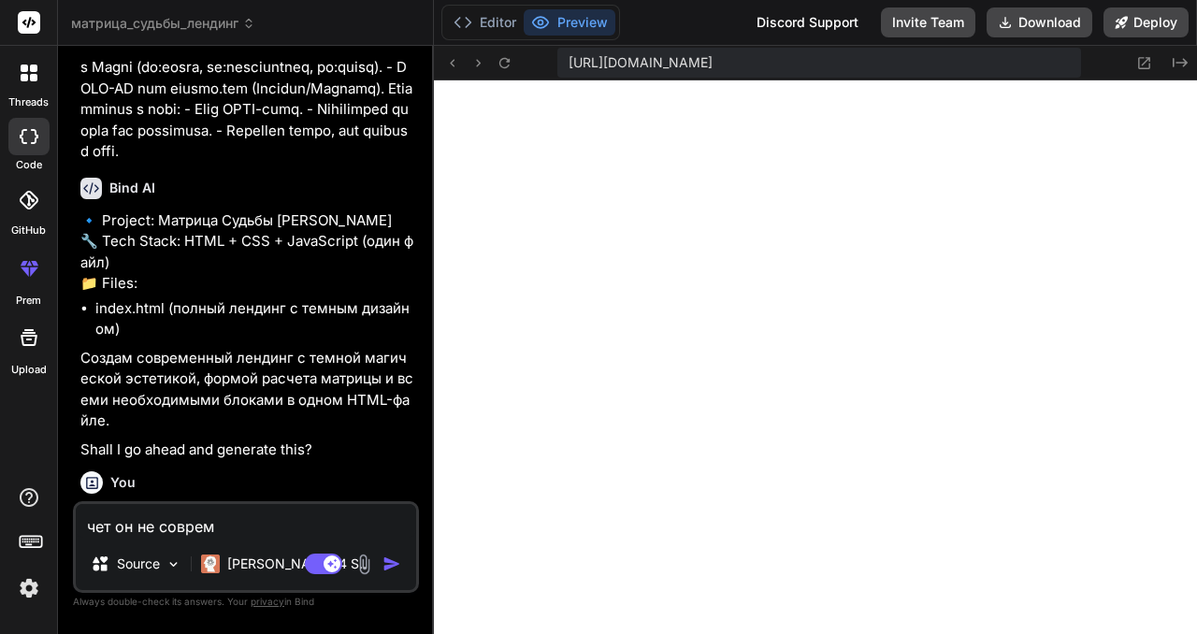
type textarea "x"
type textarea "чет он не современ"
type textarea "x"
type textarea "чет он не современн"
type textarea "x"
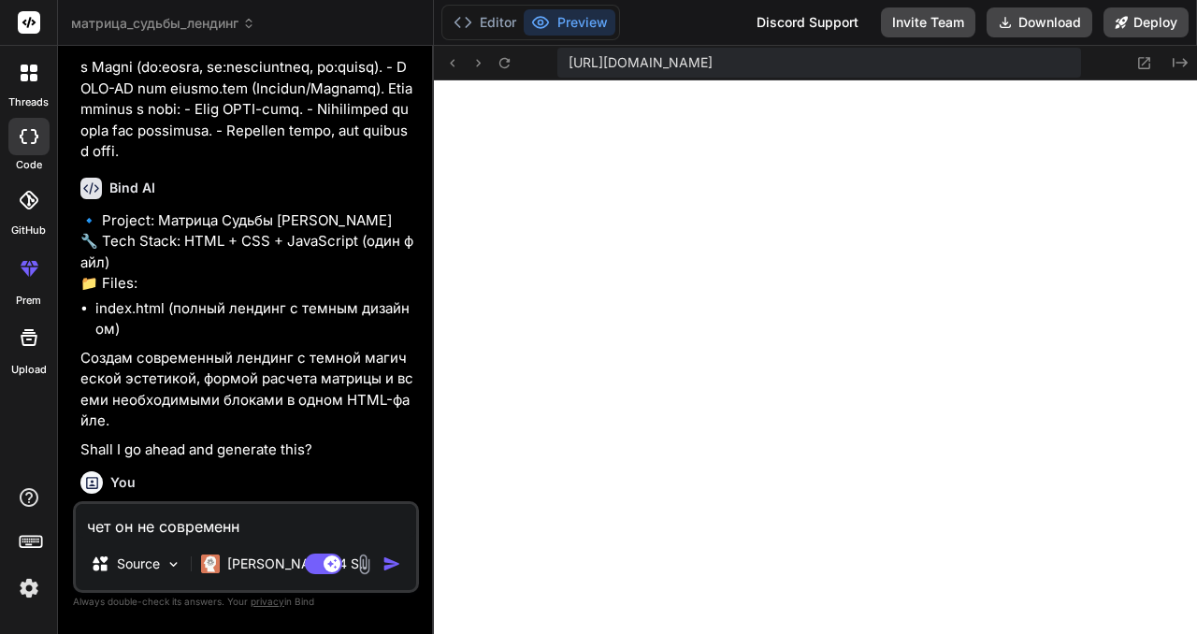
type textarea "чет он не современны"
type textarea "x"
type textarea "чет он не современный"
type textarea "x"
type textarea "чет он не современный"
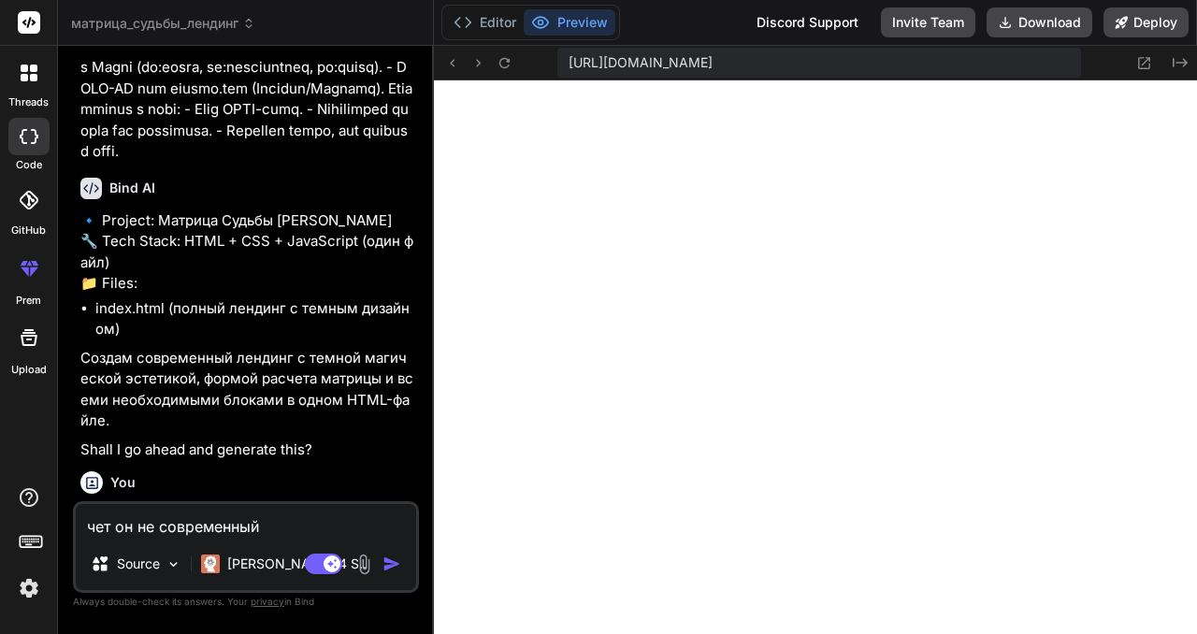
type textarea "x"
type textarea "чет он не современный с"
type textarea "x"
type textarea "чет он не современный ст"
type textarea "x"
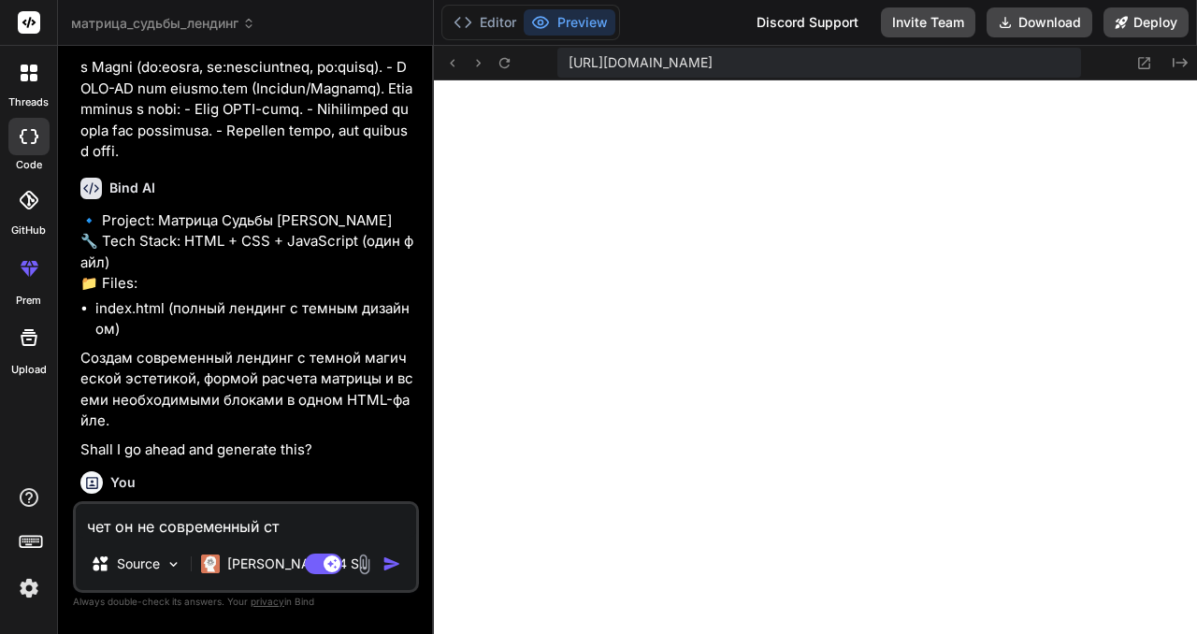
type textarea "чет он не современный сти"
type textarea "x"
type textarea "чет он не современный стил"
type textarea "x"
type textarea "чет он не современный стиль"
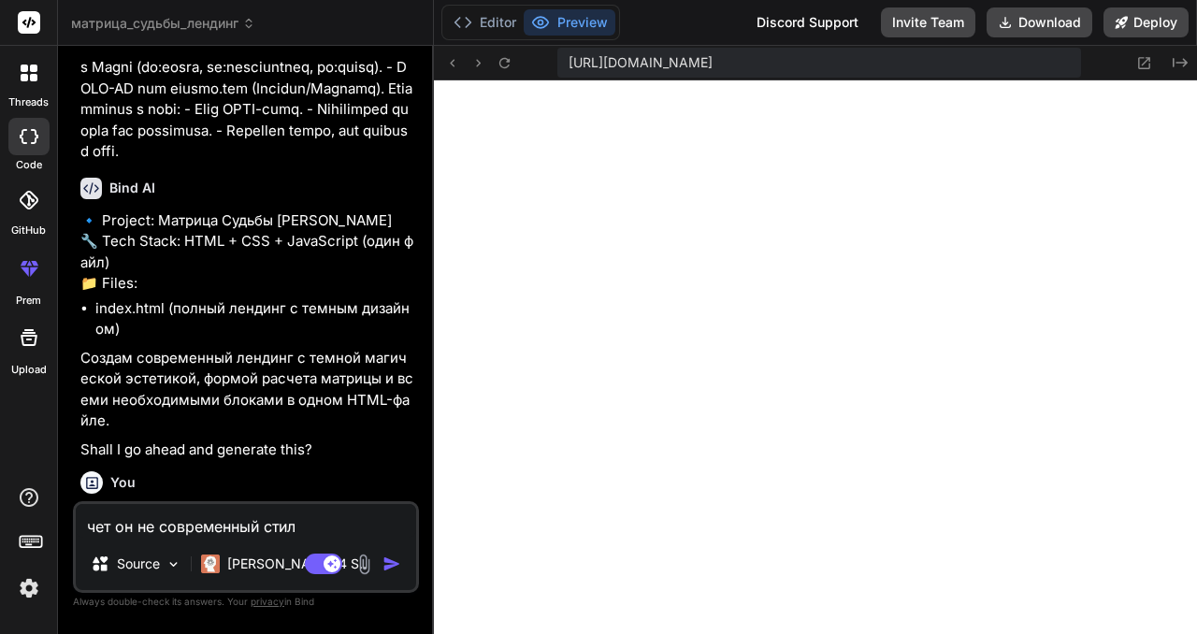
type textarea "x"
type textarea "чет он не современный стильн"
type textarea "x"
type textarea "чет он не современный стильны"
type textarea "x"
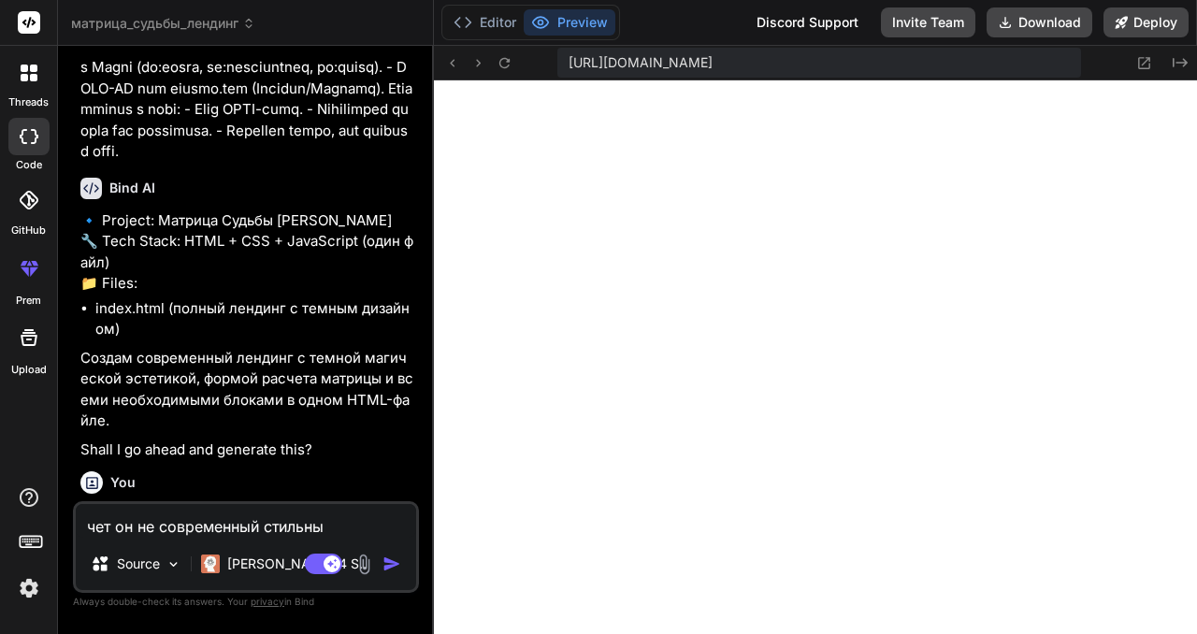
type textarea "чет он не современный стильный"
type textarea "x"
type textarea "чет он не современный стильный,"
type textarea "x"
type textarea "чет он не современный стильный,"
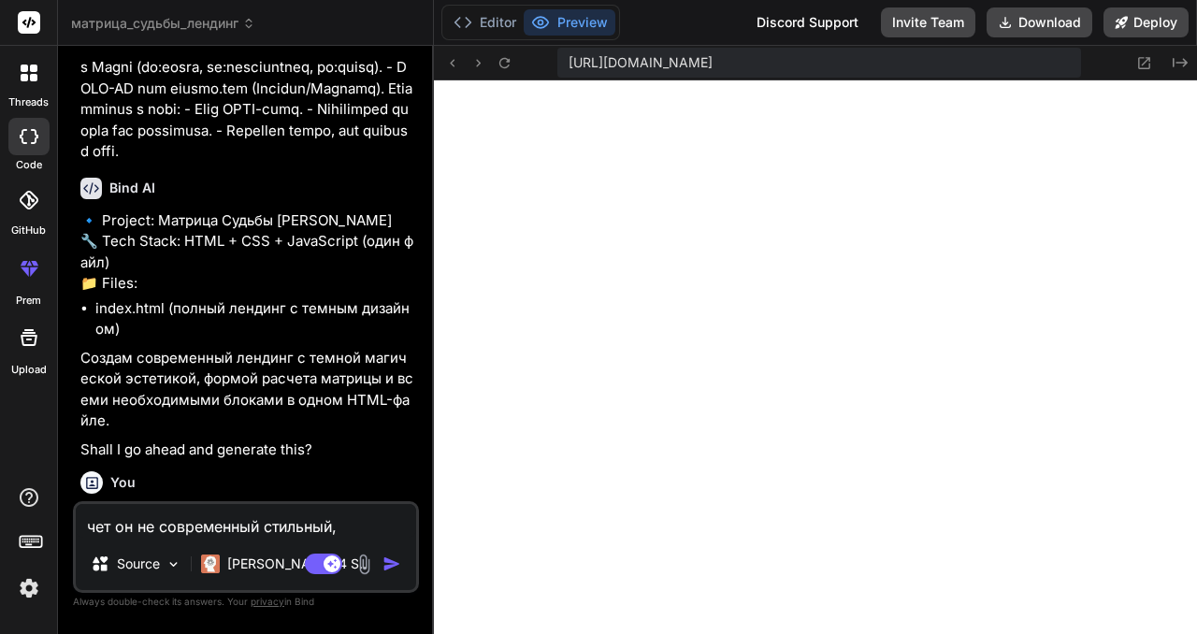
type textarea "x"
type textarea "чет он не современный стильный, а"
type textarea "x"
type textarea "чет он не современный стильный, а"
type textarea "x"
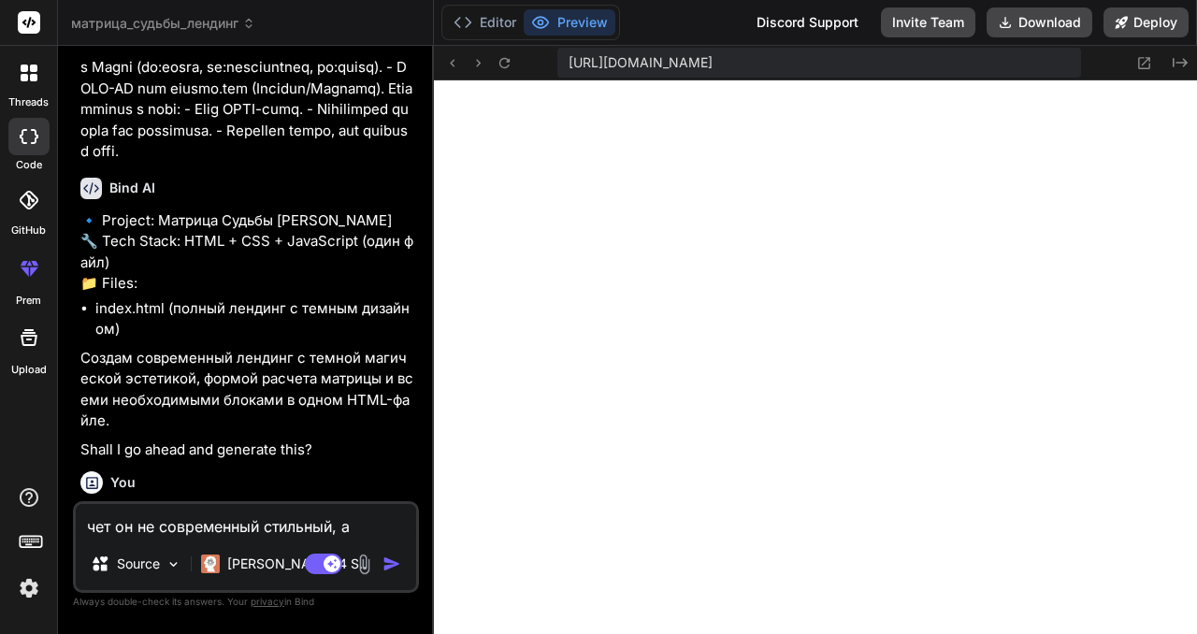
type textarea "чет он не современный стильный, а т"
type textarea "x"
type textarea "чет он не современный стильный, а та"
type textarea "x"
type textarea "чет он не современный стильный, а так"
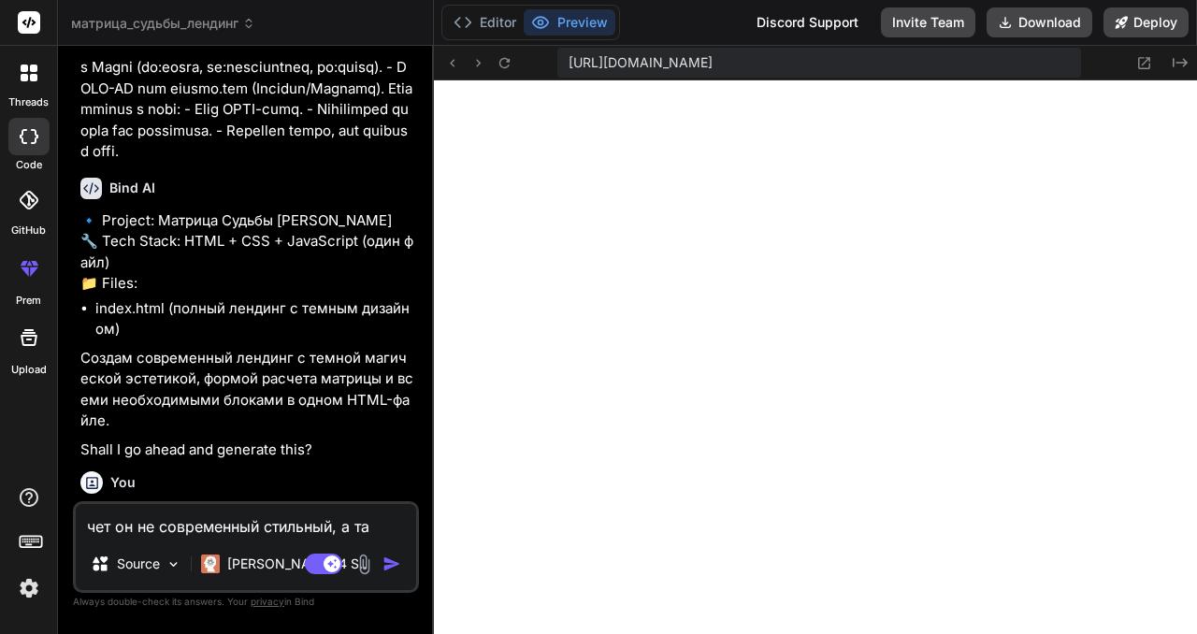
type textarea "x"
type textarea "чет он не современный стильный, а тако"
type textarea "x"
type textarea "чет он не современный стильный, а такой"
type textarea "x"
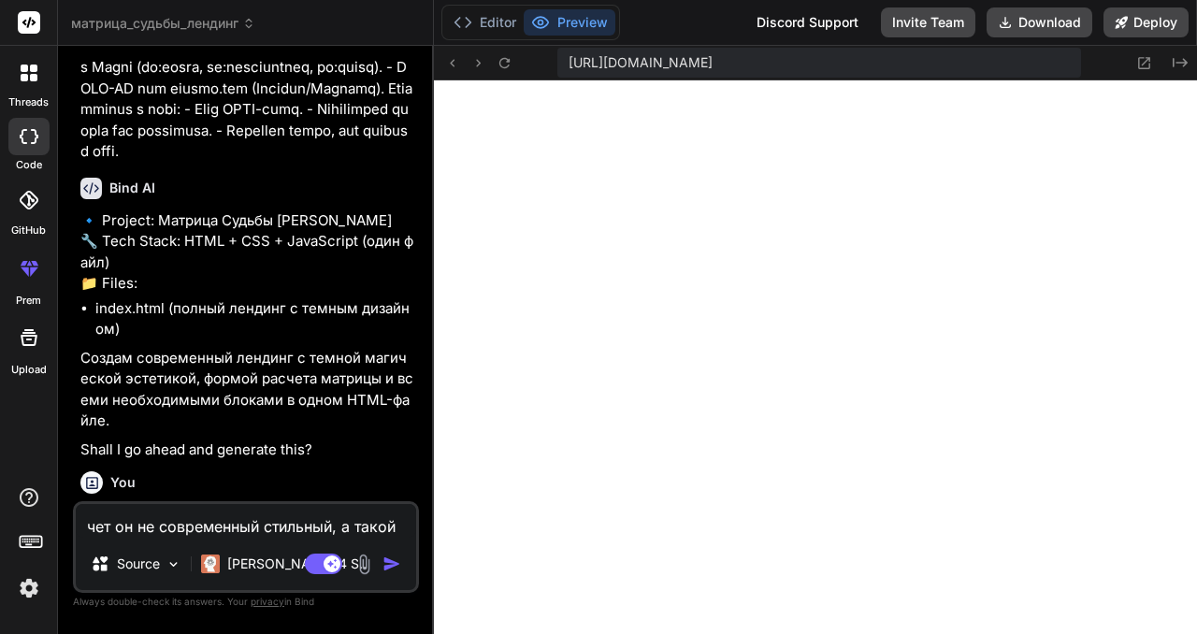
type textarea "чет он не современный стильный, а такой"
type textarea "x"
type textarea "чет он не современный стильный, а такой б"
type textarea "x"
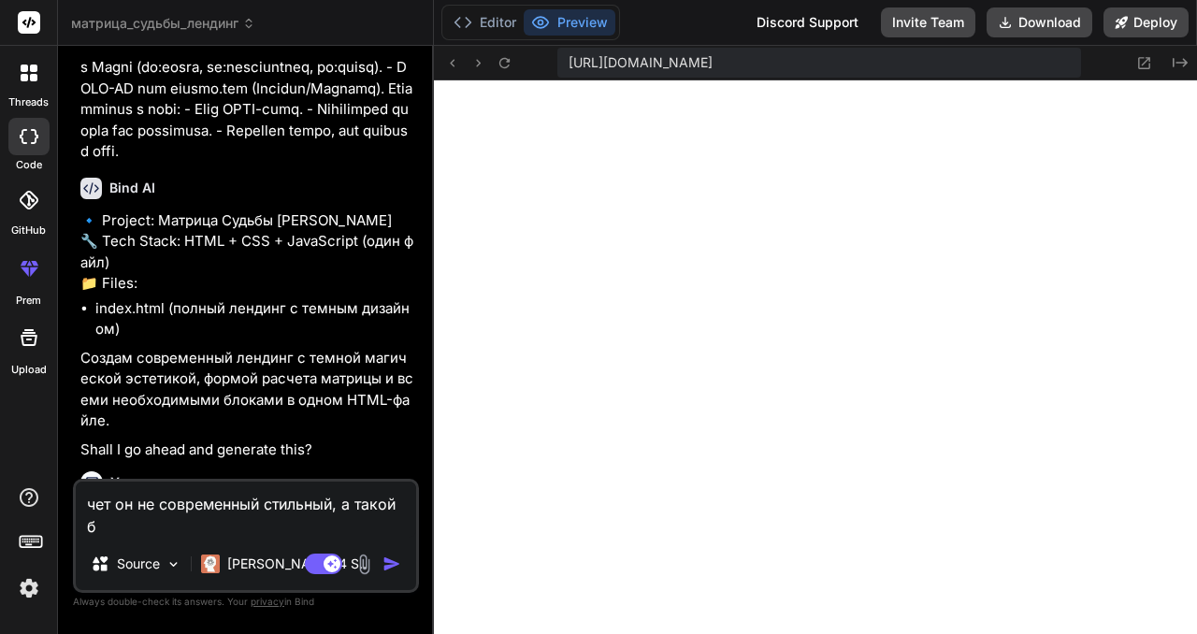
type textarea "чет он не современный стильный, а такой ба"
type textarea "x"
type textarea "чет он не современный стильный, а такой баз"
type textarea "x"
type textarea "чет он не современный стильный, а такой базо"
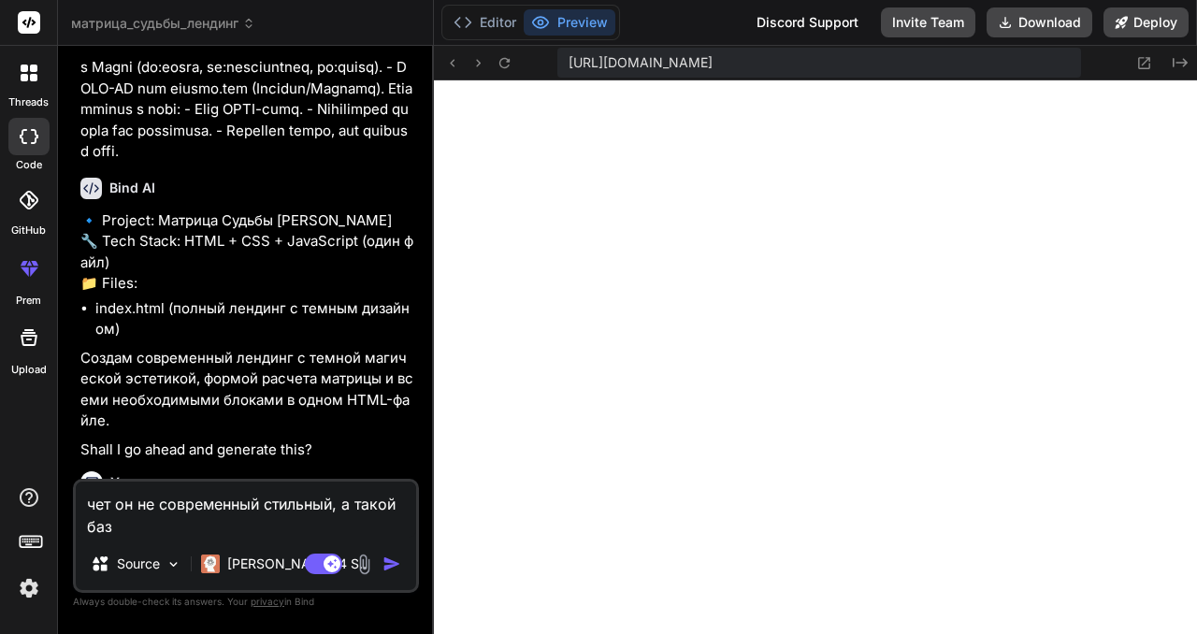
type textarea "x"
type textarea "чет он не современный стильный, а такой базов"
type textarea "x"
type textarea "чет он не современный стильный, а такой базовы"
type textarea "x"
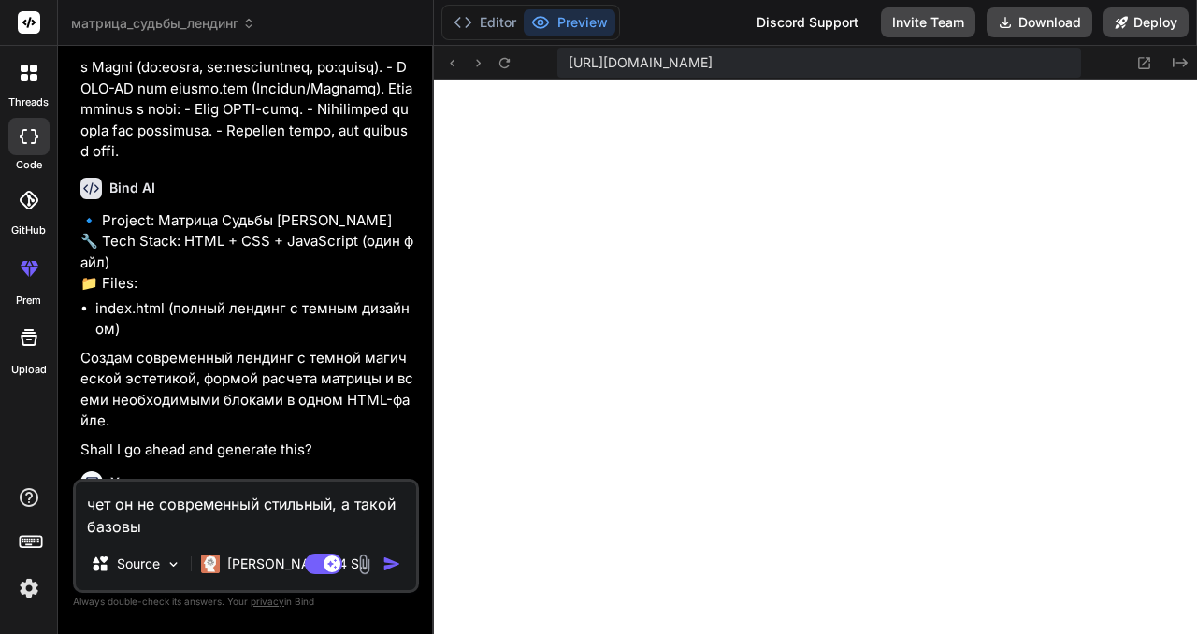
type textarea "чет он не современный стильный, а такой базовый"
type textarea "x"
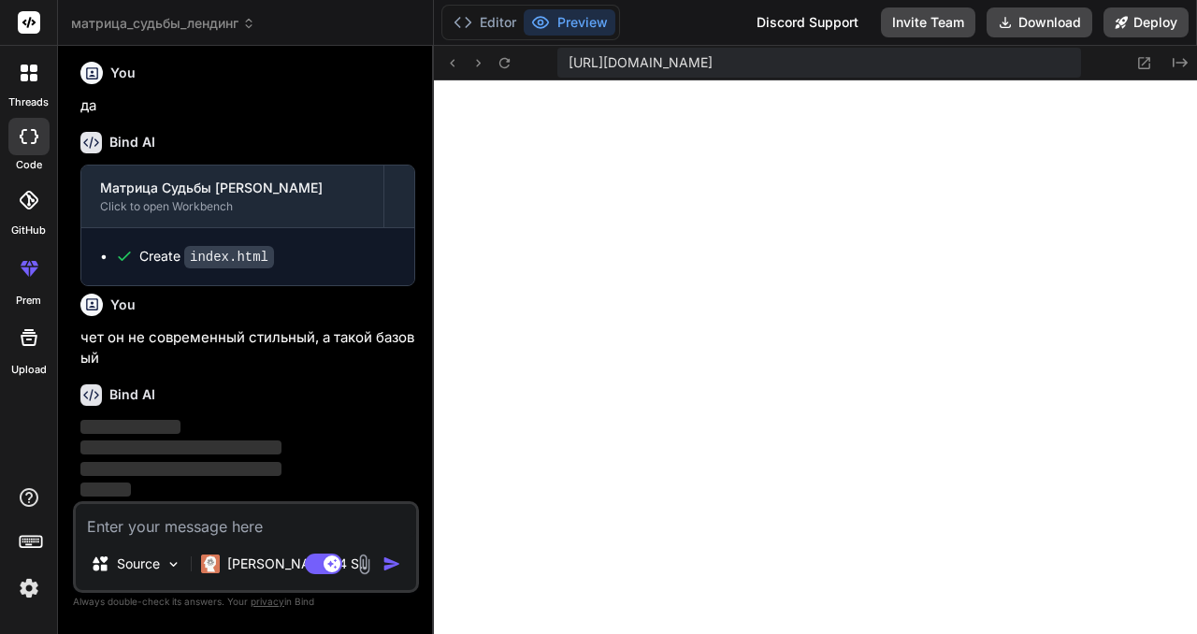
scroll to position [2240, 0]
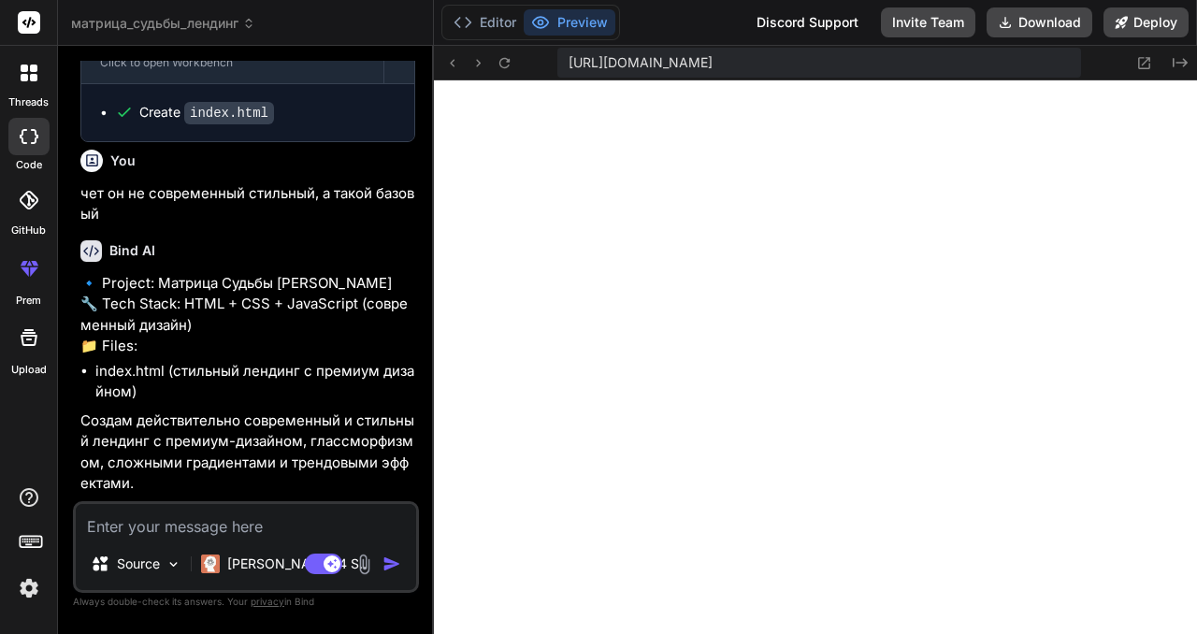
type textarea "x"
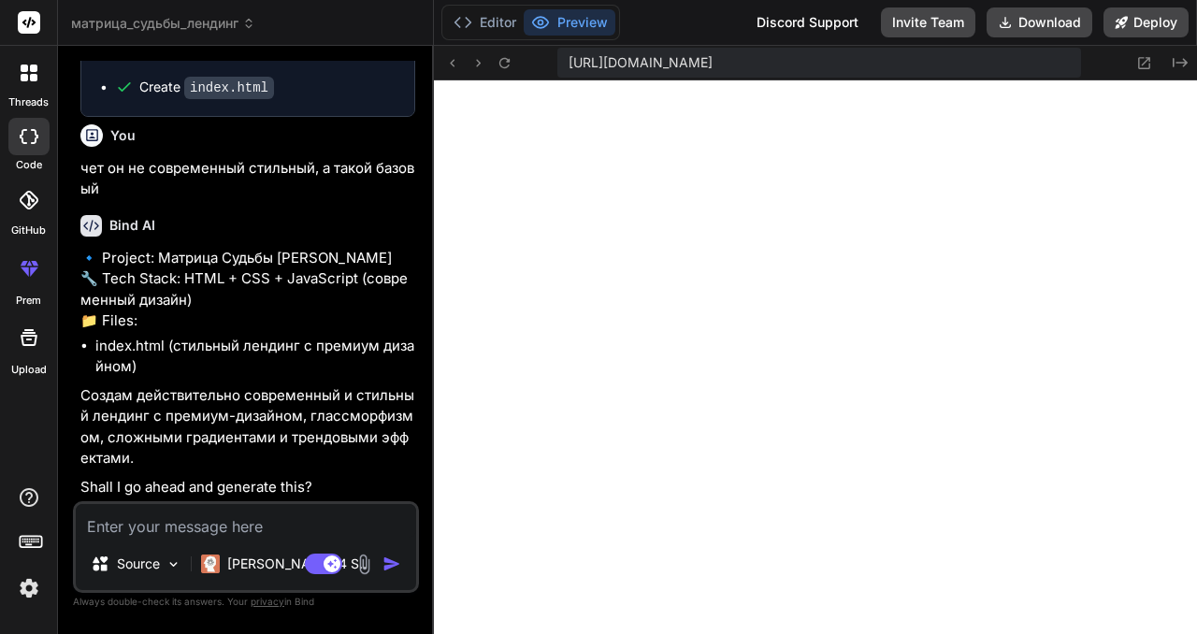
type textarea "д"
type textarea "x"
type textarea "да"
type textarea "x"
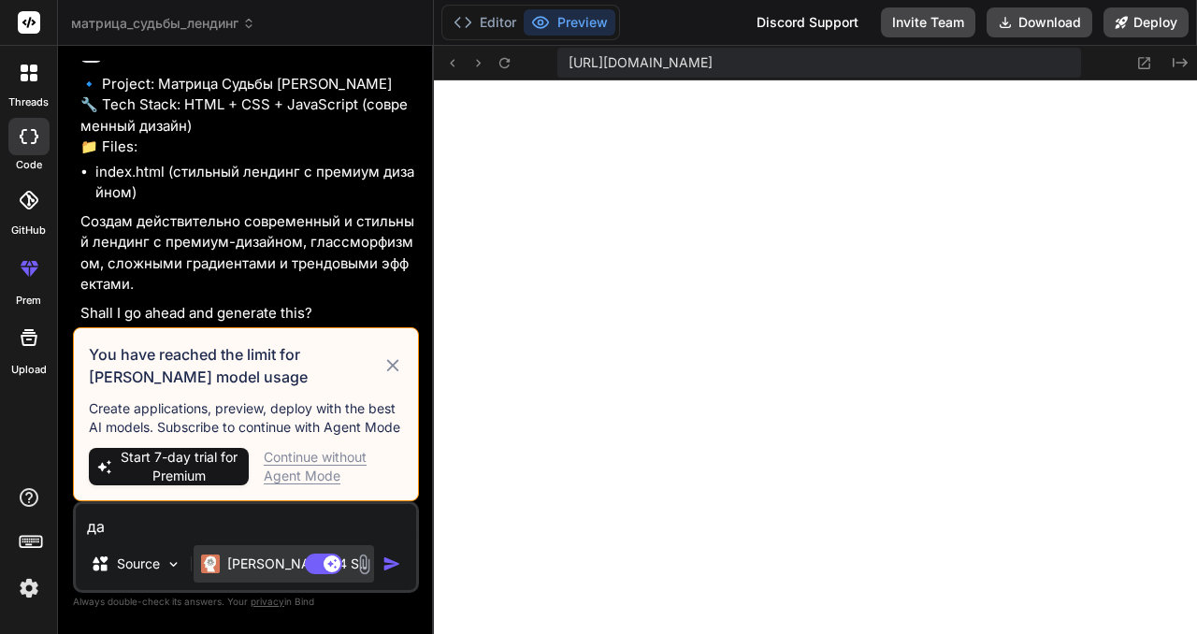
type textarea "да"
click at [278, 571] on p "Claude 4 S.." at bounding box center [296, 564] width 139 height 19
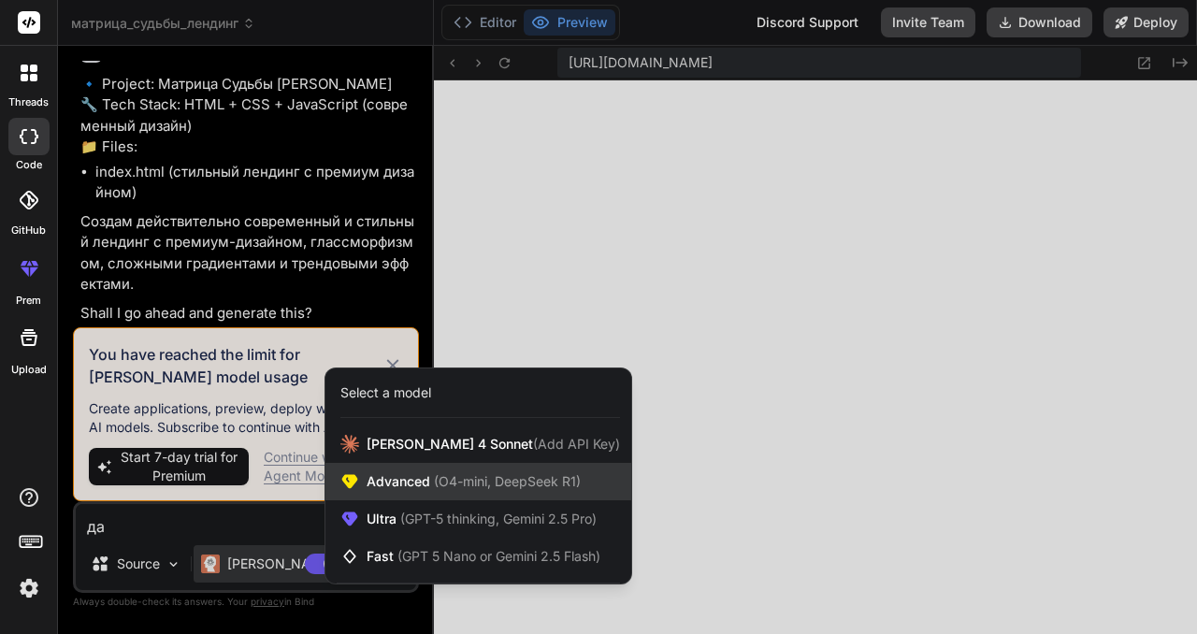
click at [380, 469] on div "Advanced (O4-mini, DeepSeek R1)" at bounding box center [479, 481] width 306 height 37
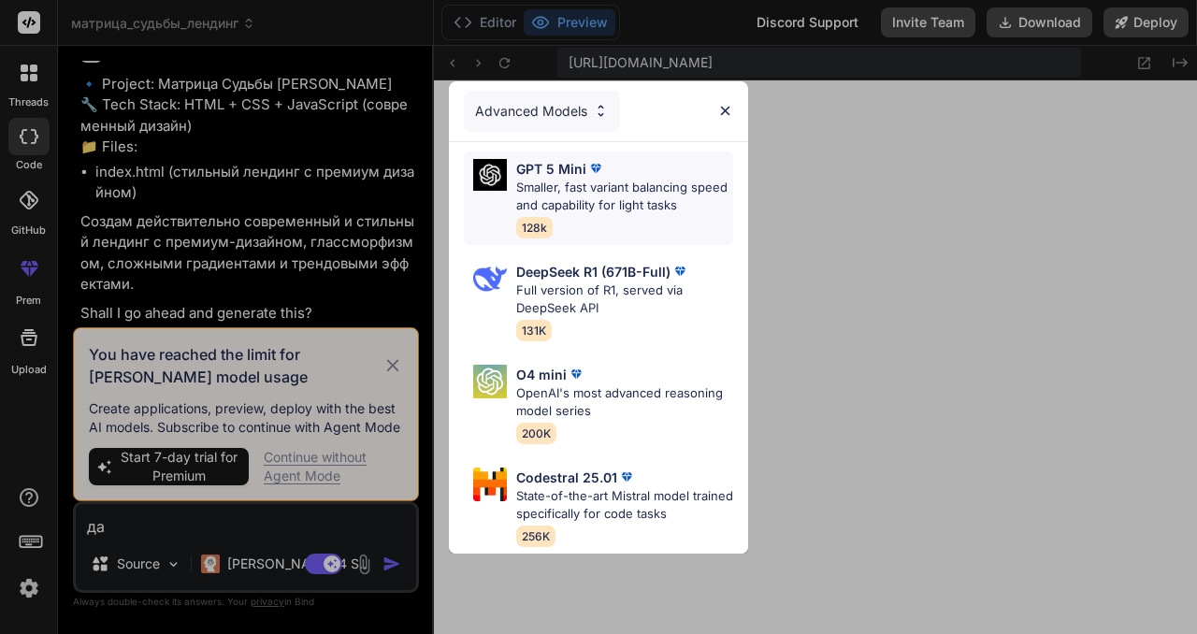
click at [649, 181] on p "Smaller, fast variant balancing speed and capability for light tasks" at bounding box center [624, 197] width 217 height 36
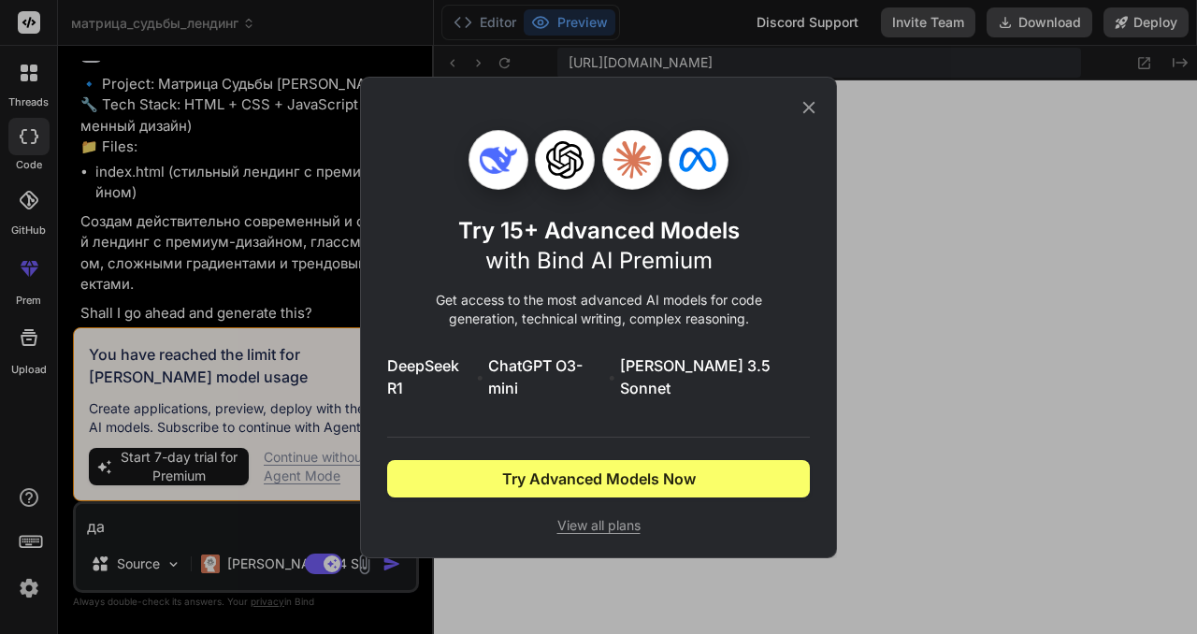
click at [805, 109] on icon at bounding box center [809, 107] width 21 height 21
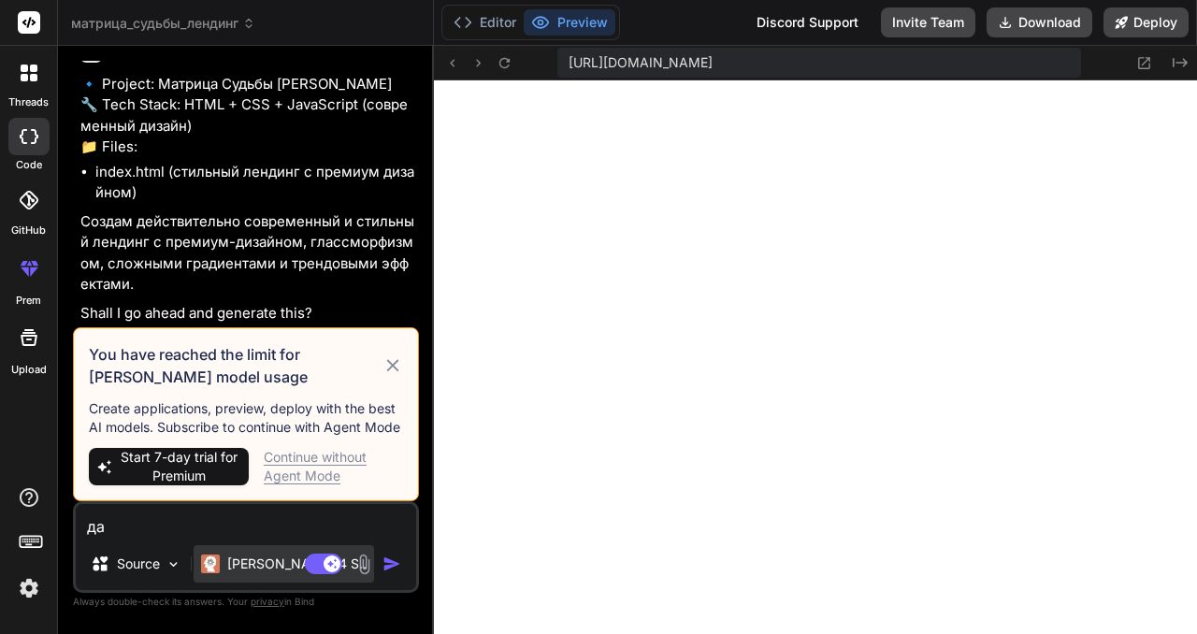
click at [253, 564] on p "Claude 4 S.." at bounding box center [296, 564] width 139 height 19
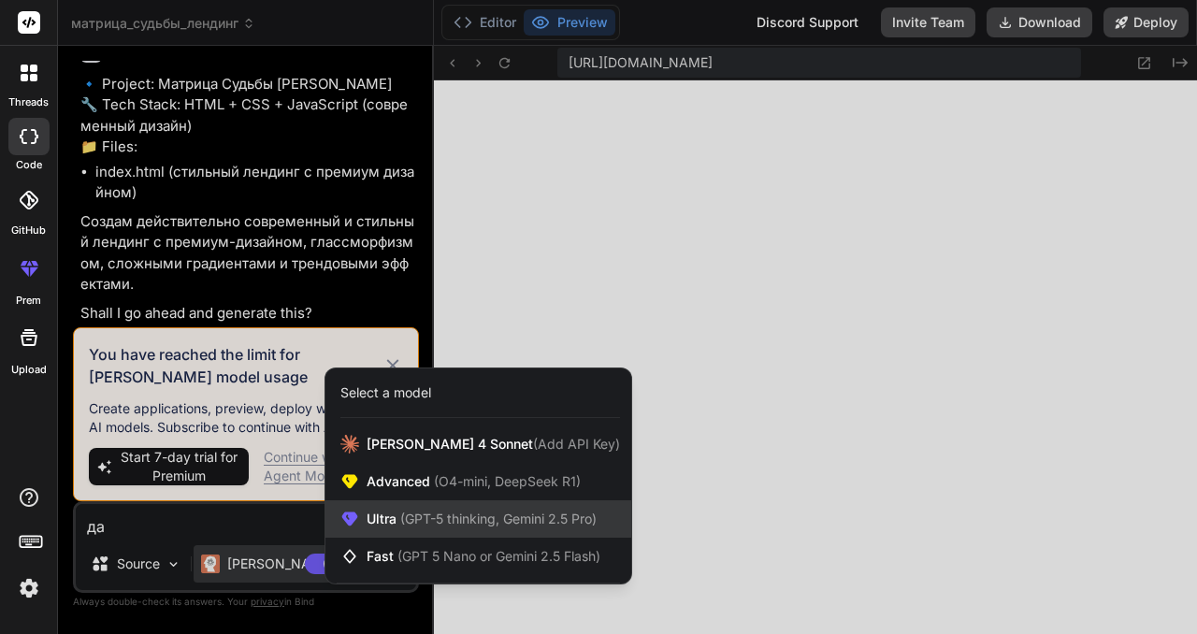
click at [401, 513] on span "(GPT-5 thinking, Gemini 2.5 Pro)" at bounding box center [497, 519] width 200 height 16
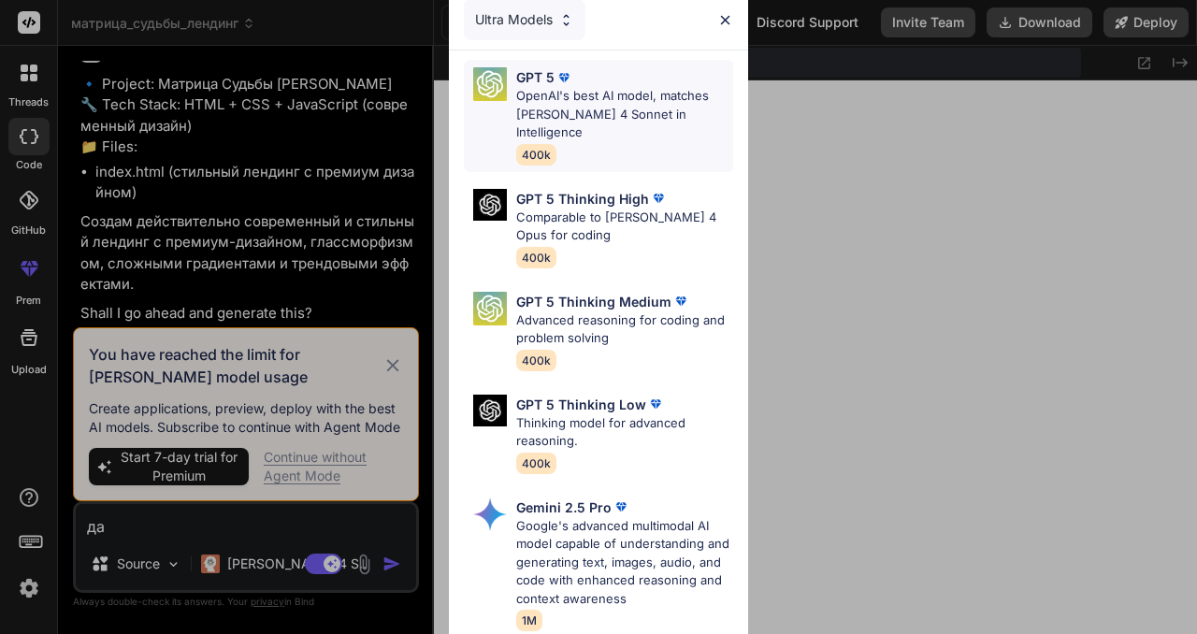
click at [600, 87] on p "OpenAI's best AI model, matches Claude 4 Sonnet in Intelligence" at bounding box center [624, 114] width 217 height 55
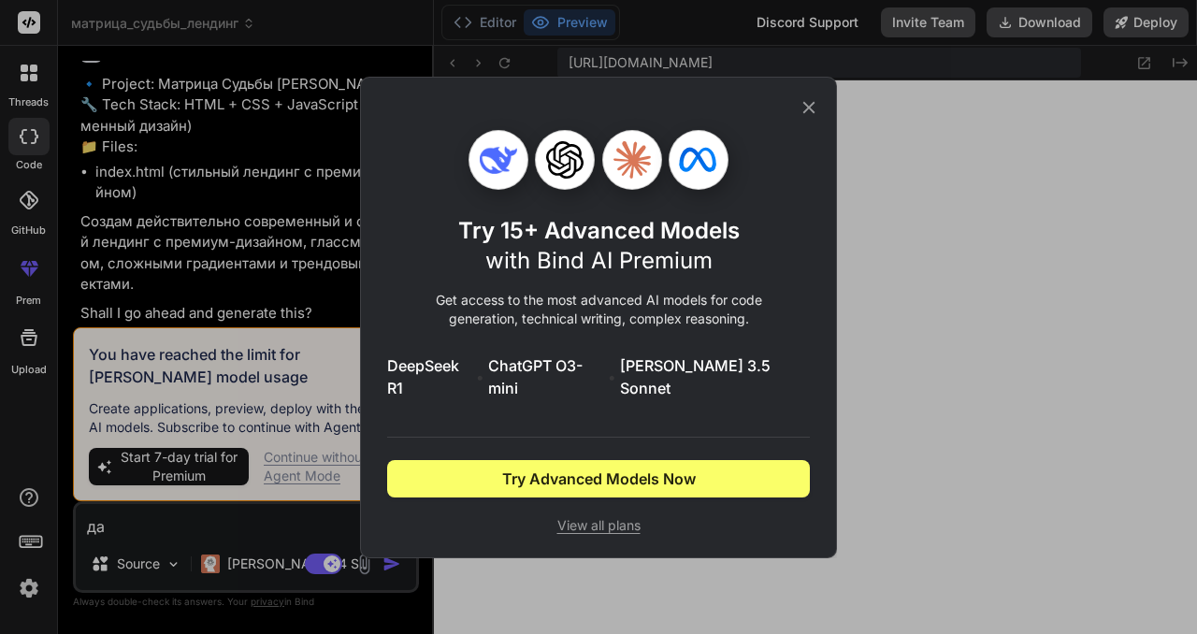
click at [815, 114] on icon at bounding box center [809, 107] width 21 height 21
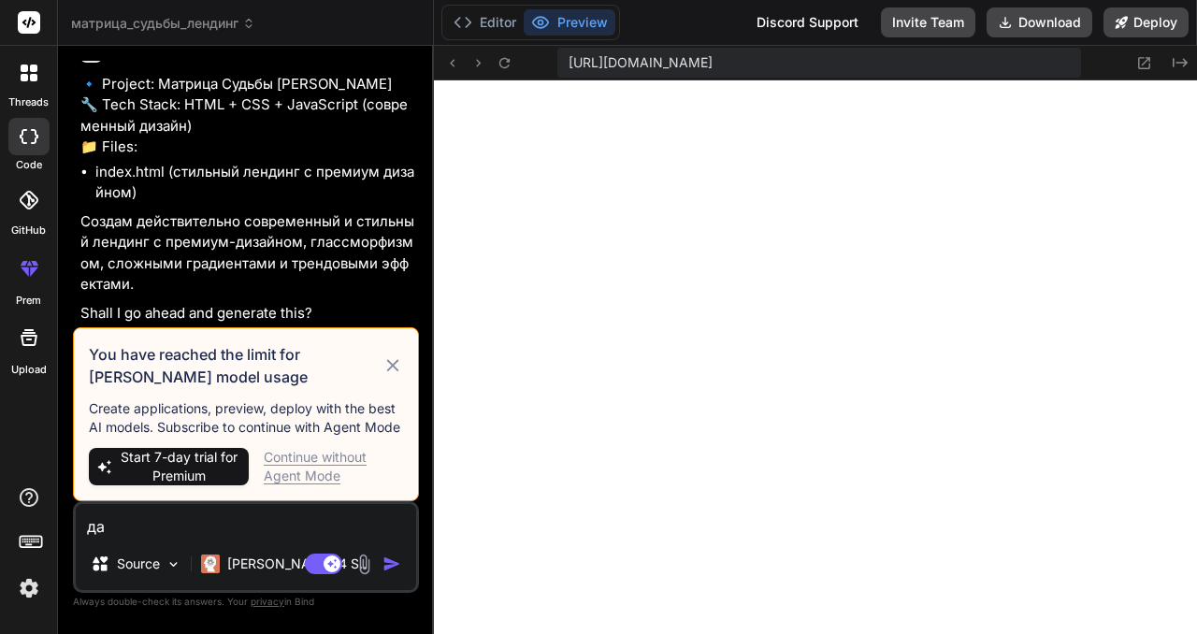
click at [325, 470] on div "Continue without Agent Mode" at bounding box center [333, 466] width 139 height 37
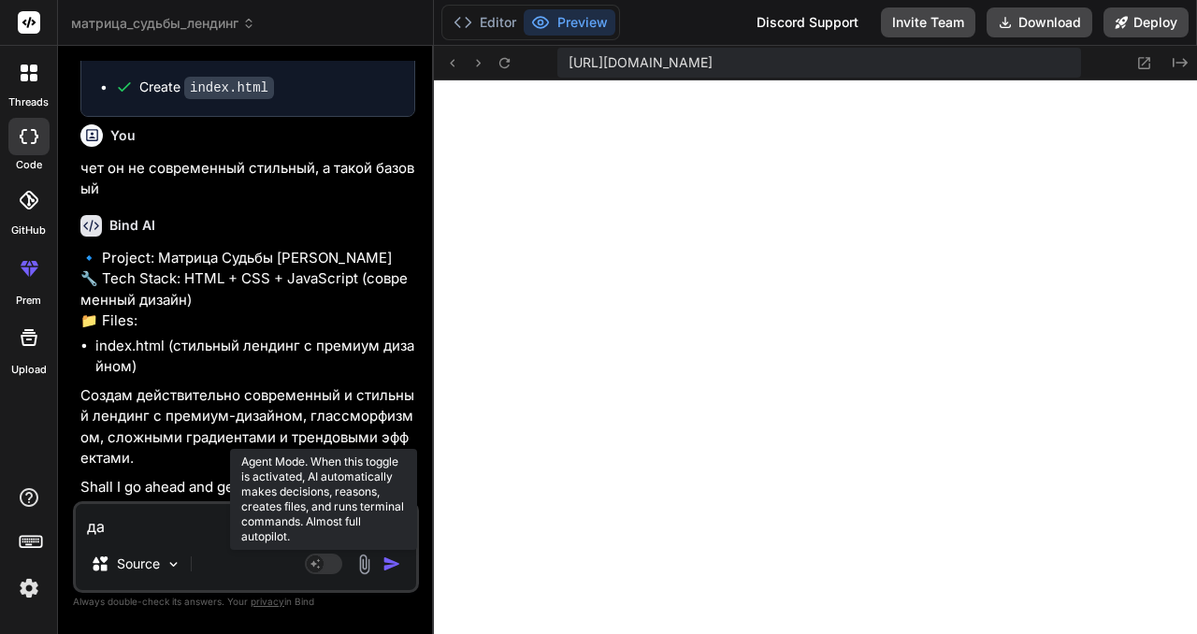
click at [339, 561] on rect at bounding box center [323, 564] width 37 height 21
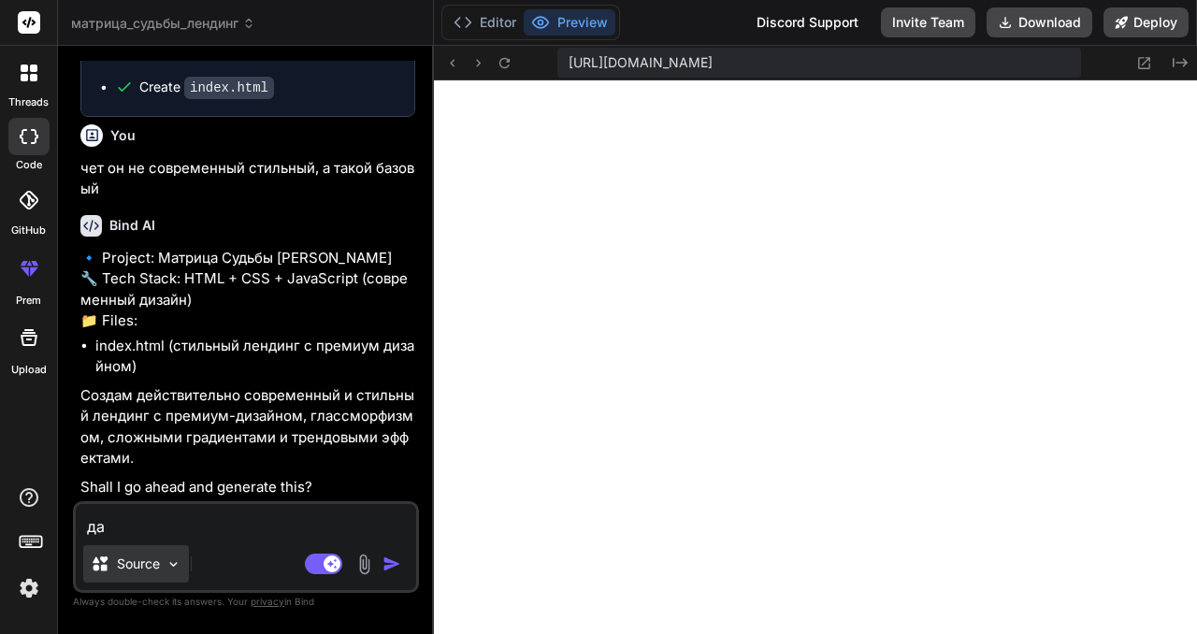
click at [159, 552] on div "Source" at bounding box center [136, 563] width 106 height 37
type textarea "x"
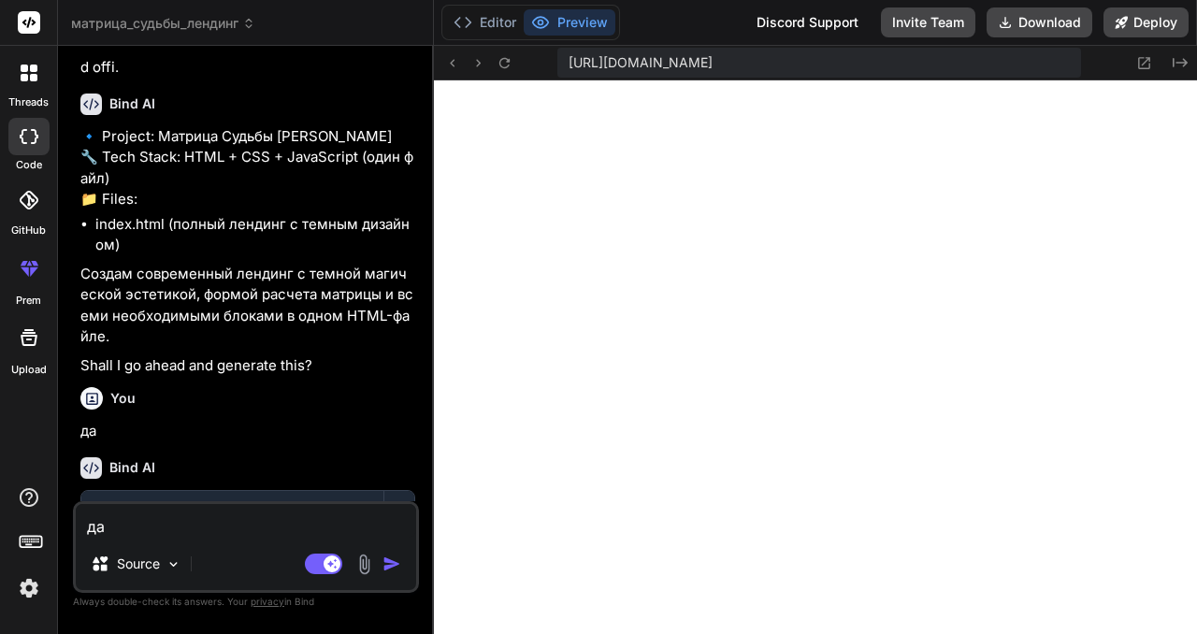
scroll to position [2453, 0]
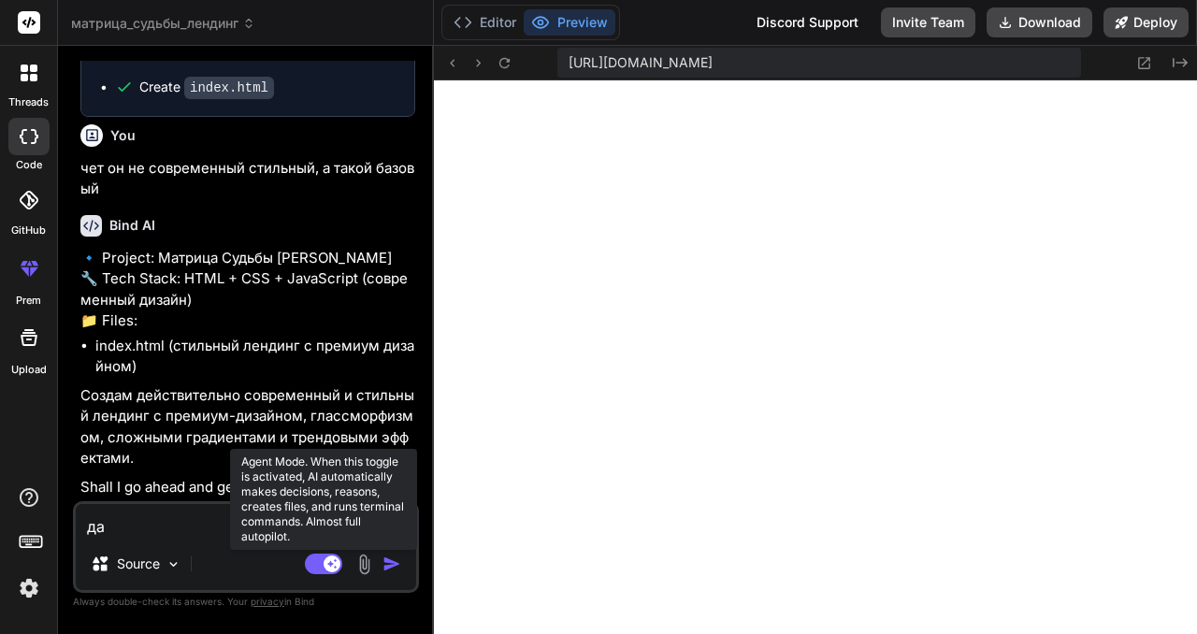
click at [324, 568] on rect at bounding box center [323, 564] width 37 height 21
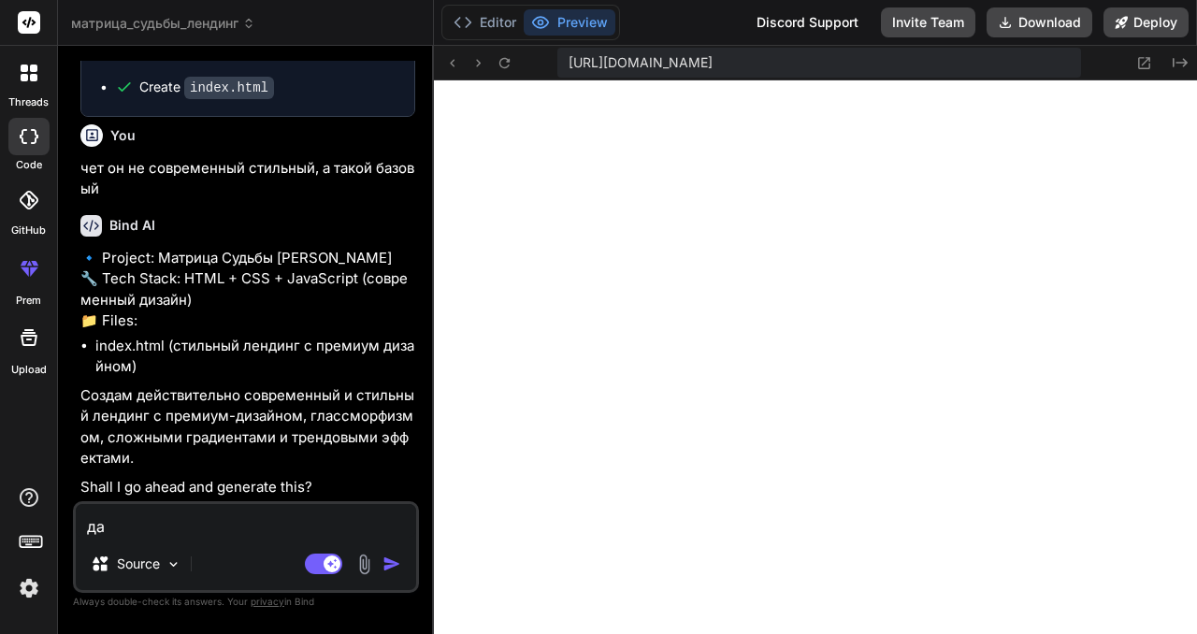
click at [389, 564] on img "button" at bounding box center [392, 564] width 19 height 19
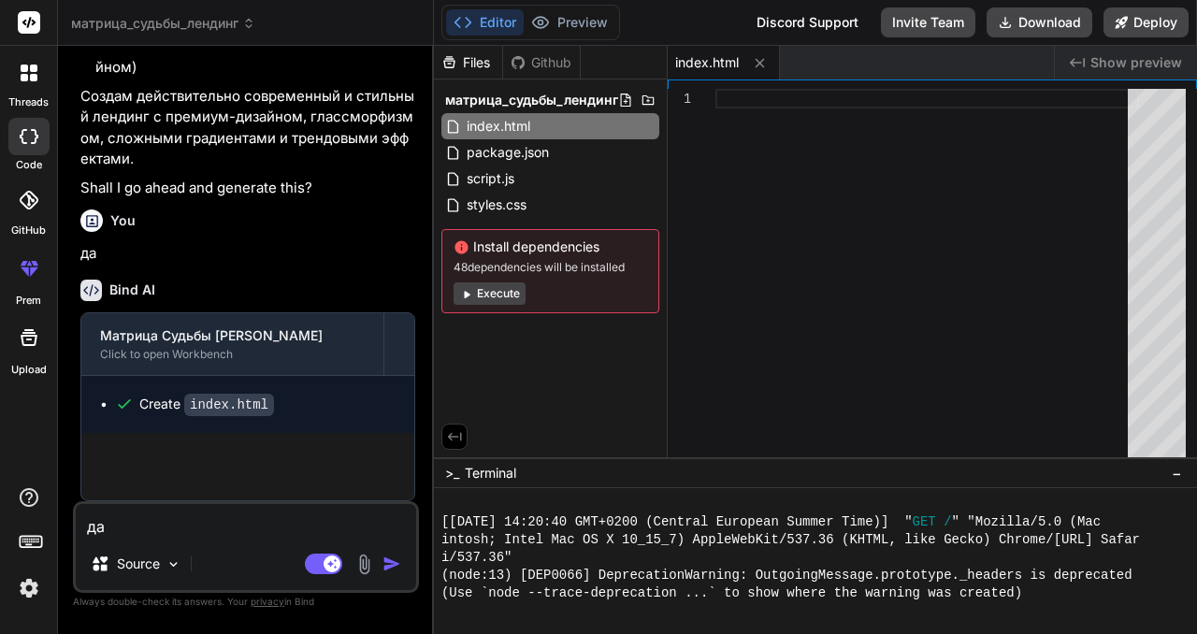
scroll to position [2749, 0]
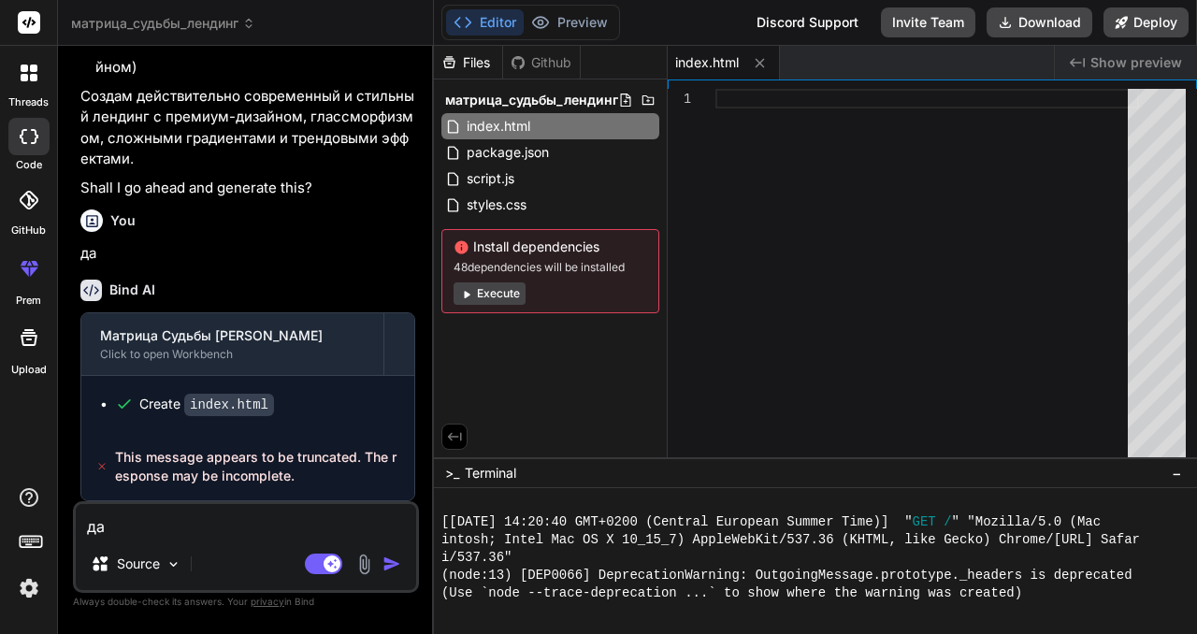
click at [505, 297] on button "Execute" at bounding box center [490, 293] width 72 height 22
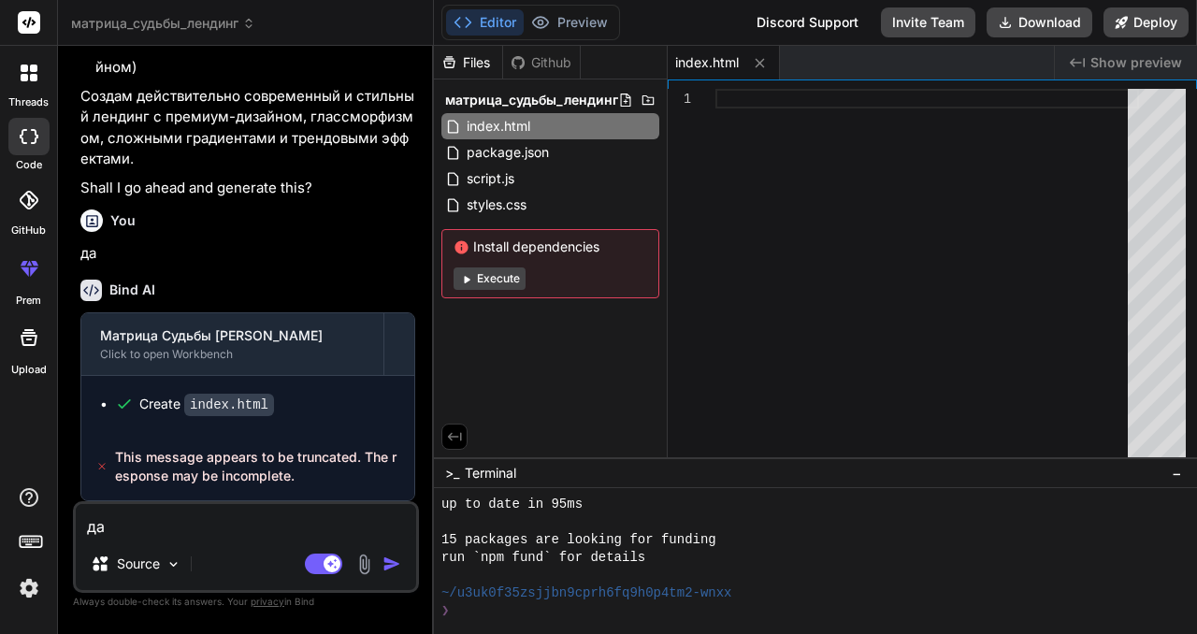
scroll to position [906, 0]
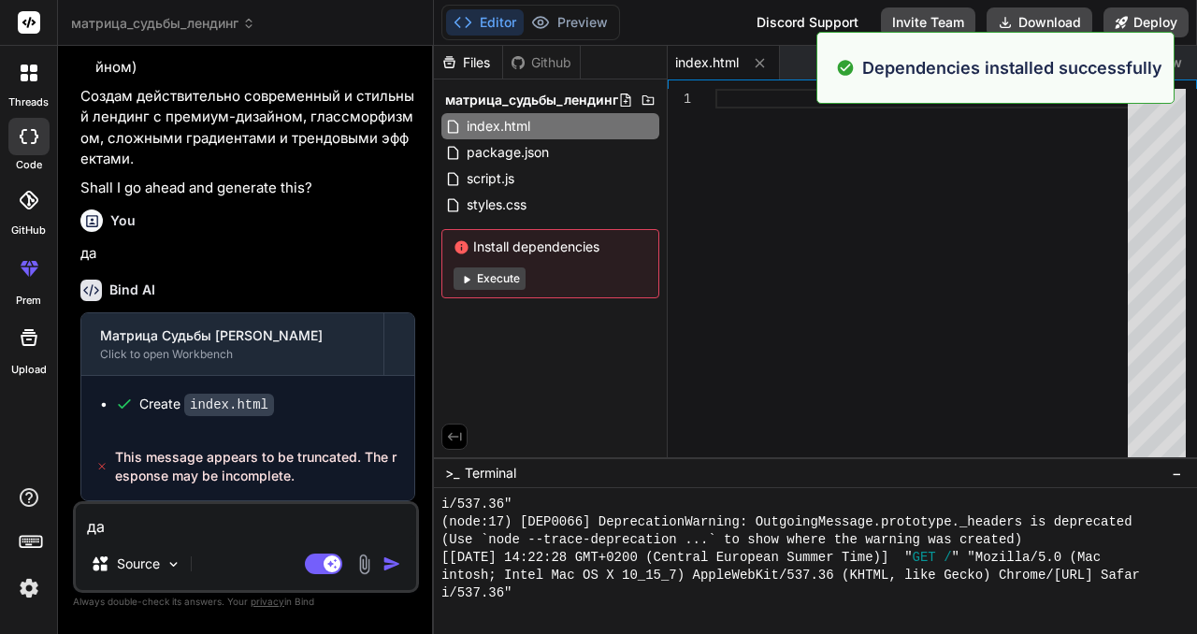
click at [505, 277] on button "Execute" at bounding box center [490, 279] width 72 height 22
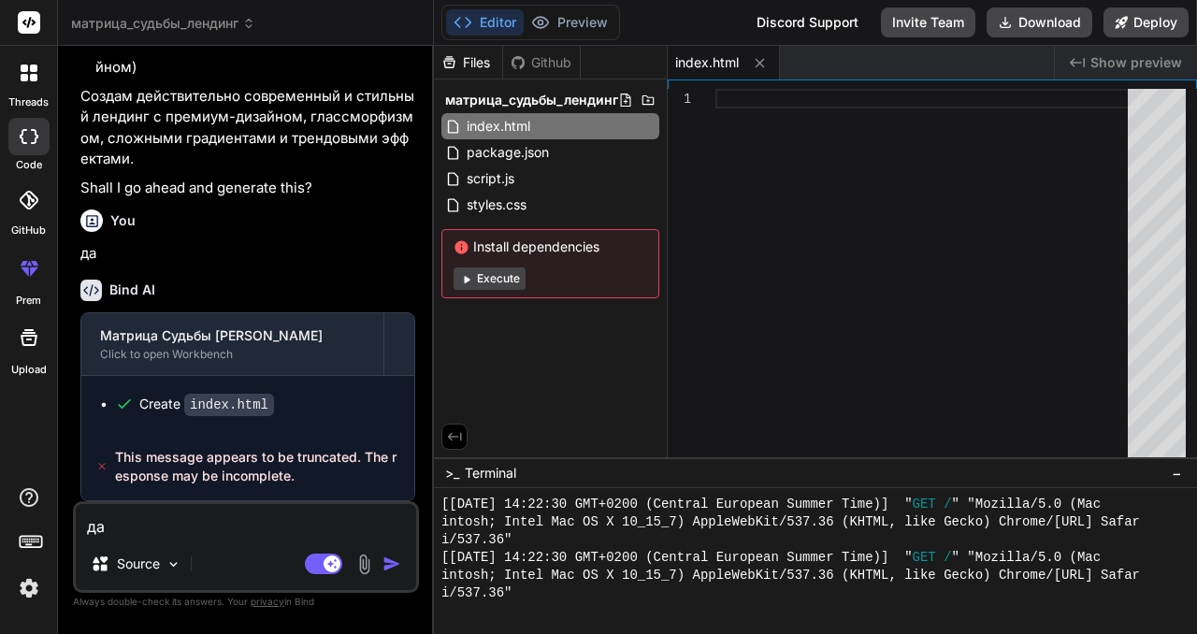
scroll to position [2751, 0]
click at [469, 281] on icon at bounding box center [466, 279] width 14 height 14
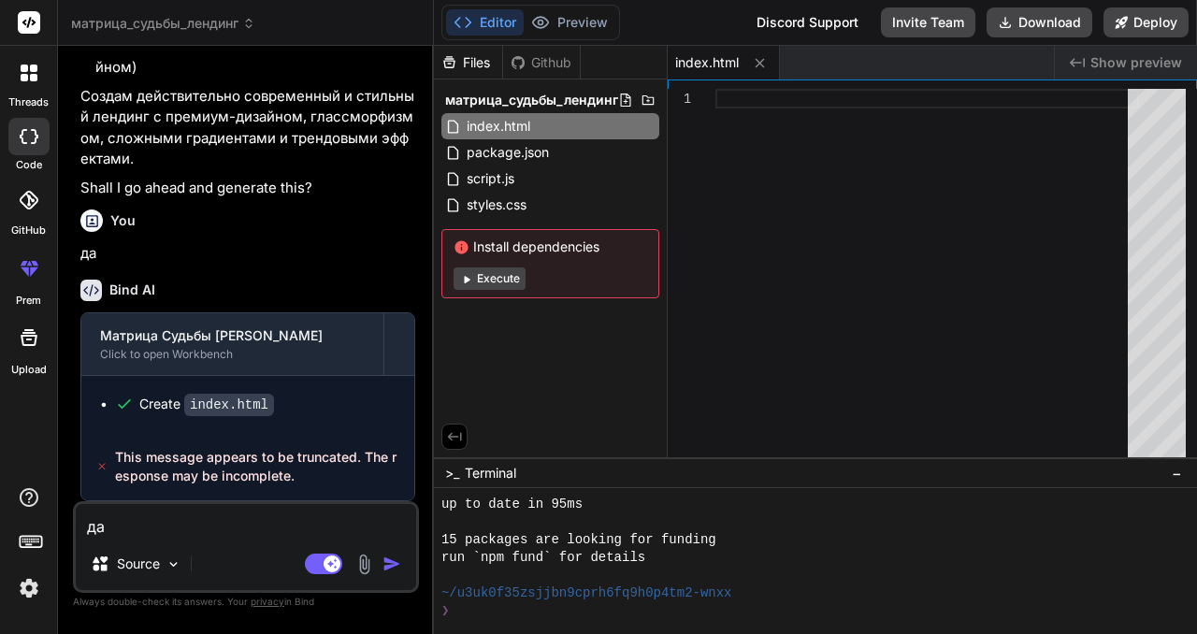
scroll to position [2613, 0]
type textarea "x"
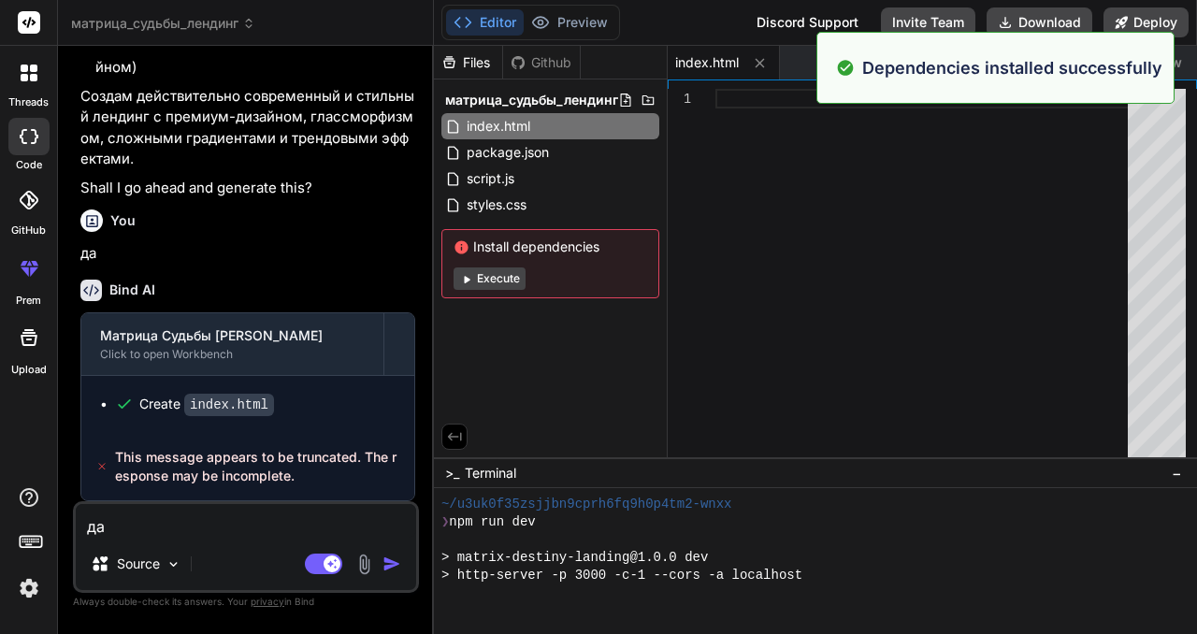
scroll to position [3217, 0]
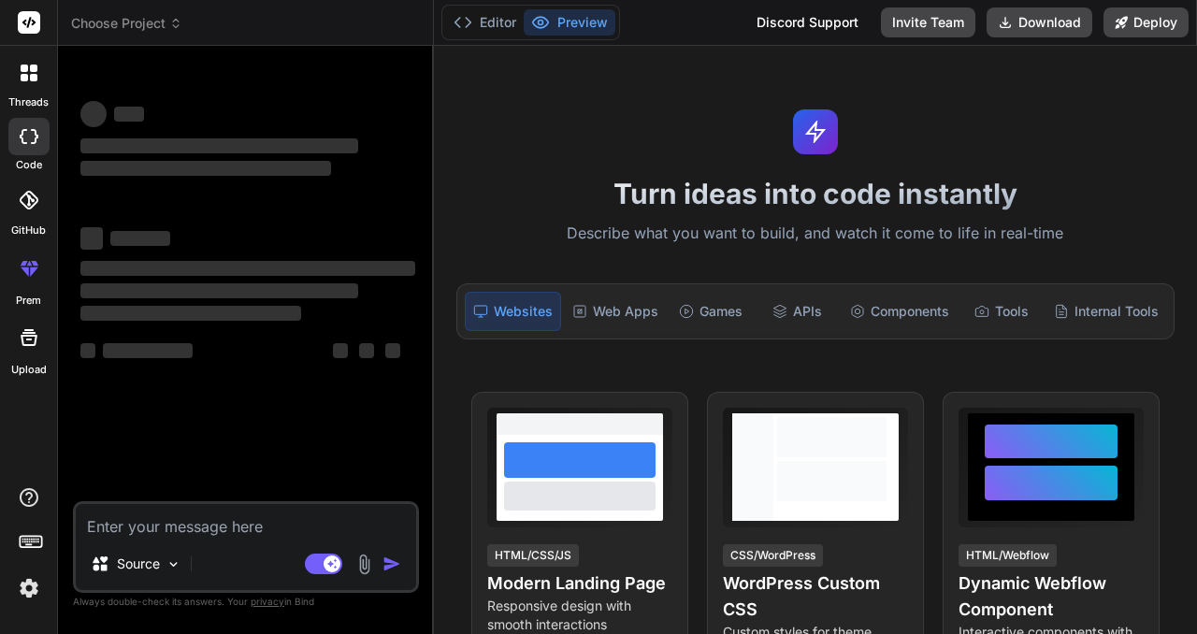
click at [24, 70] on icon at bounding box center [24, 68] width 7 height 7
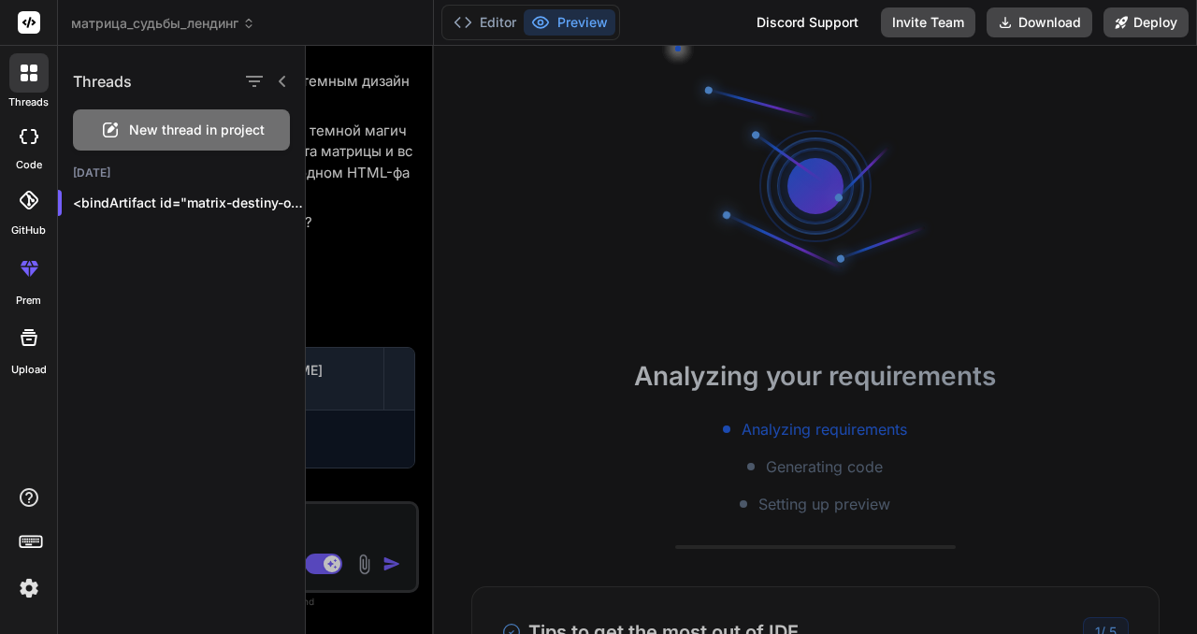
scroll to position [1948, 0]
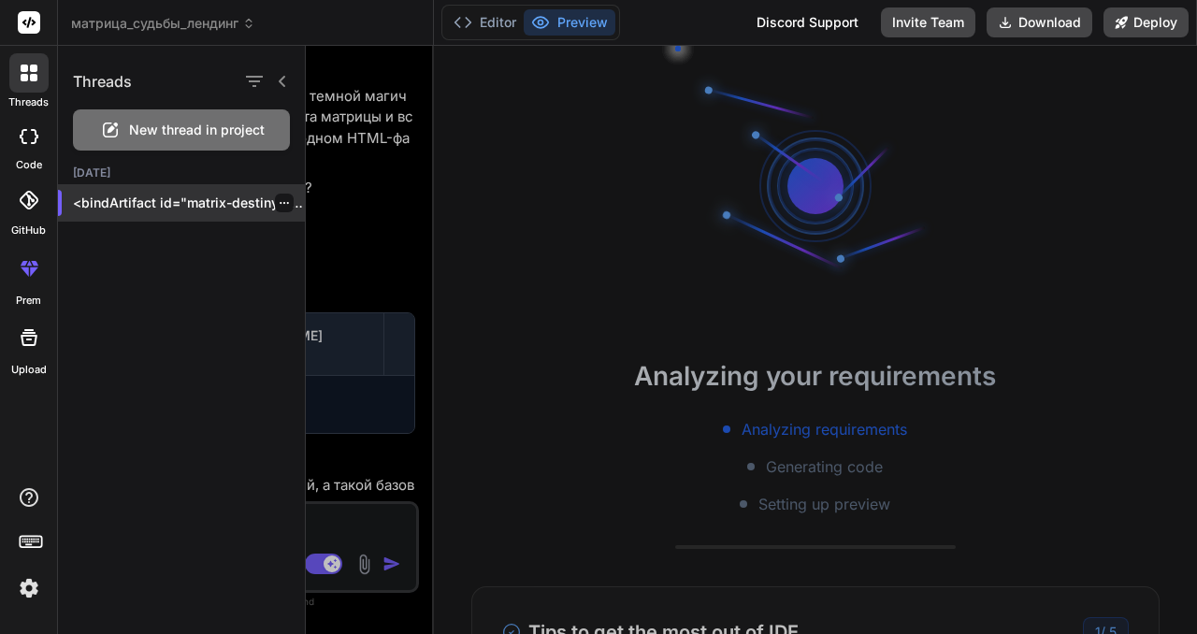
click at [234, 204] on p "<bindArtifact id="matrix-destiny-online" title="Матрица Судьбы Онлайн"> <bindAc…" at bounding box center [189, 203] width 232 height 19
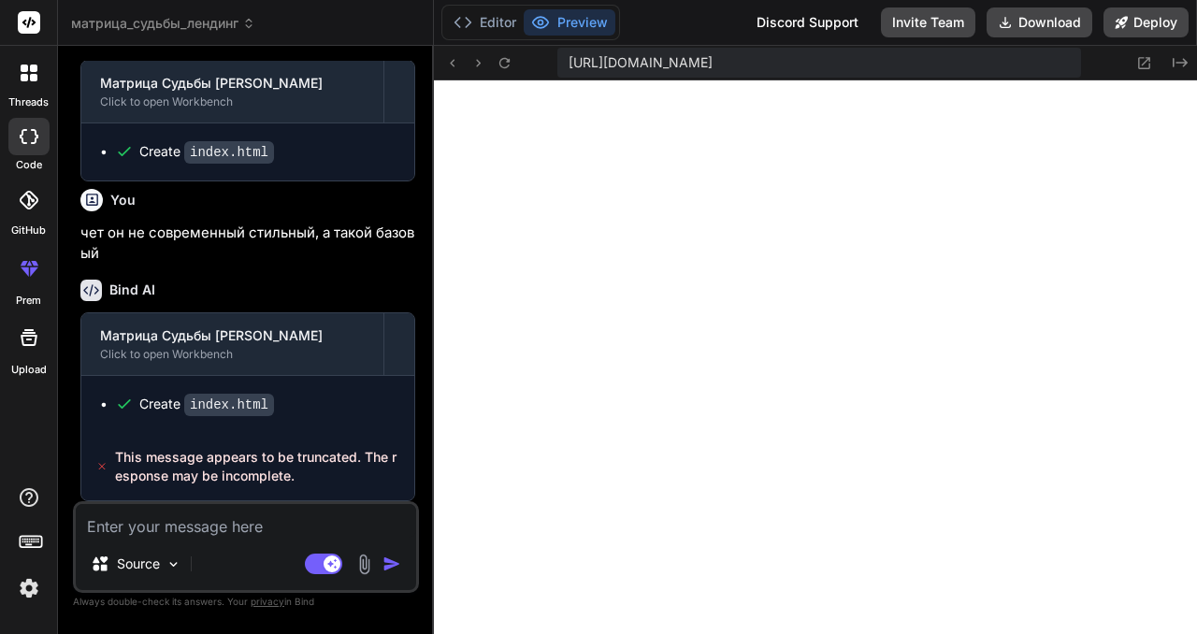
scroll to position [658, 0]
type textarea "x"
